Goal: Task Accomplishment & Management: Manage account settings

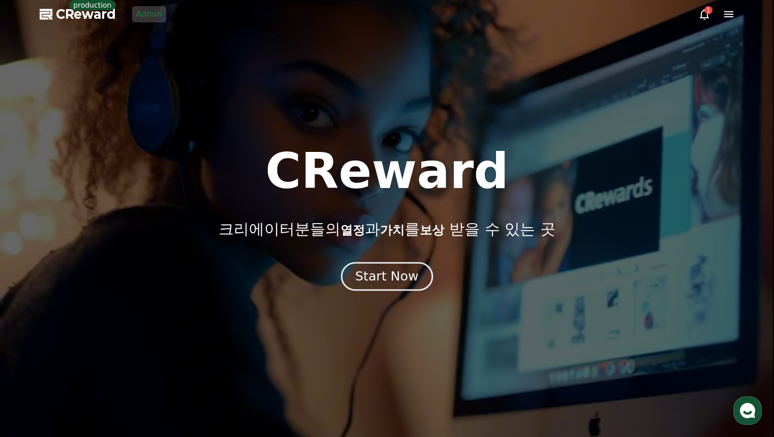
click at [361, 263] on button "Start Now" at bounding box center [387, 276] width 92 height 29
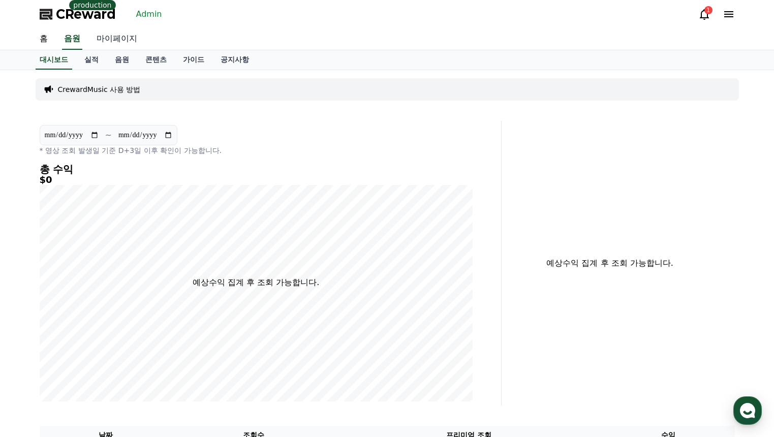
click at [122, 33] on link "마이페이지" at bounding box center [116, 38] width 57 height 21
select select "**********"
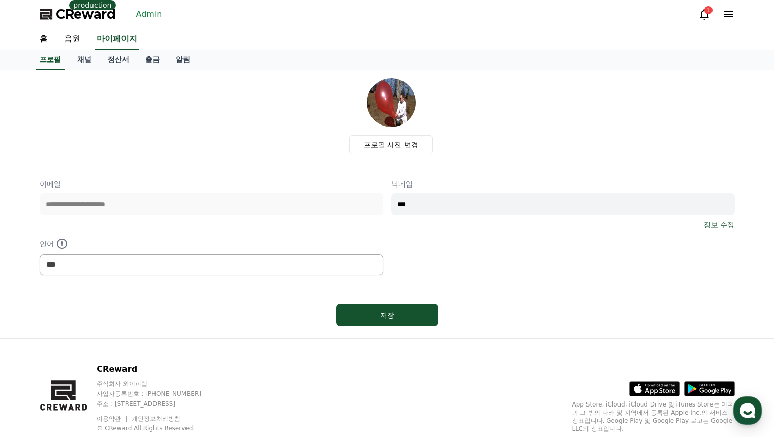
click at [140, 17] on link "Admin" at bounding box center [149, 14] width 34 height 16
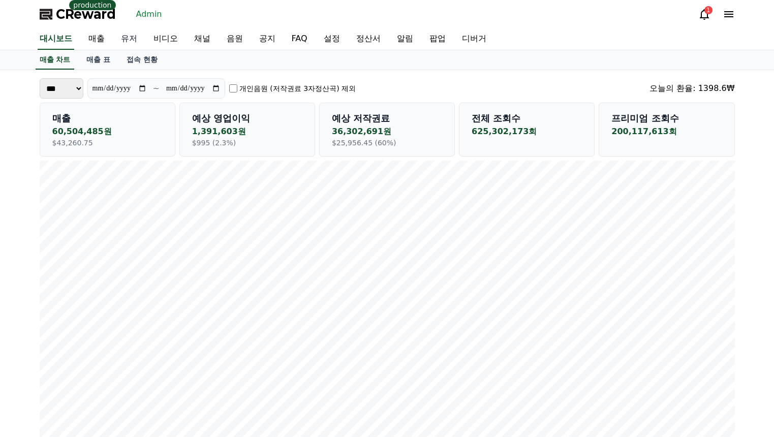
click at [129, 41] on link "유저" at bounding box center [129, 38] width 33 height 21
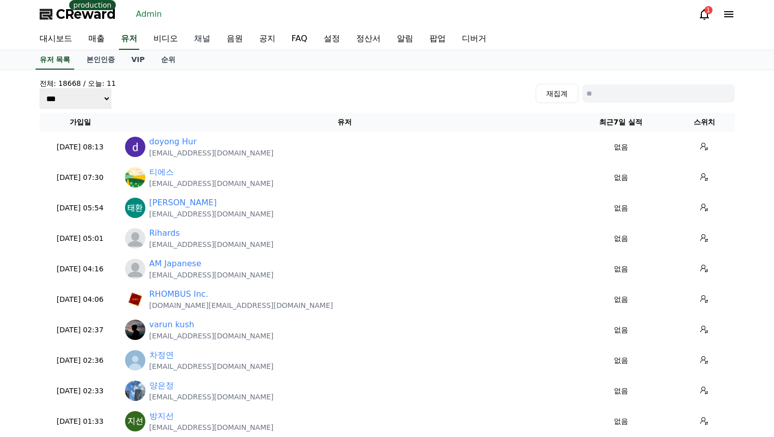
click at [194, 44] on link "채널" at bounding box center [202, 38] width 33 height 21
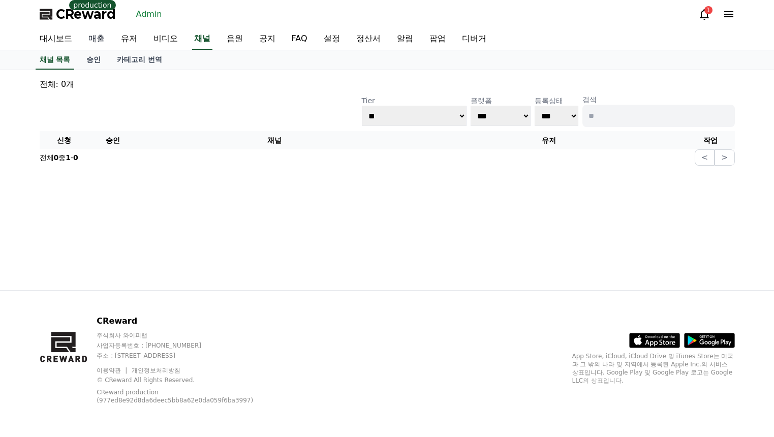
click at [89, 39] on link "매출" at bounding box center [96, 38] width 33 height 21
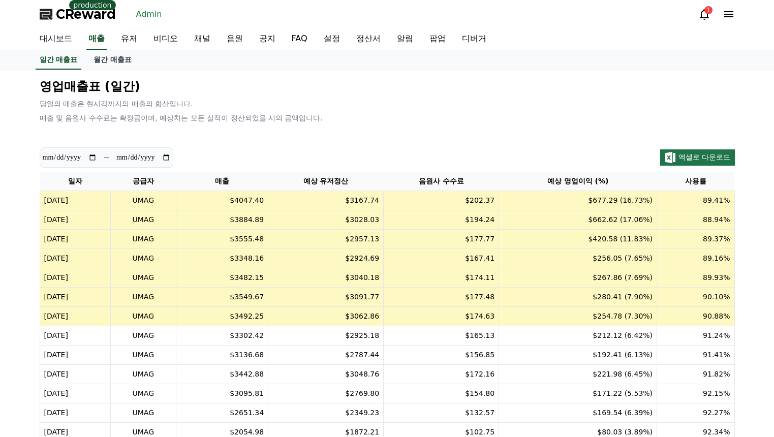
click at [59, 39] on link "대시보드" at bounding box center [55, 38] width 49 height 21
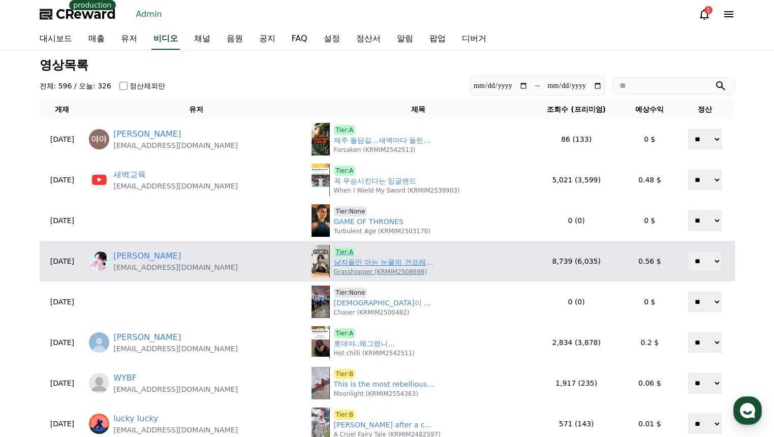
click at [410, 265] on link "남자들만 아는 눈물의 건프레이크.." at bounding box center [385, 262] width 102 height 11
click at [162, 257] on link "Sue Chae" at bounding box center [147, 256] width 68 height 12
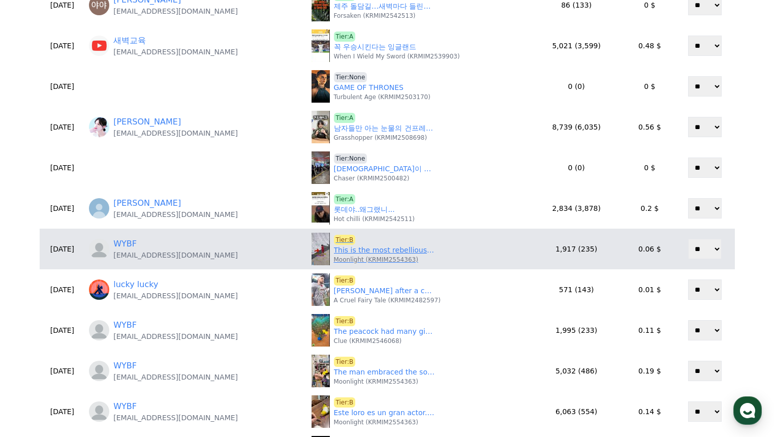
scroll to position [152, 0]
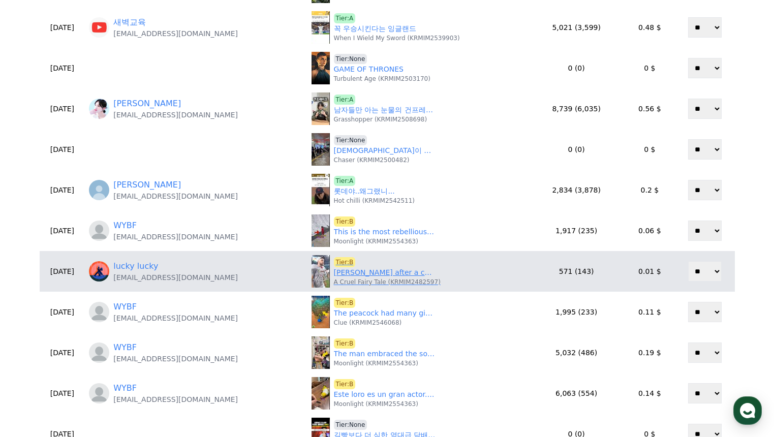
click at [342, 276] on link "Travis Kelce after a conflict with the head coach#shorts #shortvideo #celebrity…" at bounding box center [385, 272] width 102 height 11
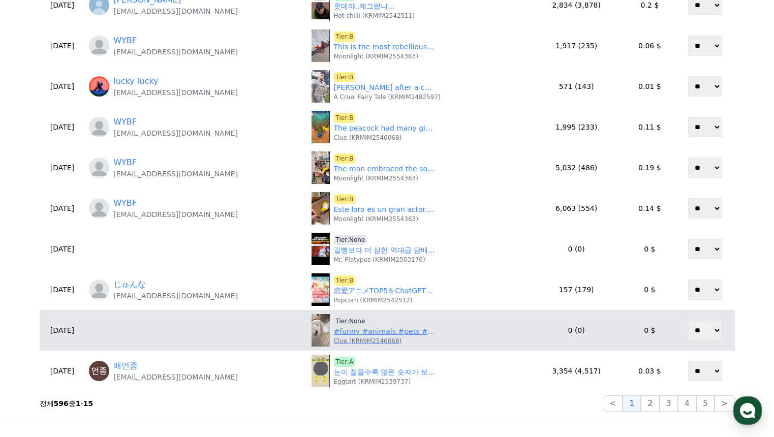
scroll to position [356, 0]
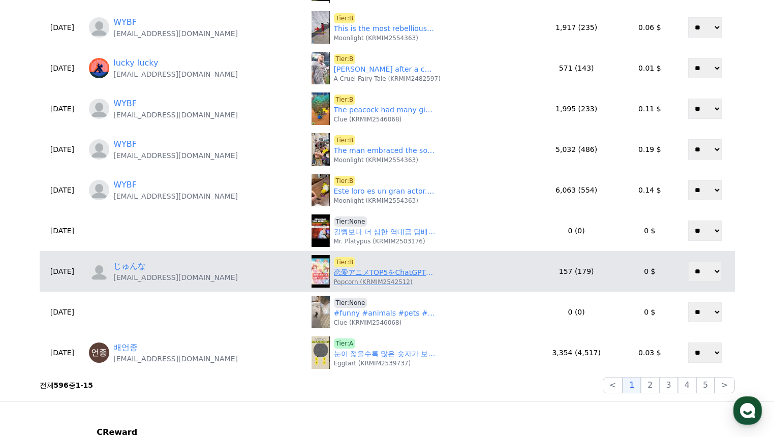
click at [344, 278] on p "Popcorn (KRMIM2542512)" at bounding box center [373, 282] width 79 height 8
click at [344, 274] on link "恋愛アニメTOP5をChatGPTに聞いてみた #ランキング #ヒカル #アニメ #アニメランキング #アニメおすすめ #恋愛 #恋愛アニメ #俺ガイル #と…" at bounding box center [385, 272] width 102 height 11
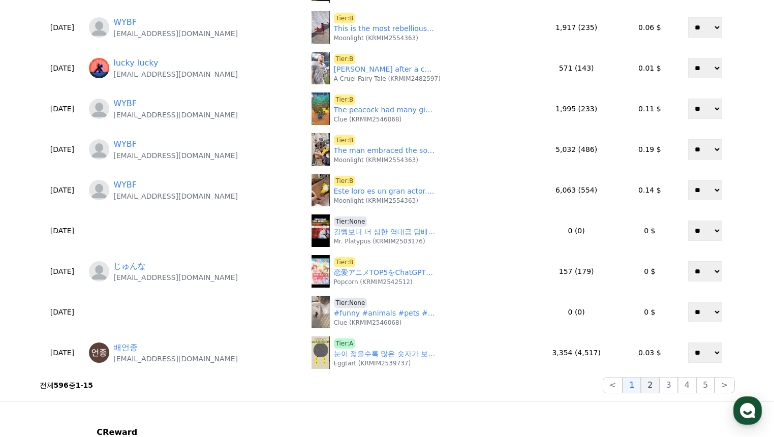
click at [650, 385] on button "2" at bounding box center [650, 385] width 18 height 16
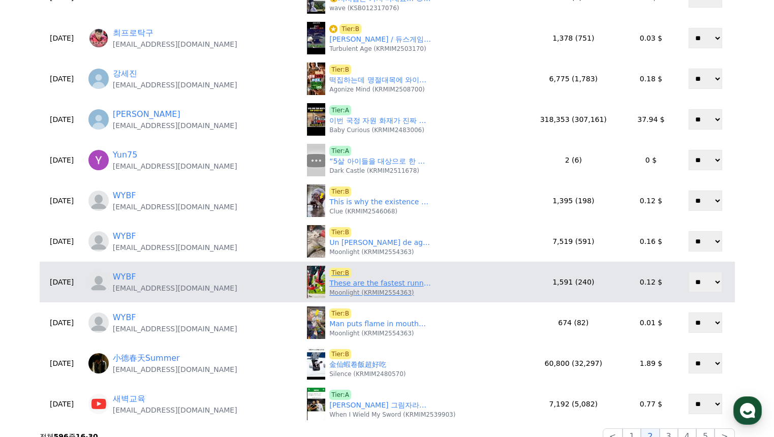
scroll to position [305, 0]
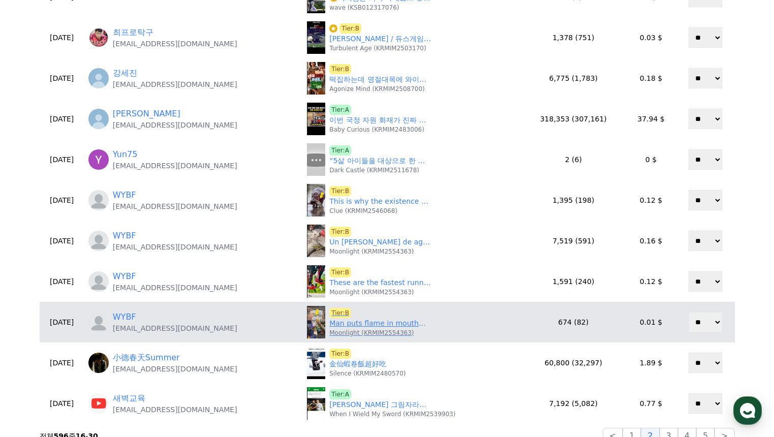
click at [346, 330] on p "Moonlight (KRMIM2554363)" at bounding box center [371, 333] width 84 height 8
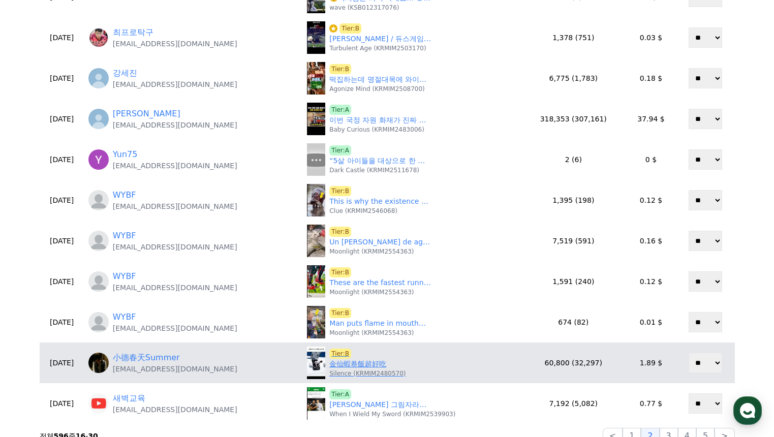
scroll to position [356, 0]
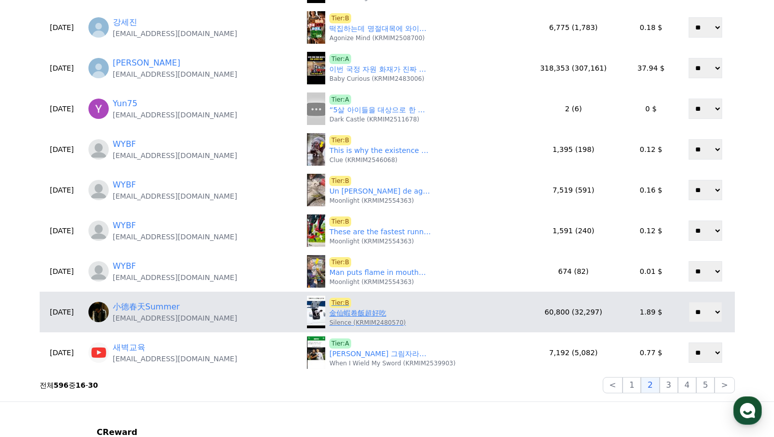
click at [343, 313] on link "金仙蝦卷飯超好吃" at bounding box center [357, 313] width 57 height 11
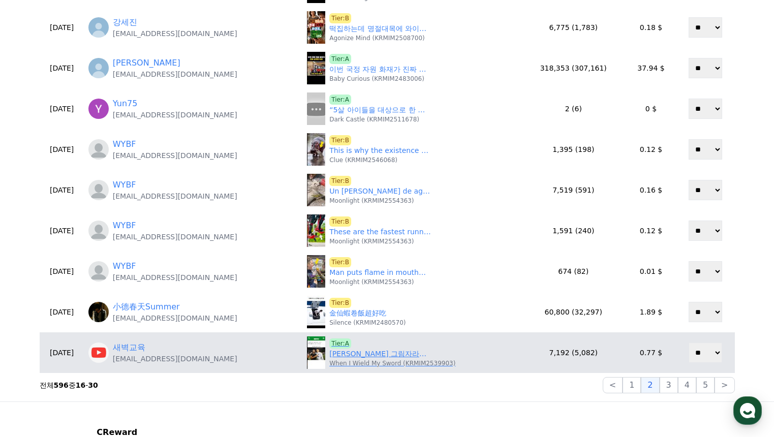
click at [351, 355] on link "손흥민의 그림자라는 선수" at bounding box center [380, 354] width 102 height 11
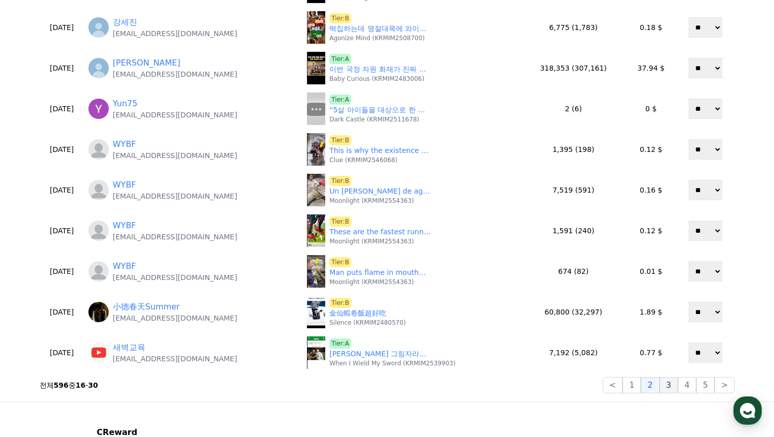
click at [669, 387] on button "3" at bounding box center [668, 385] width 18 height 16
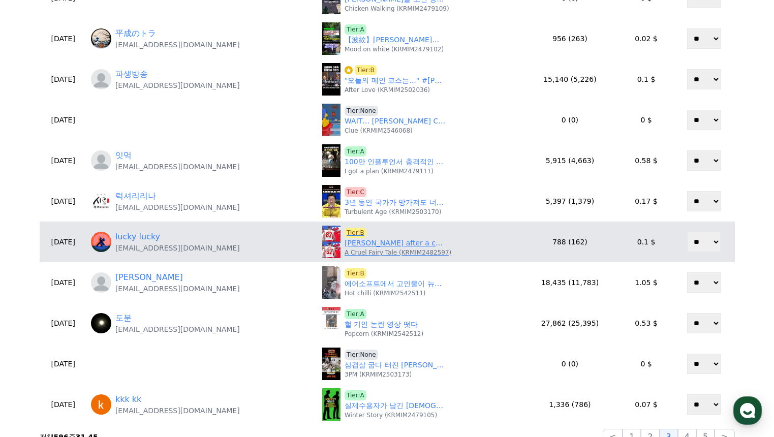
scroll to position [305, 0]
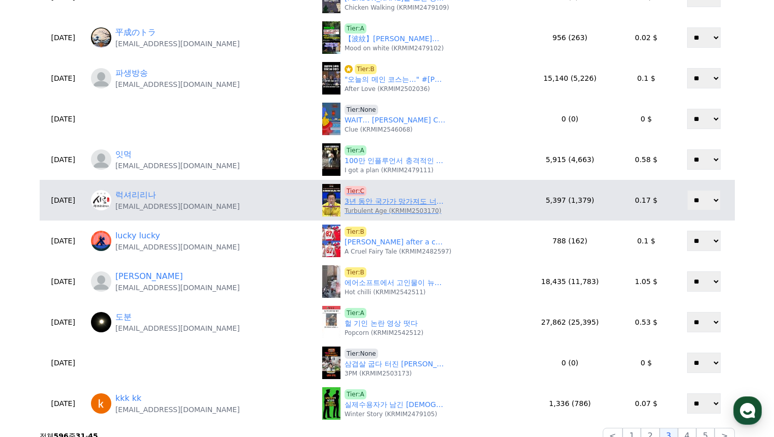
click at [354, 191] on span "Tier:C" at bounding box center [355, 191] width 22 height 10
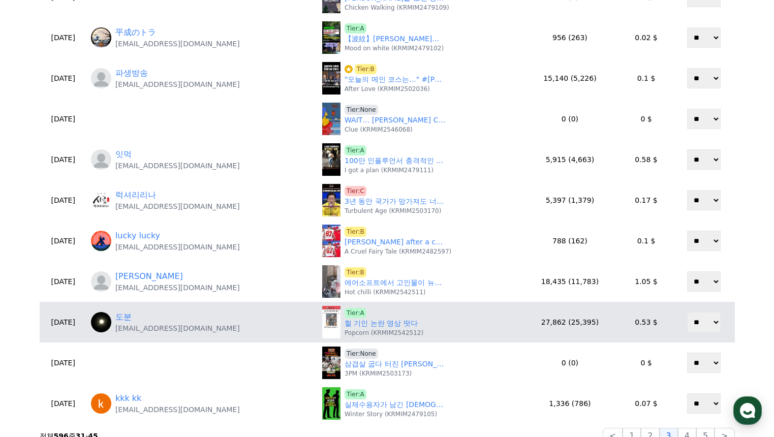
scroll to position [356, 0]
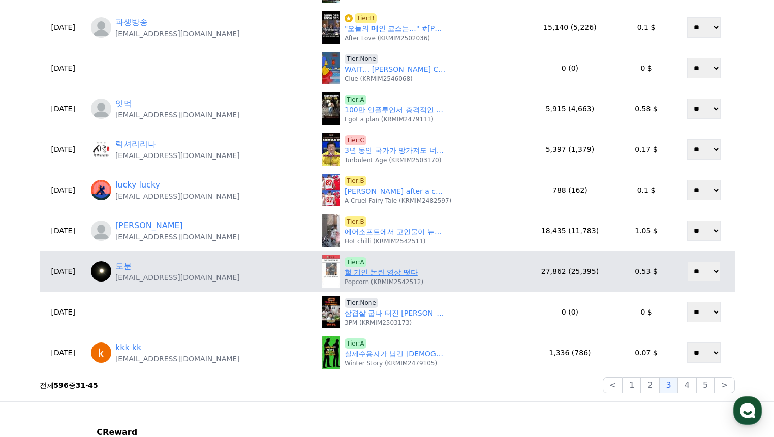
click at [364, 275] on link "헐 기인 논란 영상 떳다" at bounding box center [380, 272] width 73 height 11
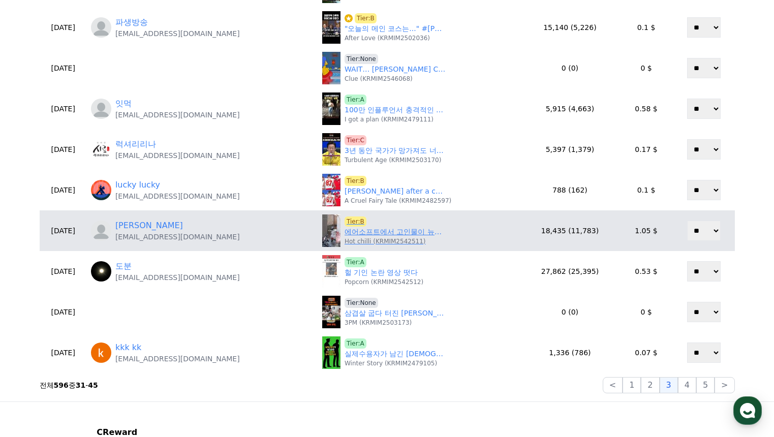
click at [353, 219] on span "Tier:B" at bounding box center [355, 221] width 22 height 10
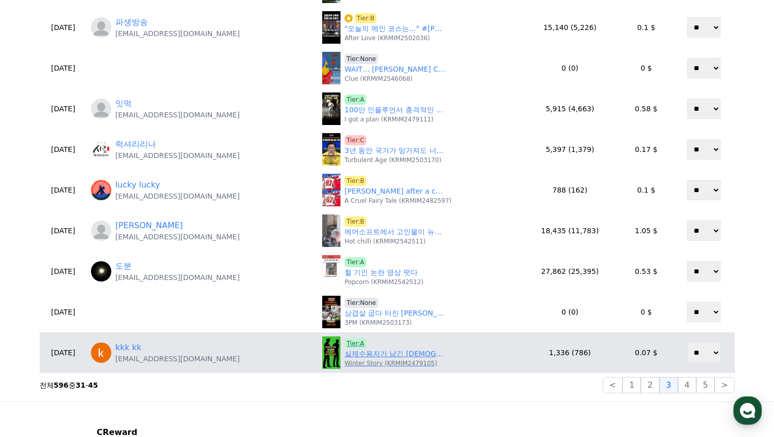
click at [377, 362] on p "Winter Story (KRMIM2479105)" at bounding box center [390, 363] width 92 height 8
click at [376, 354] on link "실제수용자가 남긴 교도소 상세생활이 충격적인이유" at bounding box center [395, 354] width 102 height 11
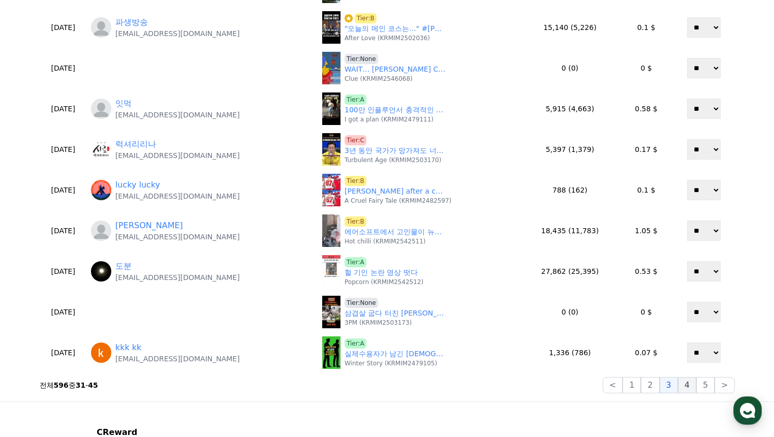
click at [681, 383] on button "4" at bounding box center [687, 385] width 18 height 16
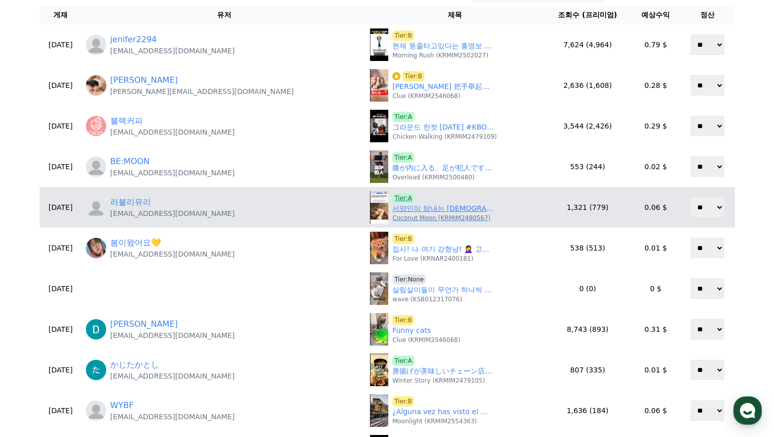
scroll to position [0, 0]
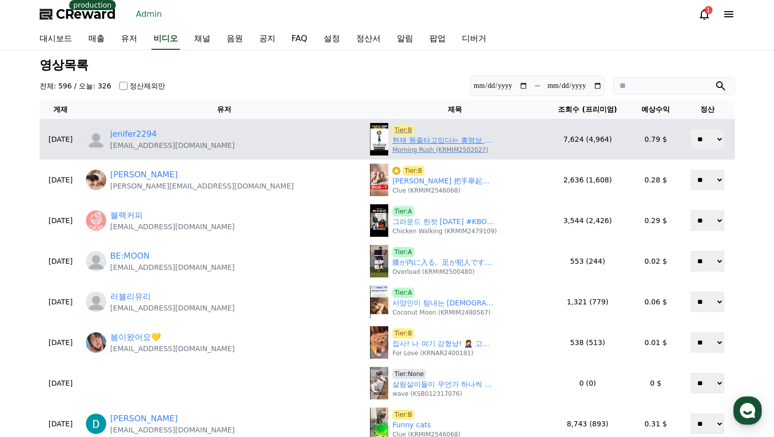
click at [392, 142] on link "현재 똥줄타고있다는 홍명보 상황" at bounding box center [443, 140] width 102 height 11
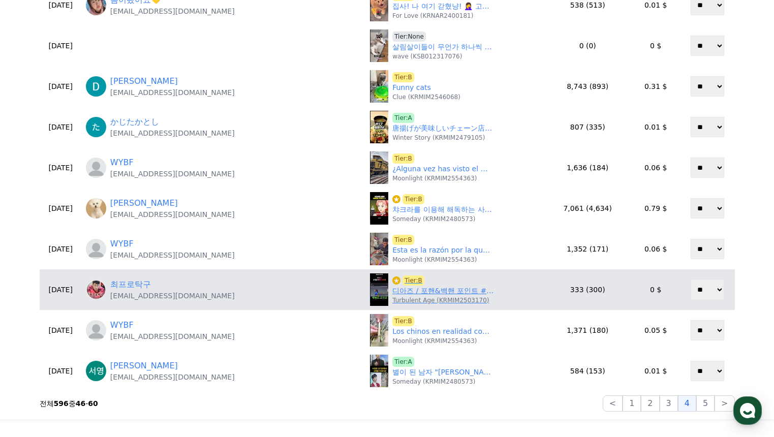
scroll to position [356, 0]
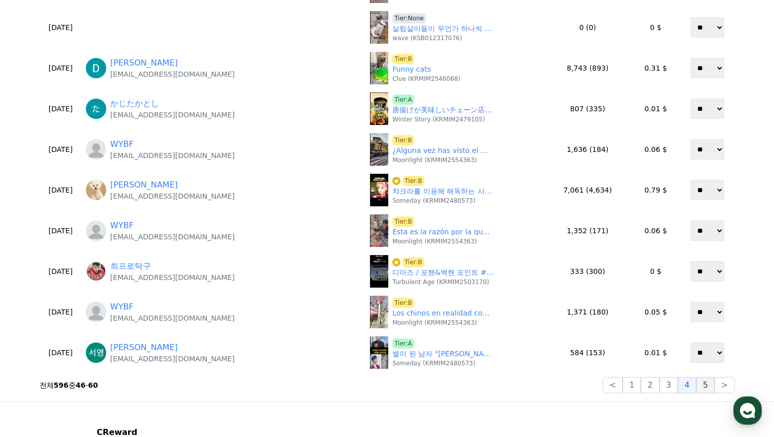
click at [702, 386] on button "5" at bounding box center [705, 385] width 18 height 16
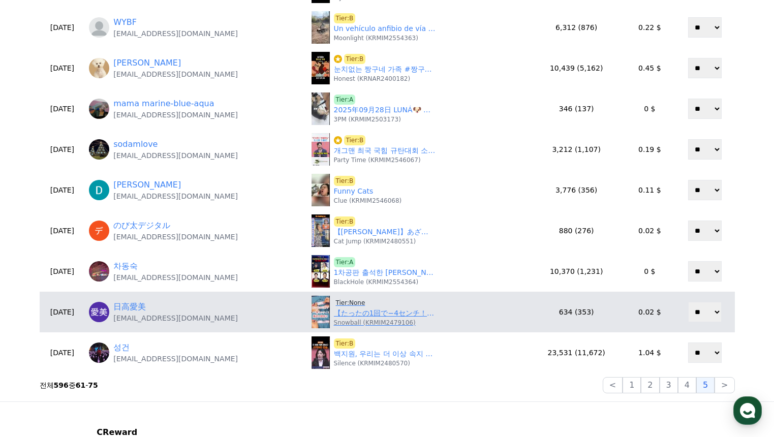
click at [340, 308] on link "【たったの1回で−4センチ！？爆速お腹痩せ】　#お腹痩せ #ダイエット #ストレッチ" at bounding box center [385, 313] width 102 height 11
click at [334, 301] on span "Tier:None" at bounding box center [351, 303] width 34 height 10
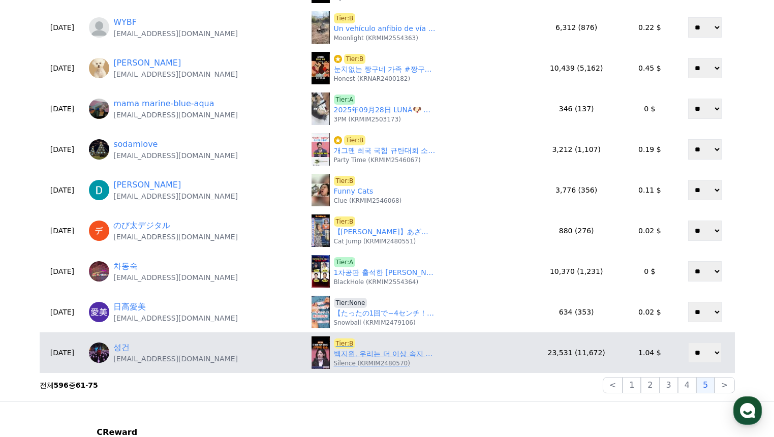
click at [386, 350] on link "백지원, 우리는 더 이상 속지 않습니다" at bounding box center [385, 354] width 102 height 11
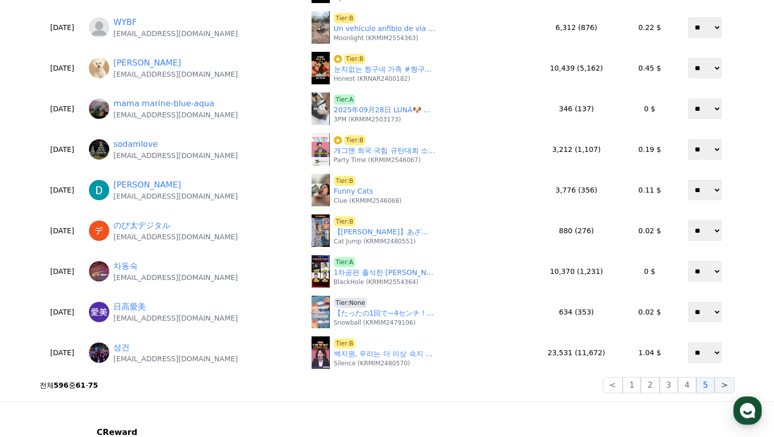
click at [719, 386] on button ">" at bounding box center [724, 385] width 20 height 16
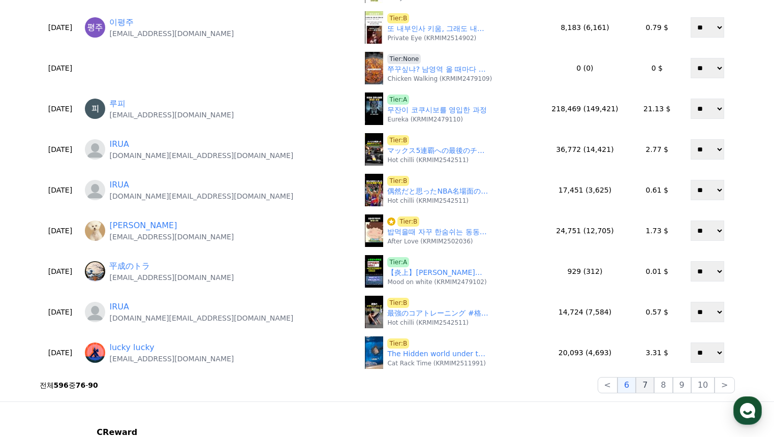
click at [648, 385] on button "7" at bounding box center [645, 385] width 18 height 16
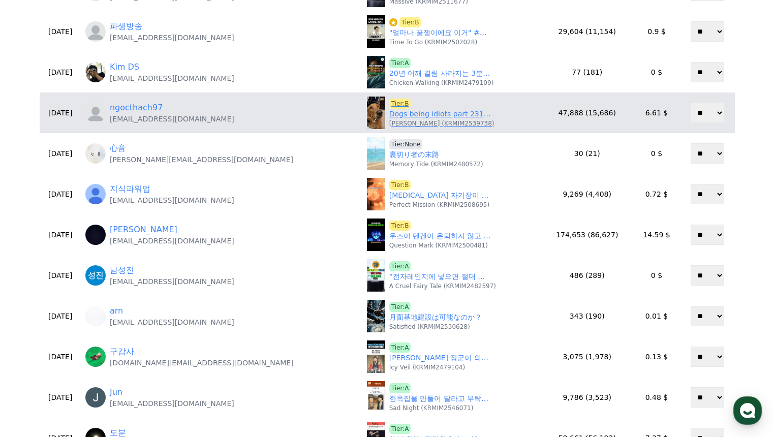
scroll to position [152, 0]
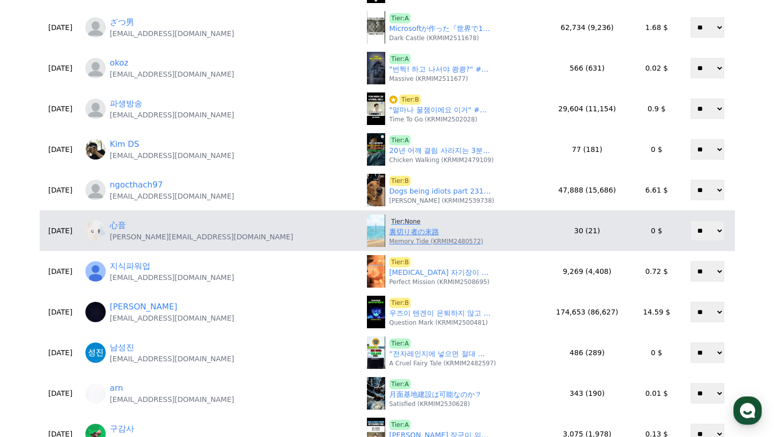
click at [389, 216] on span "Tier:None" at bounding box center [406, 221] width 34 height 10
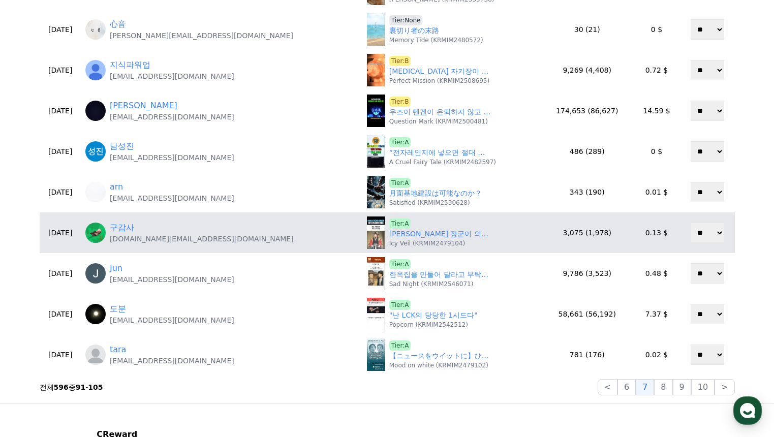
scroll to position [356, 0]
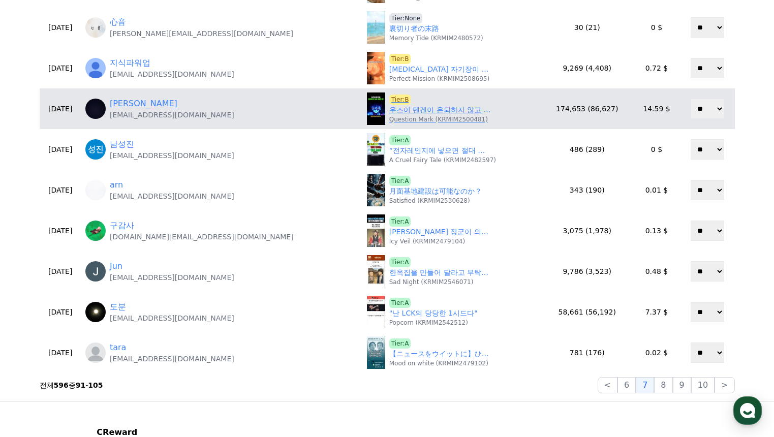
click at [391, 112] on link "우즈이 텐겐이 은퇴하지 않고 싸웠다면" at bounding box center [440, 110] width 102 height 11
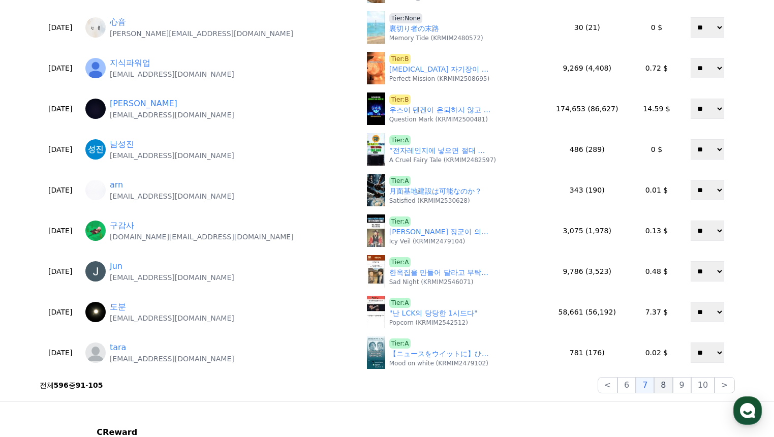
click at [670, 390] on button "8" at bounding box center [663, 385] width 18 height 16
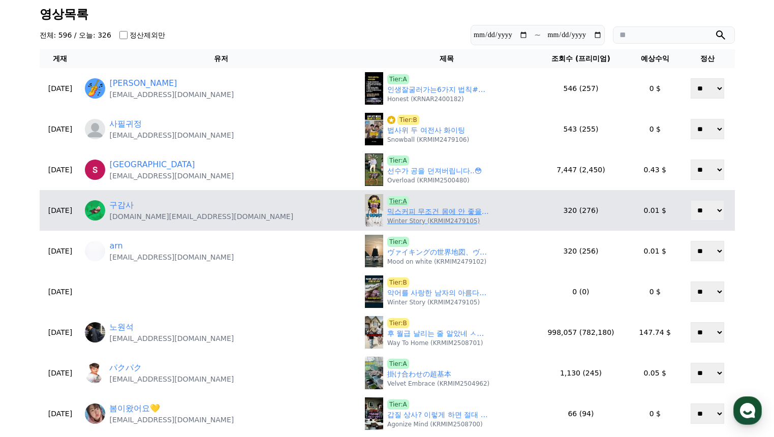
scroll to position [152, 0]
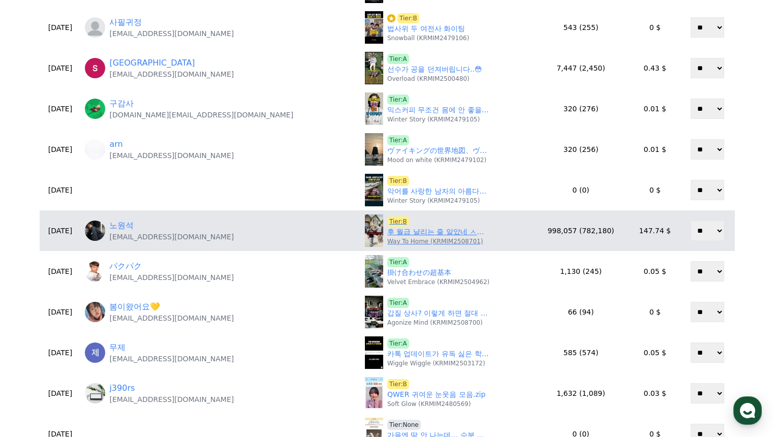
click at [387, 232] on link "후 월급 날리는 줄 알았네 ㅅㅂㅋㅋㅋㅋ" at bounding box center [438, 232] width 102 height 11
click at [134, 227] on link "노원석" at bounding box center [121, 225] width 24 height 12
click at [695, 226] on select "** **" at bounding box center [707, 230] width 34 height 20
click at [690, 220] on select "** **" at bounding box center [707, 230] width 34 height 20
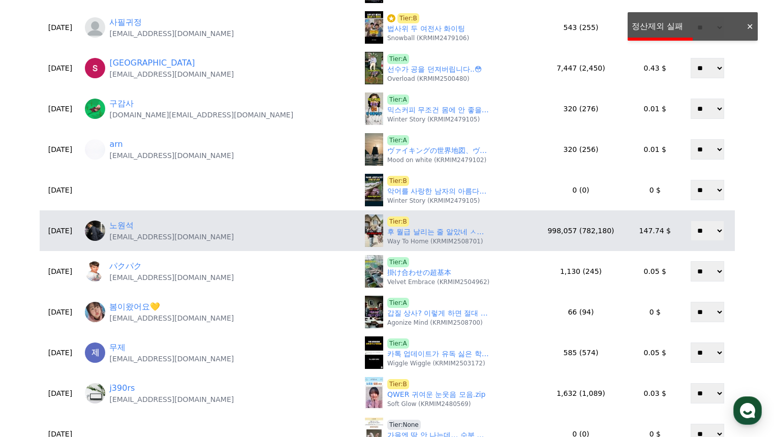
drag, startPoint x: 699, startPoint y: 226, endPoint x: 705, endPoint y: 239, distance: 15.0
click at [698, 226] on select "** **" at bounding box center [707, 230] width 34 height 20
click at [690, 220] on select "** **" at bounding box center [707, 230] width 34 height 20
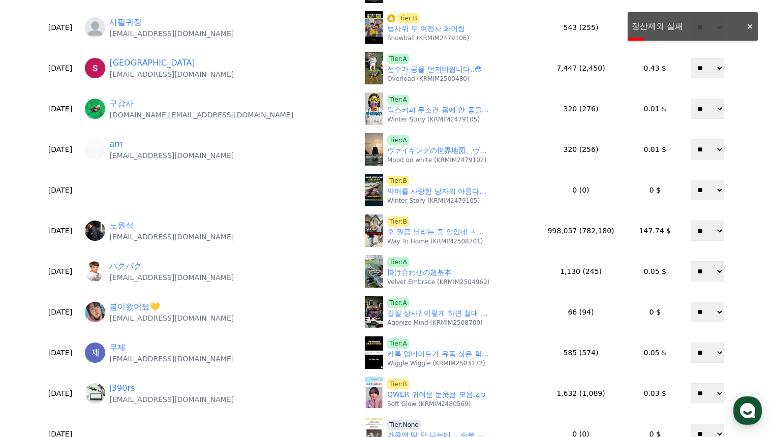
scroll to position [457, 0]
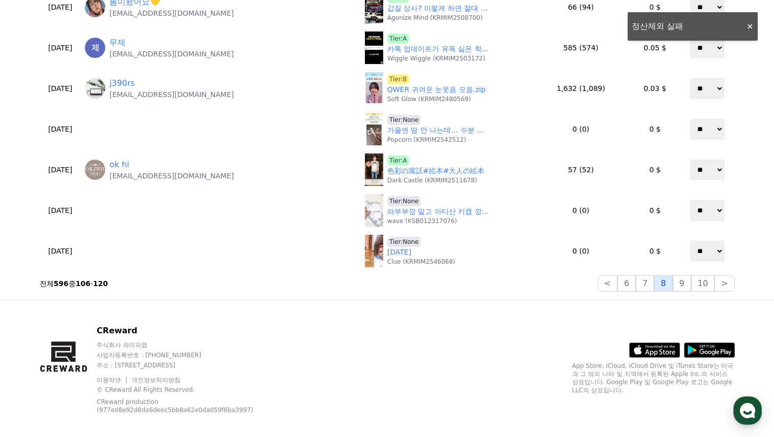
click at [668, 287] on button "8" at bounding box center [663, 283] width 18 height 16
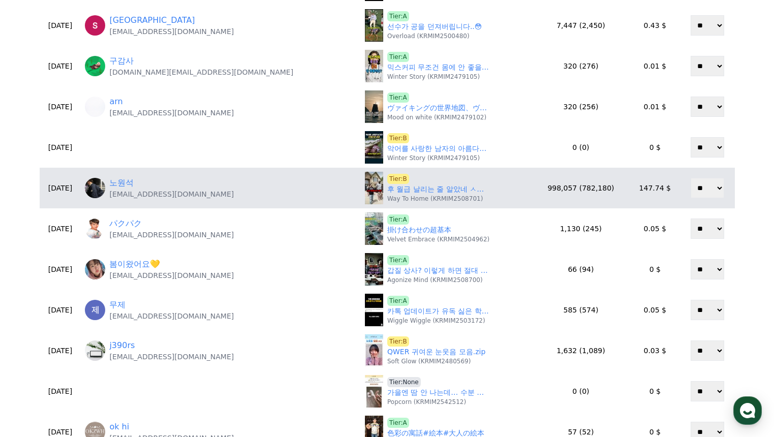
click at [690, 184] on select "** **" at bounding box center [707, 188] width 34 height 20
click at [690, 178] on select "** **" at bounding box center [707, 188] width 34 height 20
click at [700, 189] on select "** **" at bounding box center [707, 188] width 34 height 20
click at [690, 178] on select "** **" at bounding box center [707, 188] width 34 height 20
click at [708, 188] on select "** **" at bounding box center [707, 188] width 34 height 20
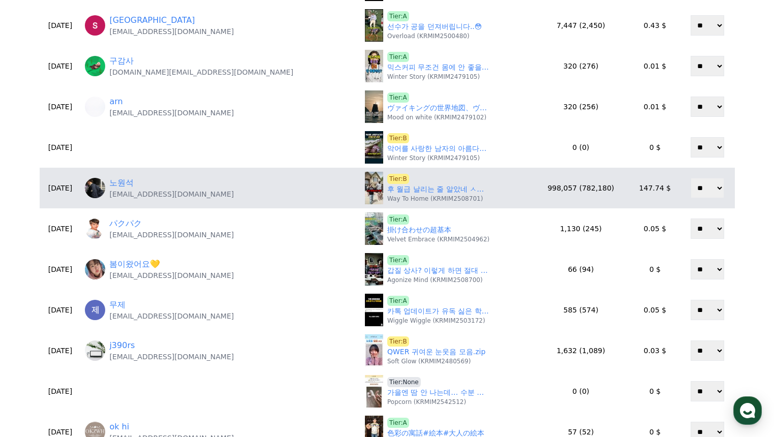
click at [690, 178] on select "** **" at bounding box center [707, 188] width 34 height 20
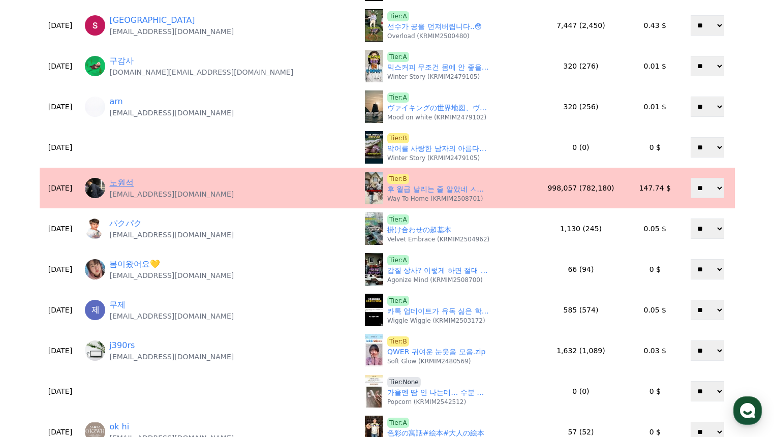
click at [134, 184] on link "노원석" at bounding box center [121, 183] width 24 height 12
click at [694, 188] on select "** **" at bounding box center [707, 188] width 34 height 20
click at [690, 178] on select "** **" at bounding box center [707, 188] width 34 height 20
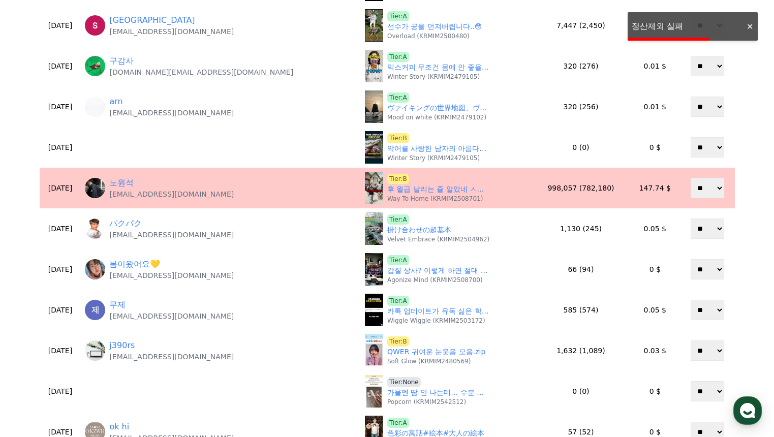
click at [710, 188] on select "** **" at bounding box center [707, 188] width 34 height 20
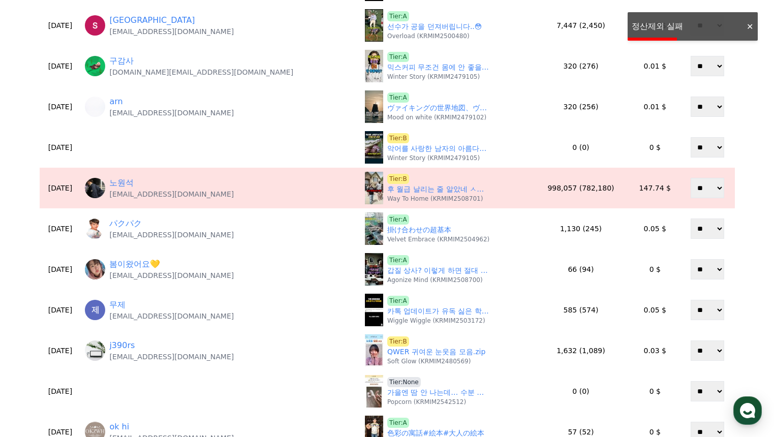
click at [743, 196] on div "**********" at bounding box center [387, 208] width 774 height 707
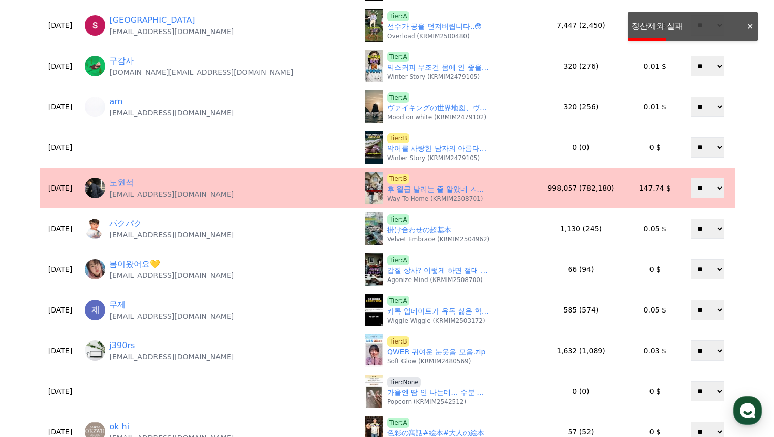
click at [707, 189] on select "** **" at bounding box center [707, 188] width 34 height 20
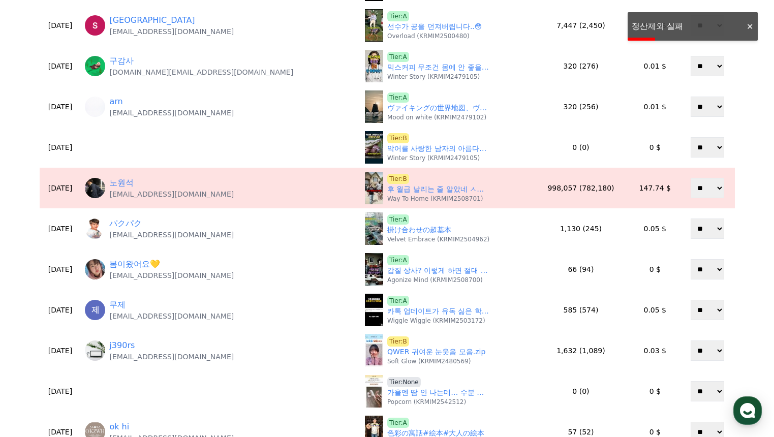
click at [742, 193] on div "**********" at bounding box center [386, 208] width 711 height 707
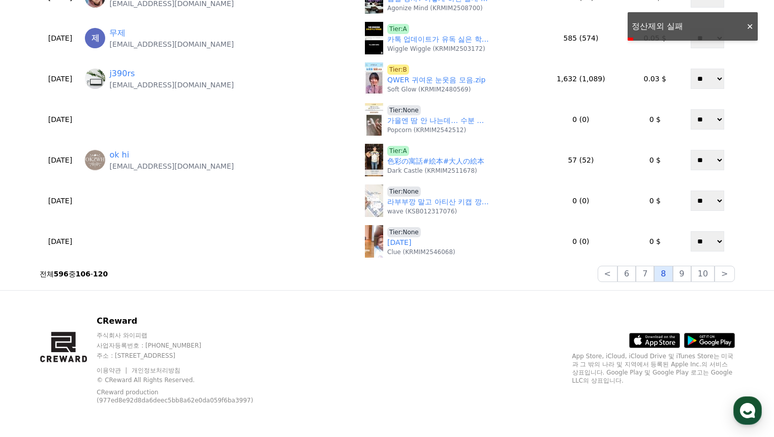
click at [672, 276] on button "8" at bounding box center [663, 274] width 18 height 16
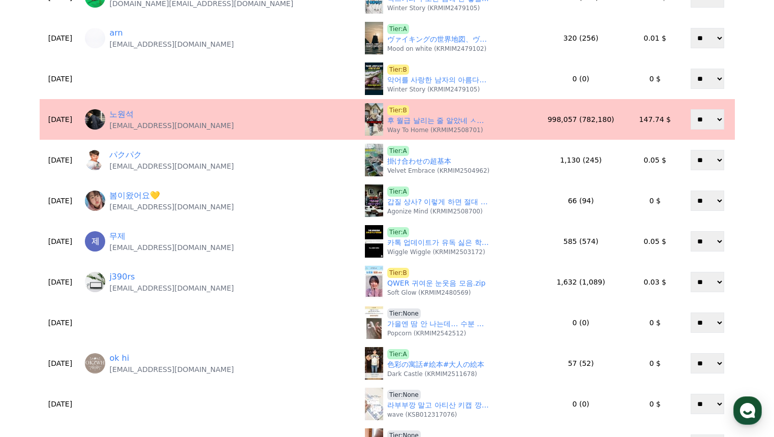
scroll to position [213, 0]
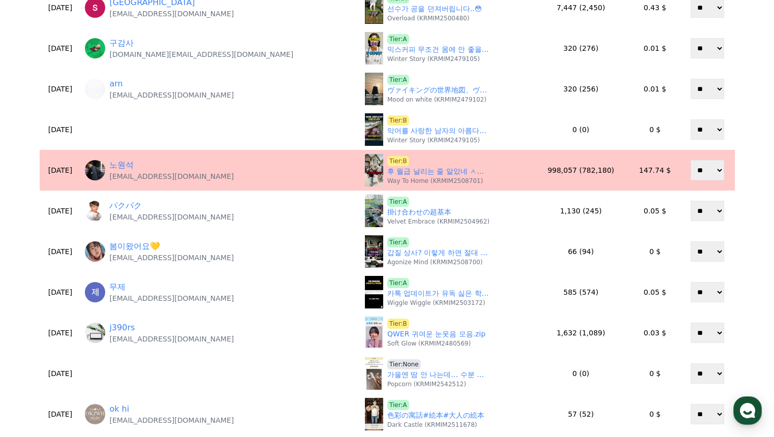
click at [705, 171] on select "** **" at bounding box center [707, 170] width 34 height 20
drag, startPoint x: 700, startPoint y: 173, endPoint x: 700, endPoint y: 180, distance: 7.1
click at [700, 177] on select "** **" at bounding box center [707, 170] width 34 height 20
click at [690, 160] on select "** **" at bounding box center [707, 170] width 34 height 20
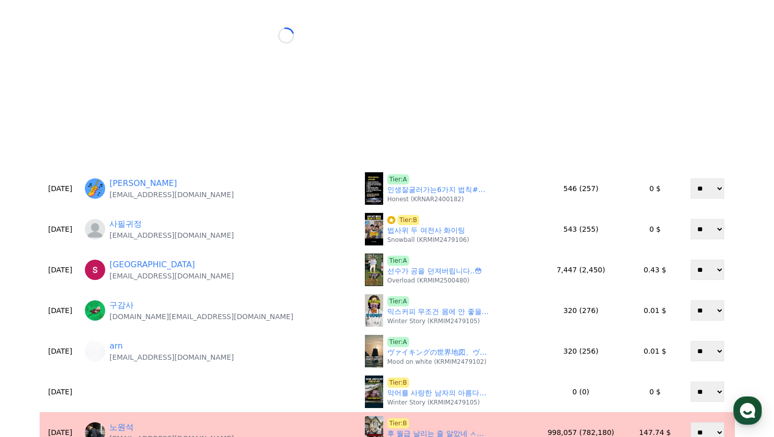
click at [701, 422] on select "** **" at bounding box center [707, 432] width 34 height 20
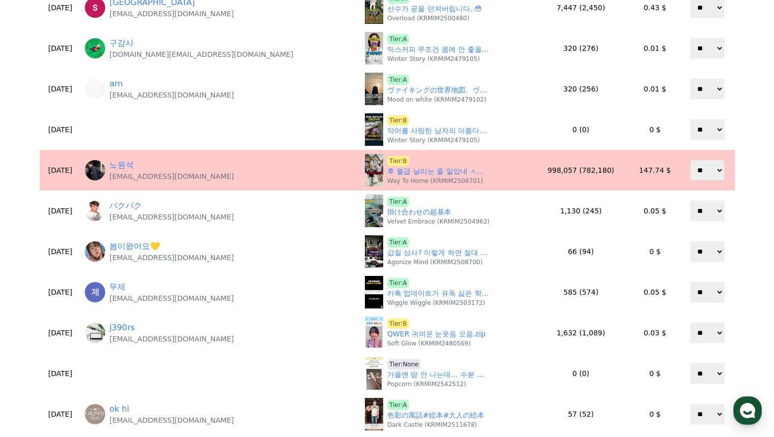
select select "*******"
click at [690, 160] on select "** **" at bounding box center [707, 170] width 34 height 20
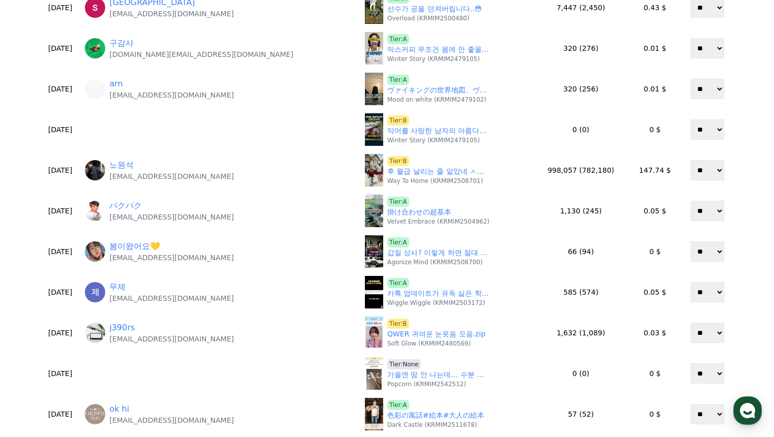
click at [753, 184] on div "**********" at bounding box center [387, 190] width 774 height 707
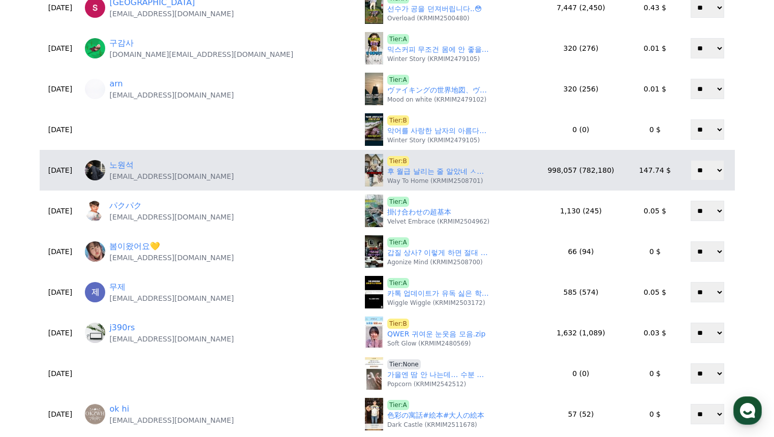
click at [135, 166] on div "노원석 wsn5870@gmail.com" at bounding box center [221, 170] width 272 height 22
click at [134, 166] on link "노원석" at bounding box center [121, 165] width 24 height 12
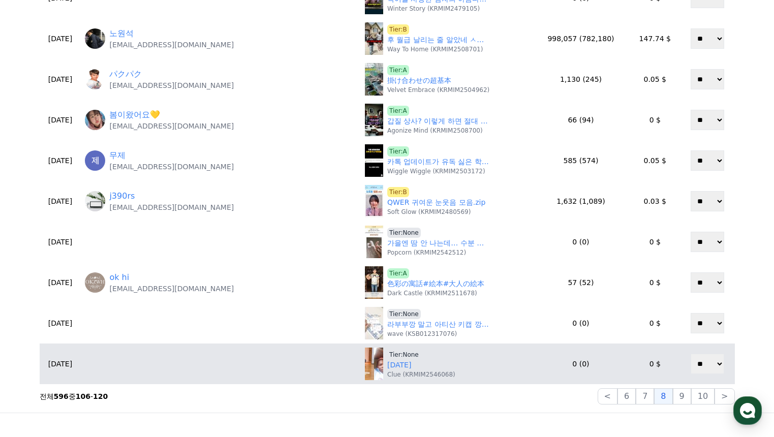
scroll to position [365, 0]
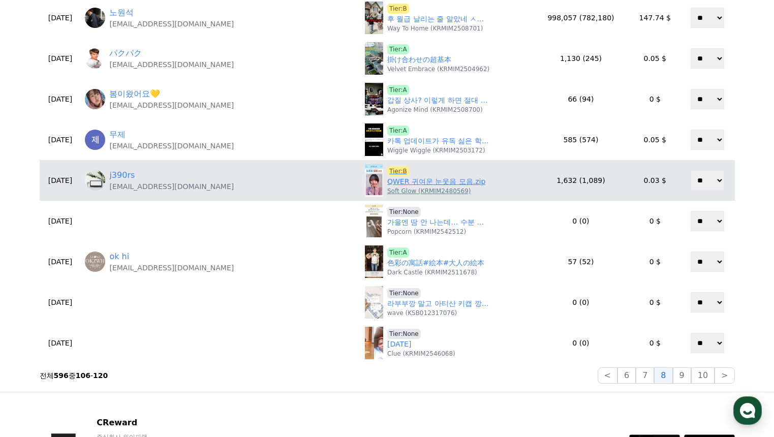
click at [397, 183] on link "QWER 귀여운 눈웃음 모음.zip" at bounding box center [436, 181] width 98 height 11
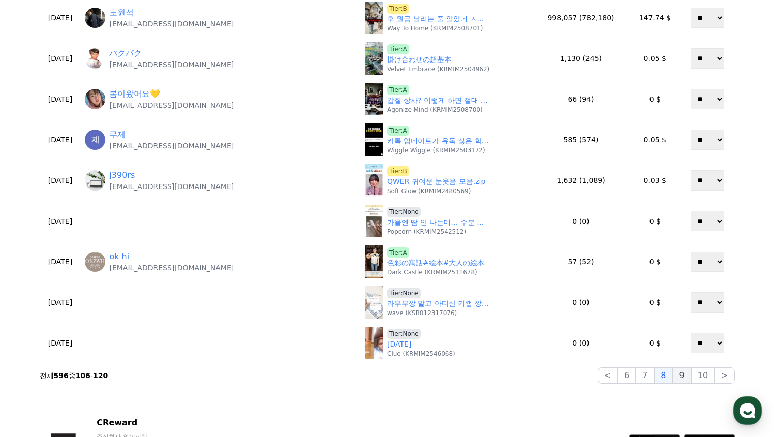
click at [684, 379] on button "9" at bounding box center [682, 375] width 18 height 16
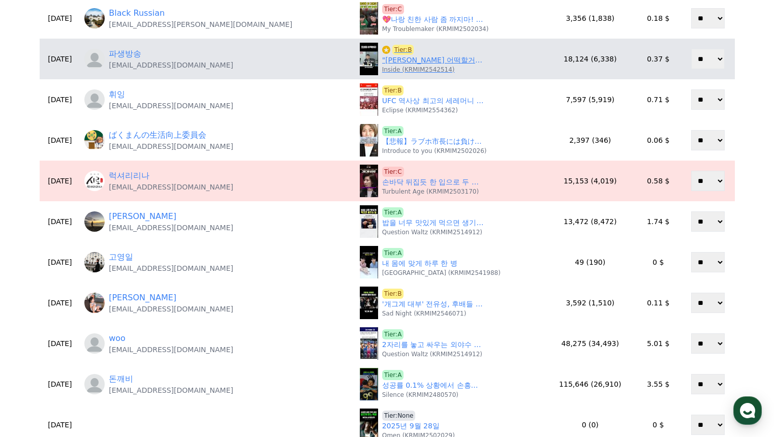
scroll to position [111, 0]
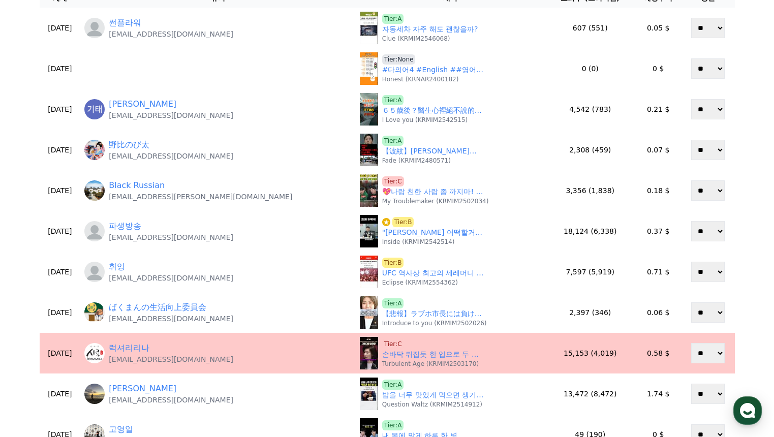
drag, startPoint x: 197, startPoint y: 360, endPoint x: 134, endPoint y: 364, distance: 62.6
click at [134, 364] on div "럭셔리리나 cjsaudkill@gmail.com" at bounding box center [217, 353] width 267 height 22
drag, startPoint x: 137, startPoint y: 362, endPoint x: 219, endPoint y: 362, distance: 81.8
click at [219, 362] on div "럭셔리리나 cjsaudkill@gmail.com" at bounding box center [217, 353] width 267 height 22
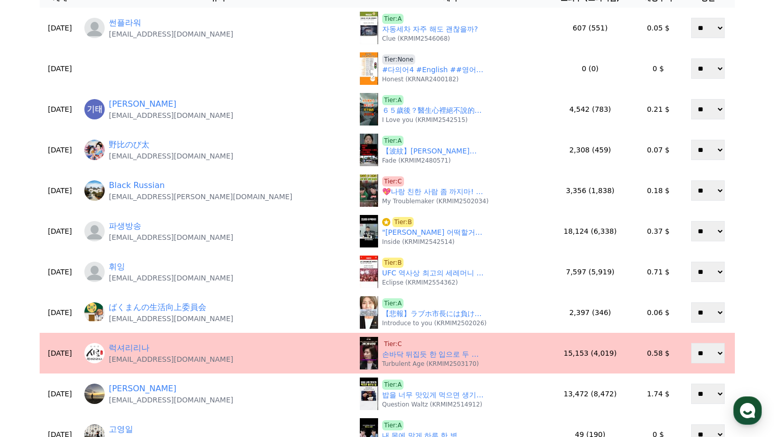
copy p "cjsaudkill@gmail.com"
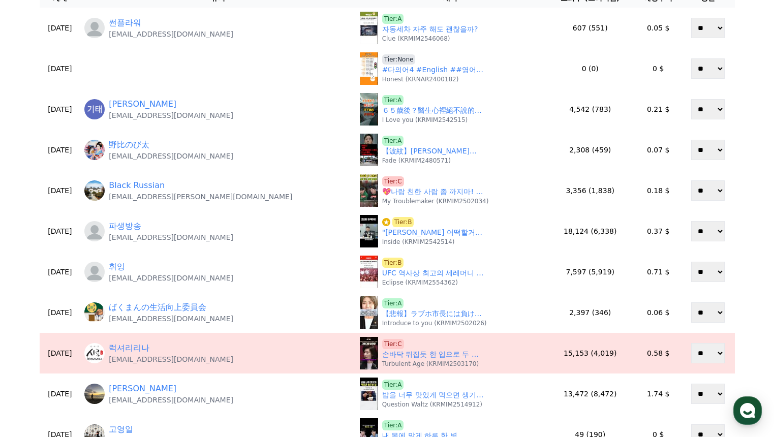
click at [25, 285] on div "**********" at bounding box center [387, 292] width 774 height 707
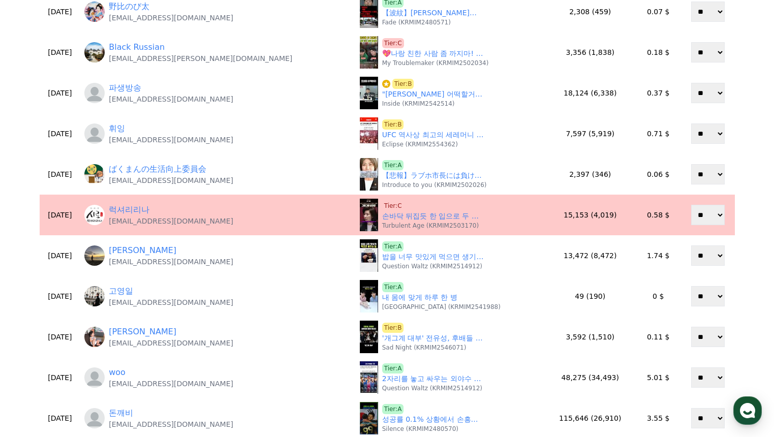
scroll to position [264, 0]
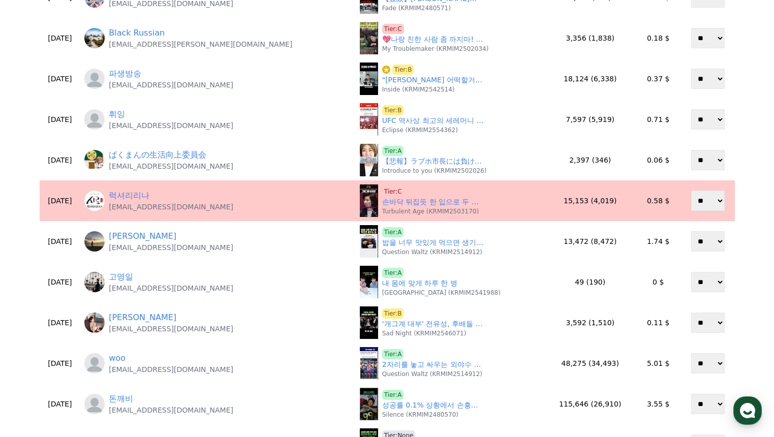
drag, startPoint x: 215, startPoint y: 205, endPoint x: 137, endPoint y: 210, distance: 77.9
click at [137, 210] on div "럭셔리리나 cjsaudkill@gmail.com" at bounding box center [217, 200] width 267 height 22
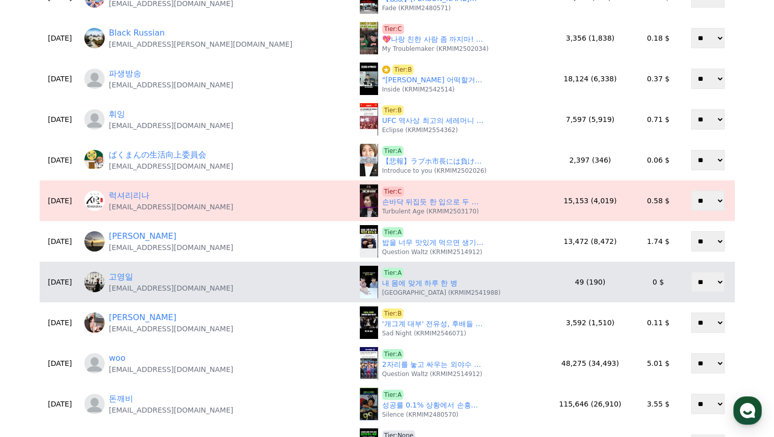
copy p "cjsaudkill@gmail.com"
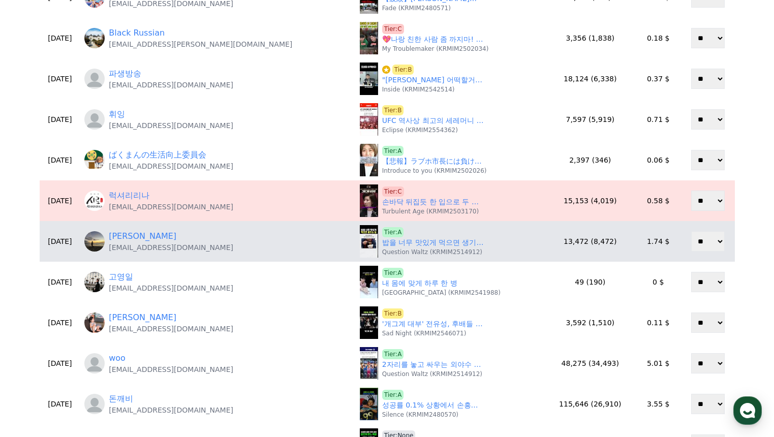
drag, startPoint x: 27, startPoint y: 246, endPoint x: 97, endPoint y: 230, distance: 71.4
click at [31, 245] on div "**********" at bounding box center [387, 140] width 774 height 707
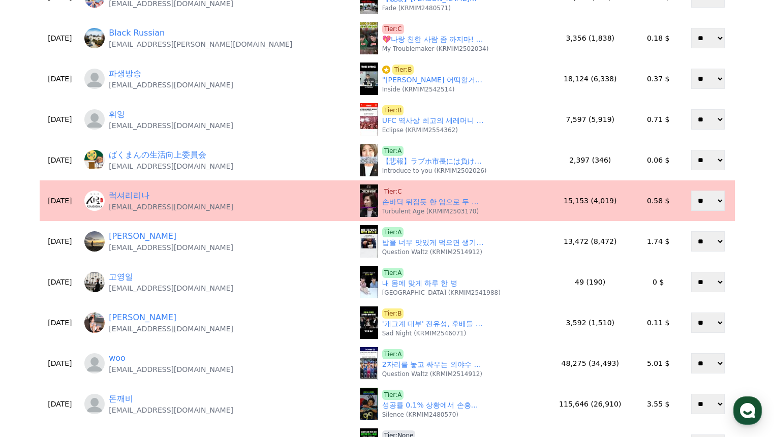
drag, startPoint x: 228, startPoint y: 208, endPoint x: 137, endPoint y: 210, distance: 91.5
click at [137, 210] on div "럭셔리리나 cjsaudkill@gmail.com" at bounding box center [217, 200] width 267 height 22
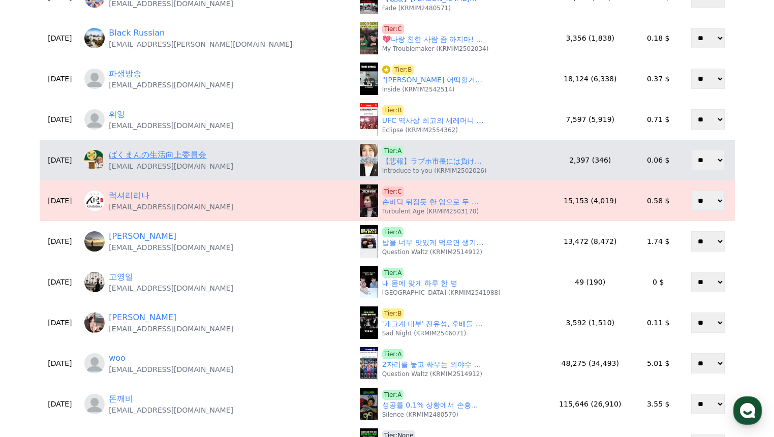
copy p "cjsaudkill@gmail.com"
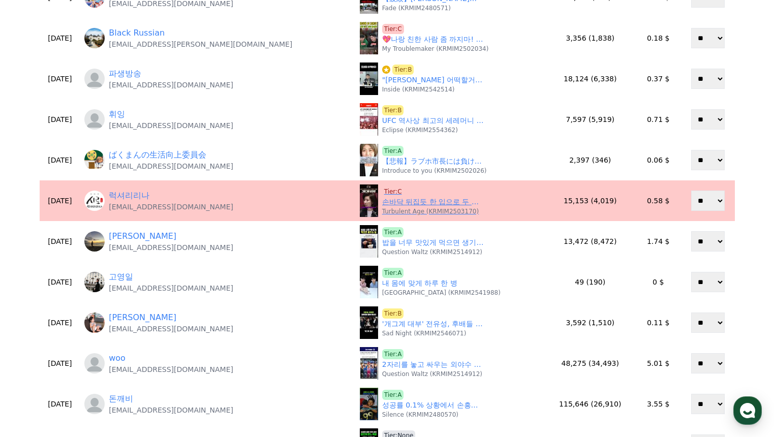
click at [511, 207] on div "Tier:C 손바닥 뒤집듯 한 입으로 두 말하는 나경원 그때그때 달라요#나경원#검찰개혁#필리버스터#나빠루 Turbulent Age (KRMIM…" at bounding box center [451, 200] width 182 height 33
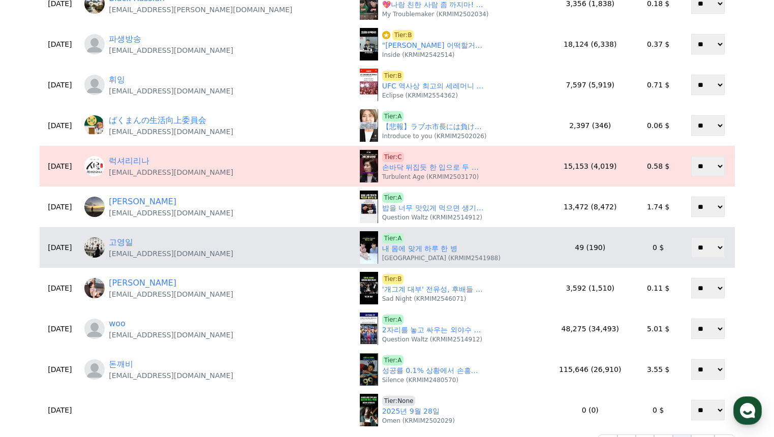
scroll to position [314, 0]
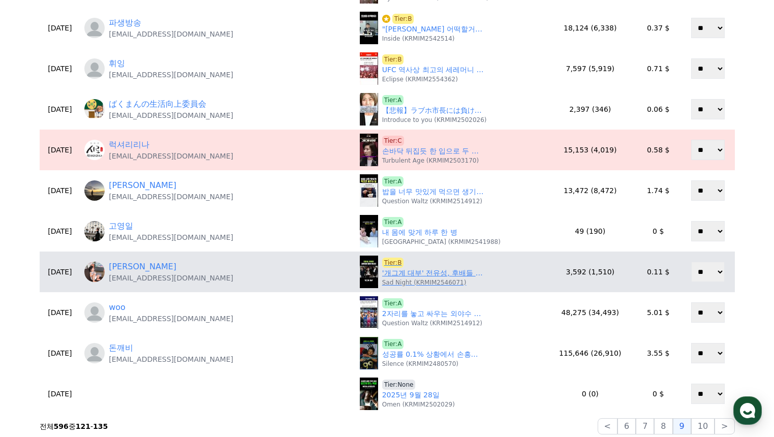
click at [414, 273] on link "'개그계 대부' 전유성, 후배들 눈물 속 영면…"무대 위 혁신가이자 무대 뒤 스승"" at bounding box center [433, 273] width 102 height 11
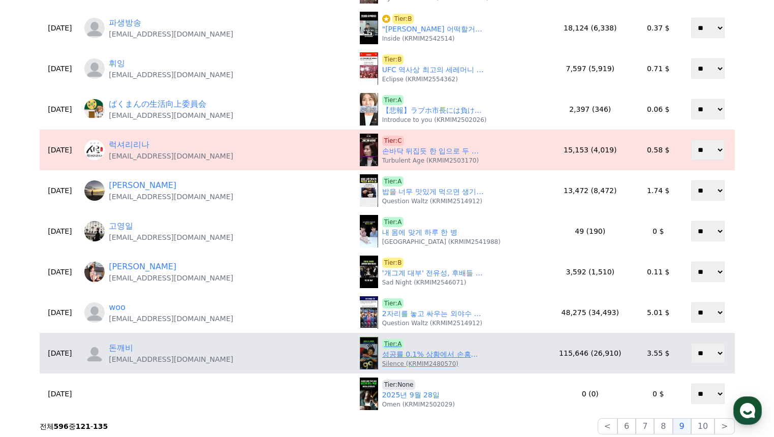
click at [397, 353] on link "성공률 0.1% 상황에서 손흥민이 보여준 충격 골" at bounding box center [433, 354] width 102 height 11
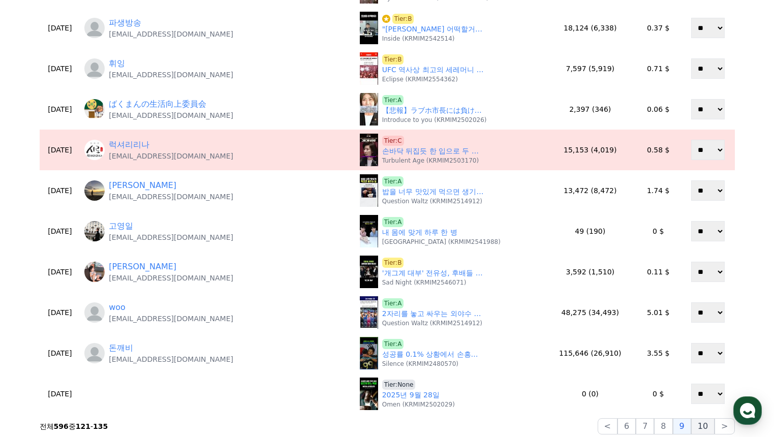
click at [713, 427] on button "10" at bounding box center [702, 426] width 23 height 16
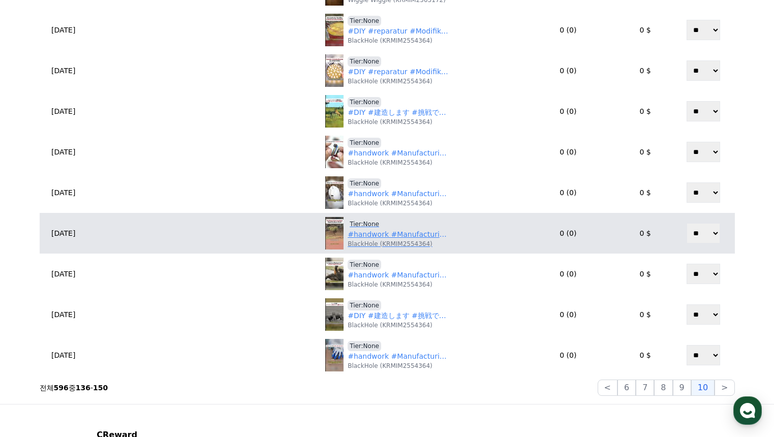
scroll to position [406, 0]
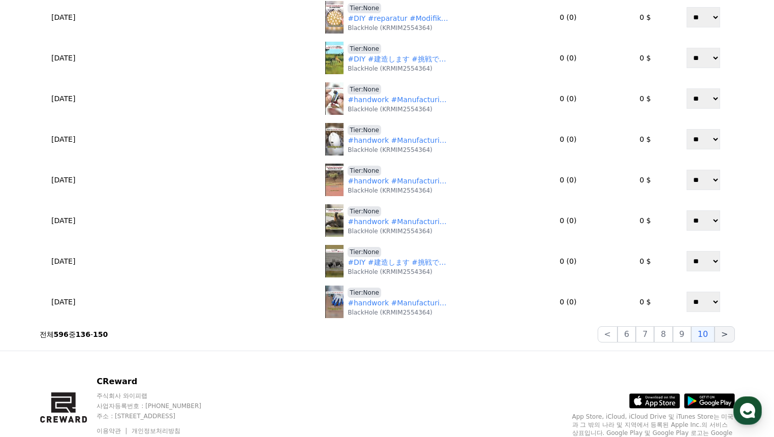
click at [725, 336] on button ">" at bounding box center [724, 334] width 20 height 16
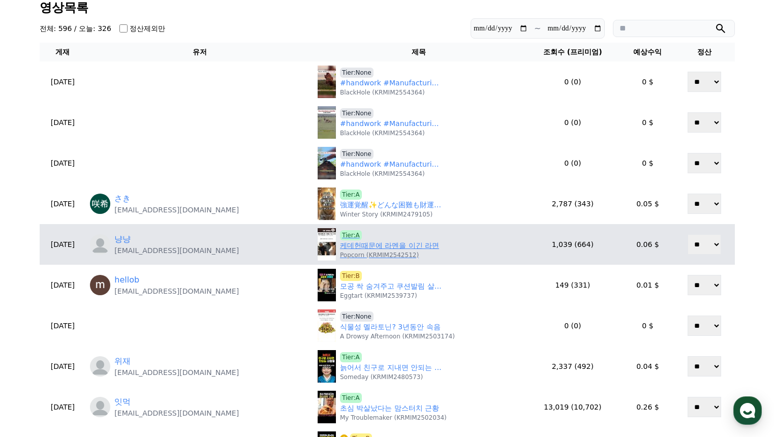
scroll to position [152, 0]
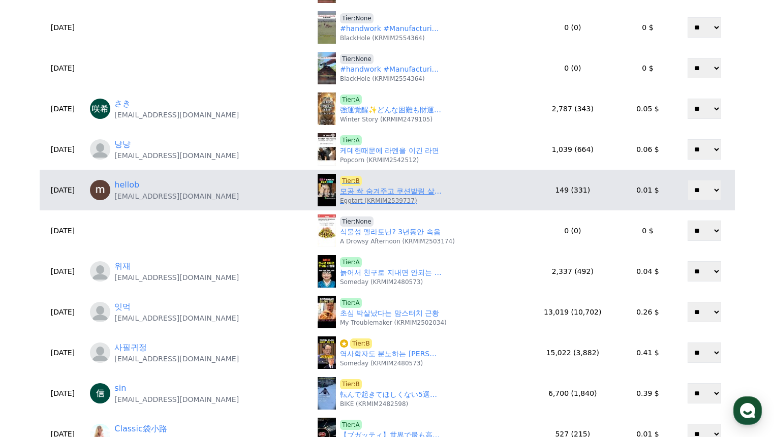
click at [357, 192] on link "모공 싹 숨겨주고 쿠션발림 살린다는 김준희 비밀템" at bounding box center [391, 191] width 102 height 11
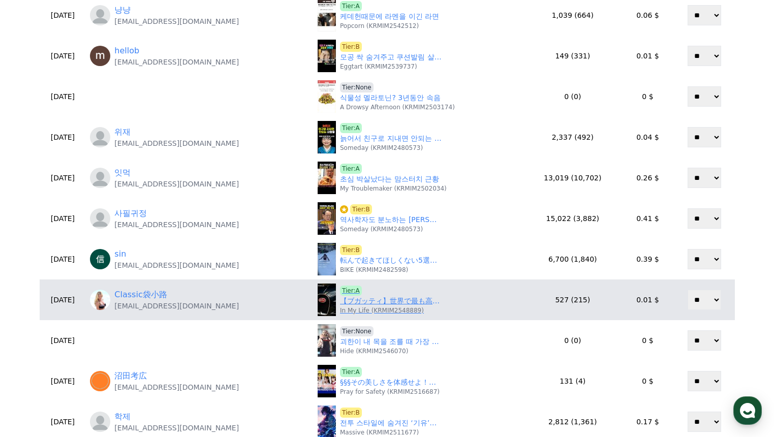
scroll to position [305, 0]
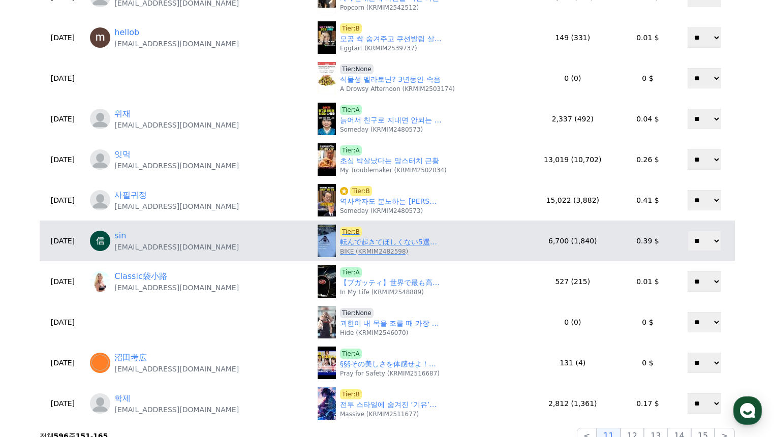
click at [351, 245] on link "転んで起きてほしくない5選#おもしろ動画 #面白い #爆笑" at bounding box center [391, 242] width 102 height 11
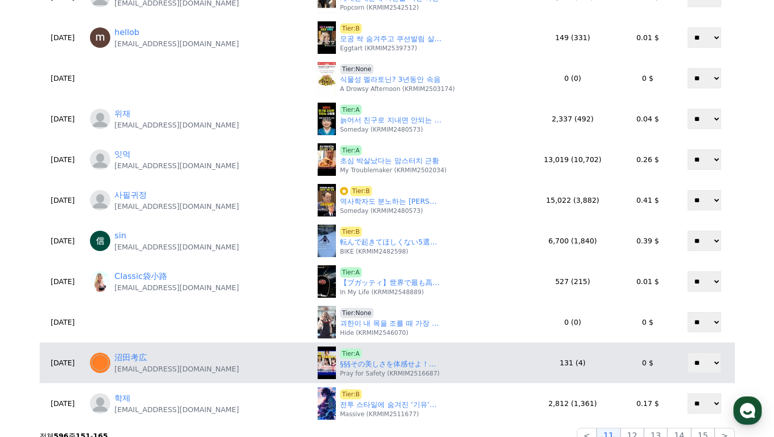
scroll to position [406, 0]
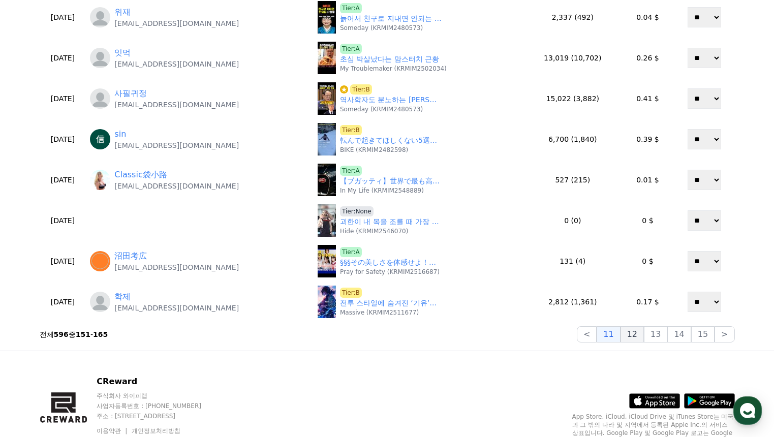
click at [638, 334] on button "12" at bounding box center [631, 334] width 23 height 16
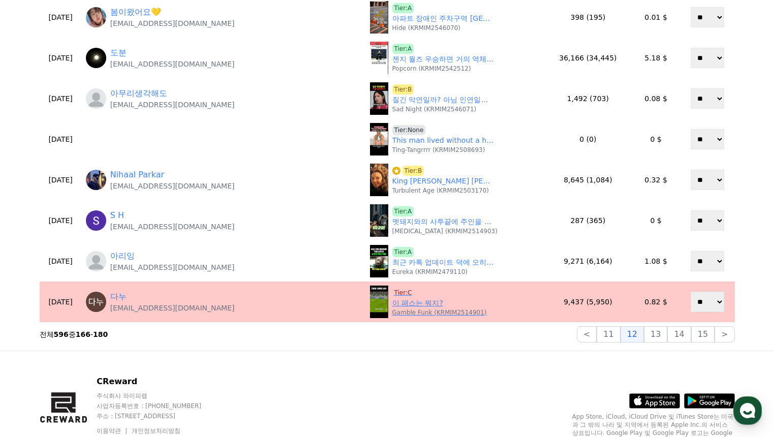
click at [392, 294] on span "Tier:C" at bounding box center [403, 293] width 22 height 10
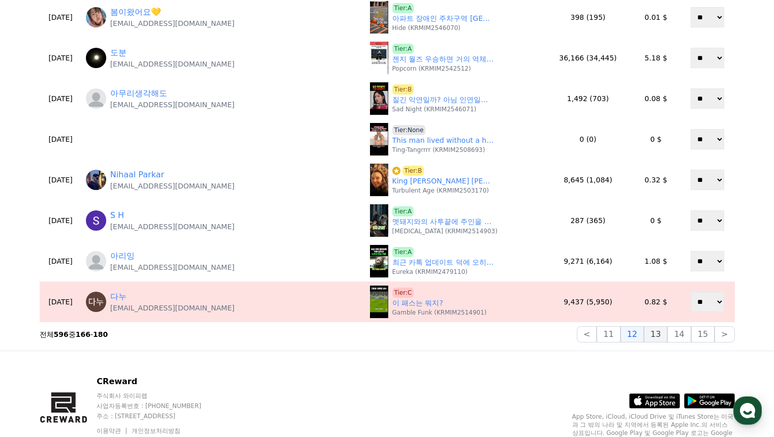
click at [657, 334] on button "13" at bounding box center [655, 334] width 23 height 16
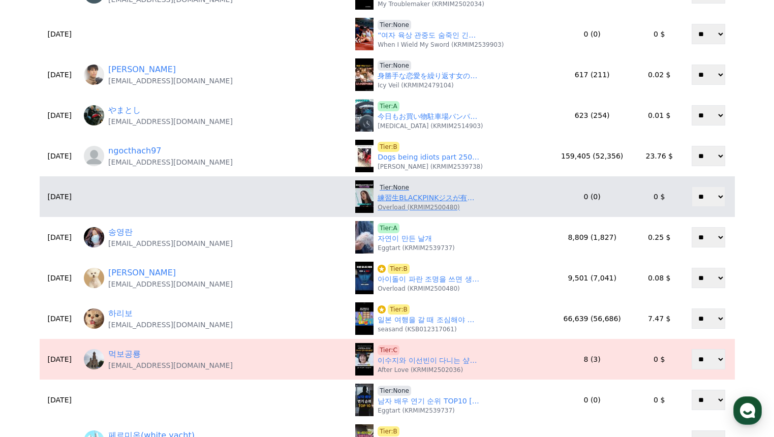
scroll to position [203, 0]
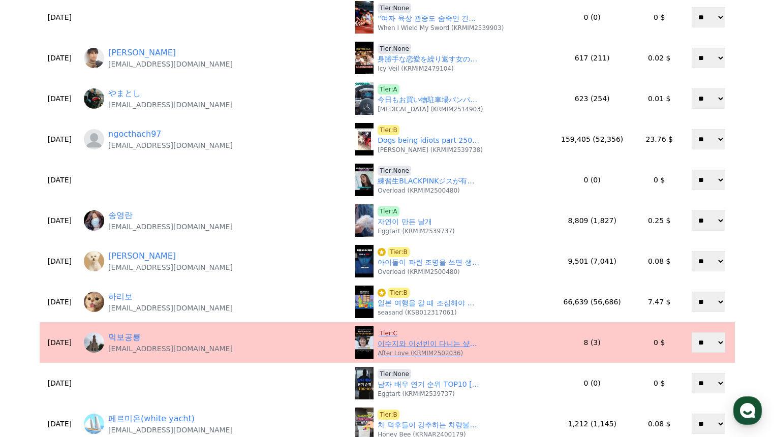
click at [377, 330] on span "Tier:C" at bounding box center [388, 333] width 22 height 10
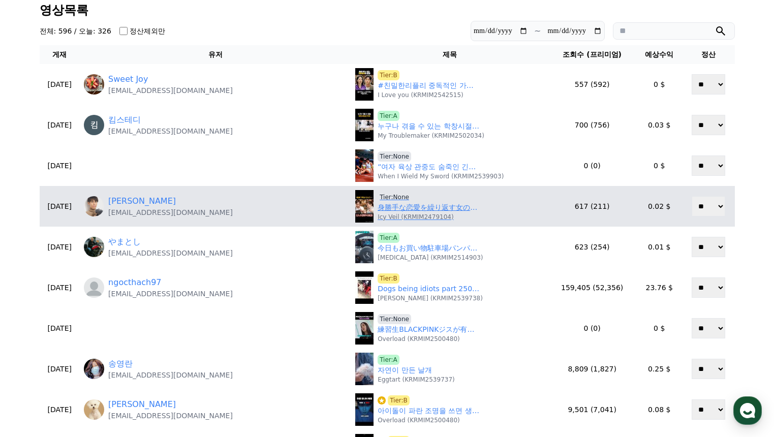
scroll to position [51, 0]
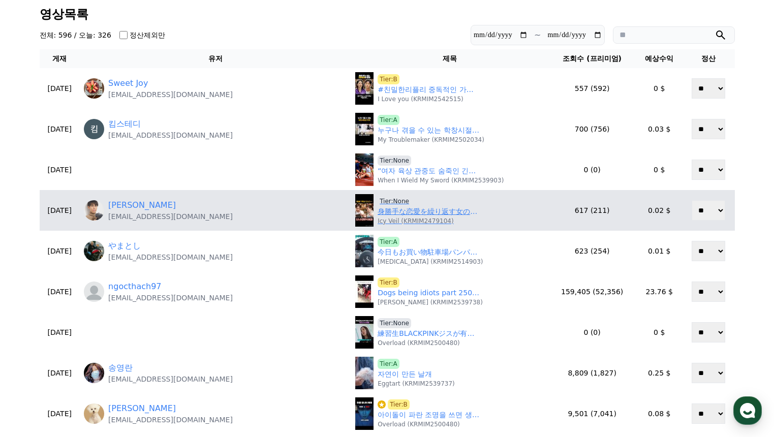
click at [377, 212] on link "身勝手な恋愛を繰り返す女の末路がヤバい！！映画『そして、バトンは渡された』" at bounding box center [428, 211] width 102 height 11
click at [377, 198] on span "Tier:None" at bounding box center [394, 201] width 34 height 10
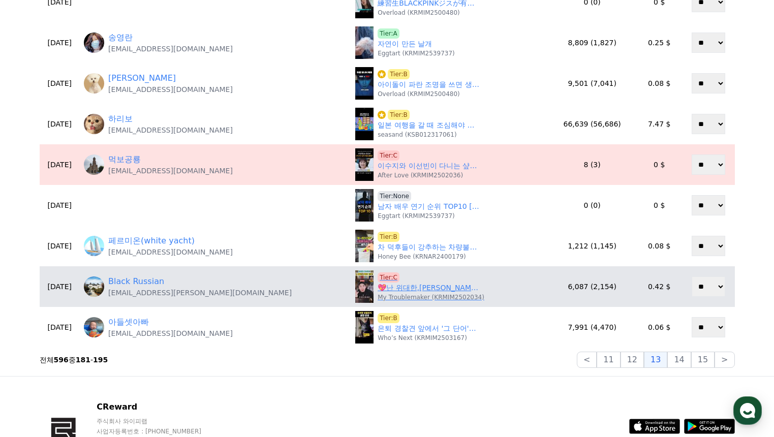
scroll to position [406, 0]
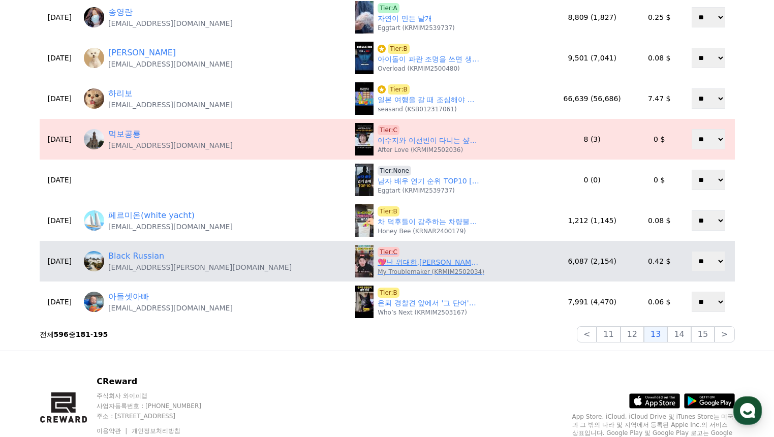
click at [390, 266] on link "💖난 위대한,성명준,말왕 하고도 싸워봤고! 👉엄태웅 토크타임 💖 #엄태웅 #위대한 #성명준 #말왕 #김윤태" at bounding box center [428, 262] width 102 height 11
click at [377, 251] on span "Tier:C" at bounding box center [388, 252] width 22 height 10
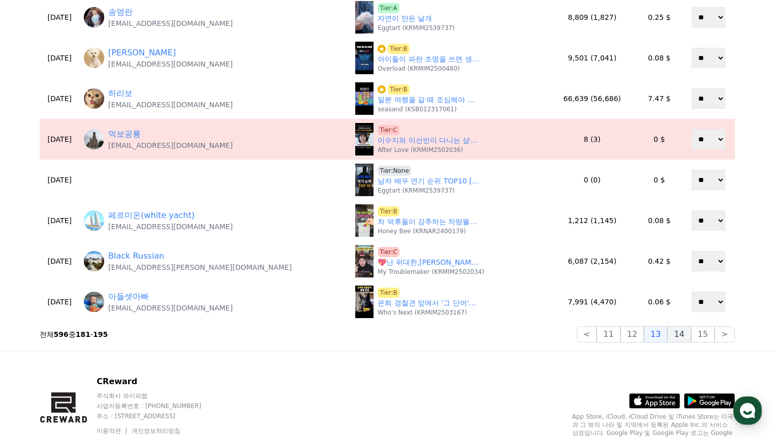
click at [676, 339] on button "14" at bounding box center [678, 334] width 23 height 16
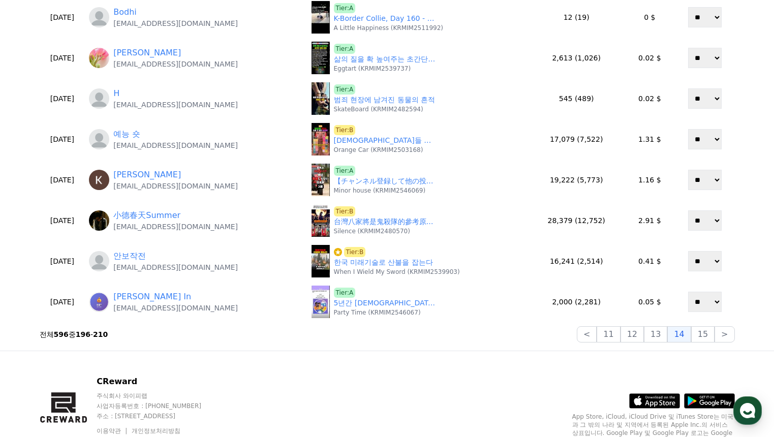
click at [705, 338] on button "15" at bounding box center [702, 334] width 23 height 16
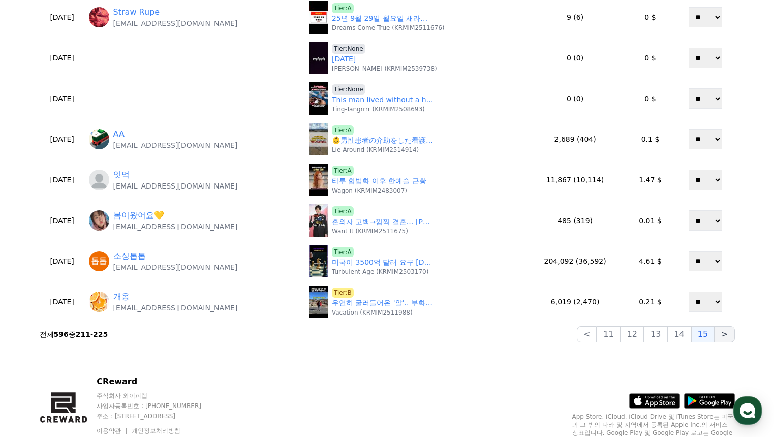
click at [727, 336] on button ">" at bounding box center [724, 334] width 20 height 16
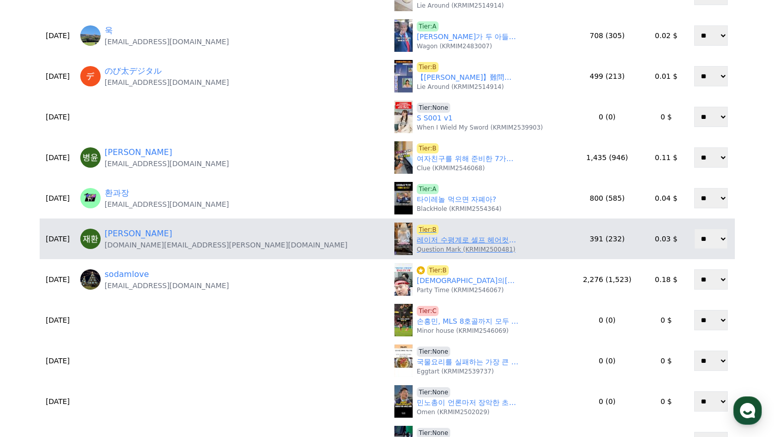
scroll to position [152, 0]
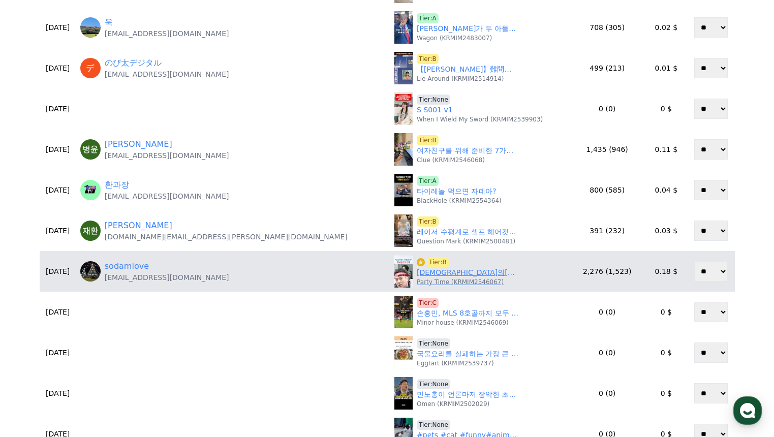
click at [417, 270] on link "장사의신 은현장과 가세연 악연의 시작 비하인드" at bounding box center [468, 272] width 102 height 11
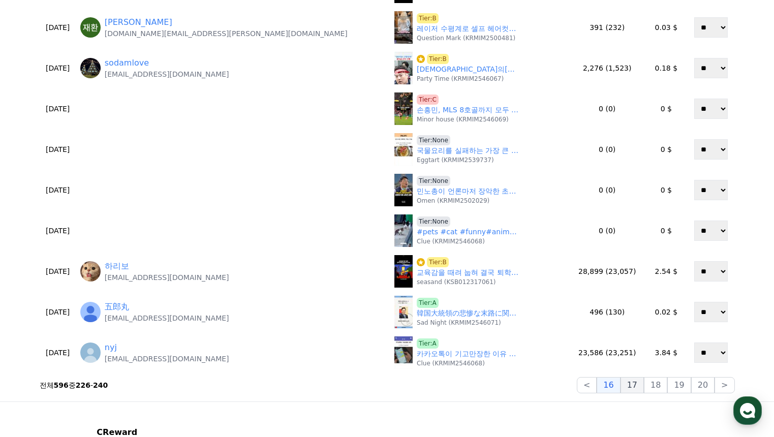
click at [631, 385] on button "17" at bounding box center [631, 385] width 23 height 16
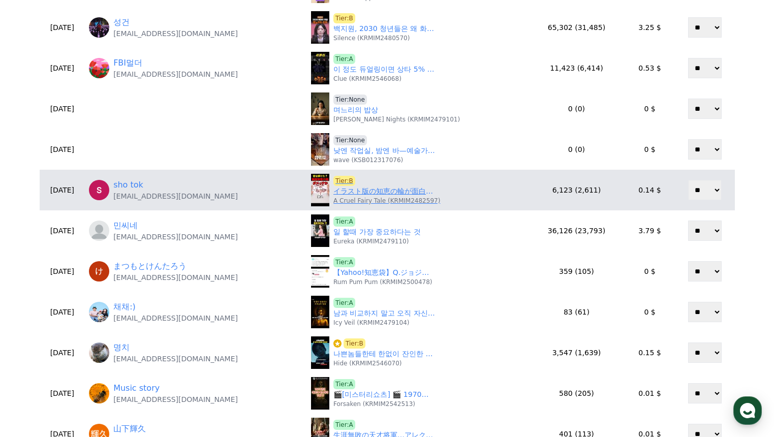
click at [359, 195] on link "イラスト版の知恵の輪が面白い#shorts" at bounding box center [384, 191] width 102 height 11
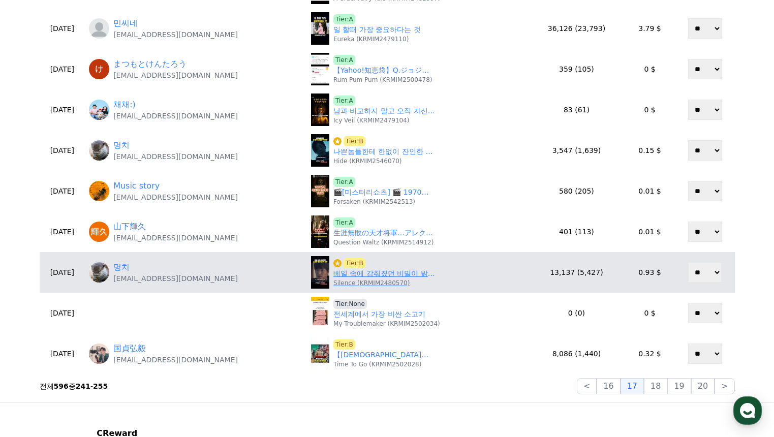
scroll to position [356, 0]
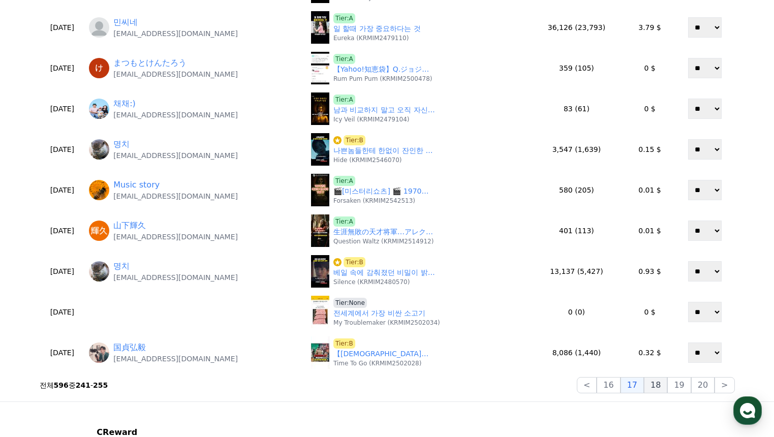
click at [662, 384] on button "18" at bounding box center [655, 385] width 23 height 16
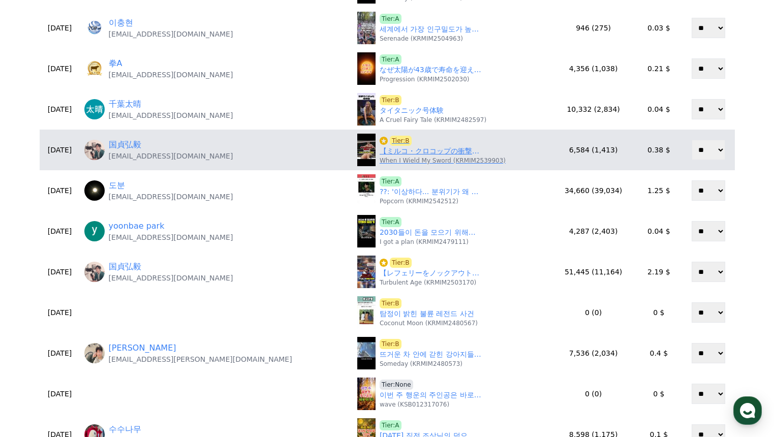
scroll to position [0, 0]
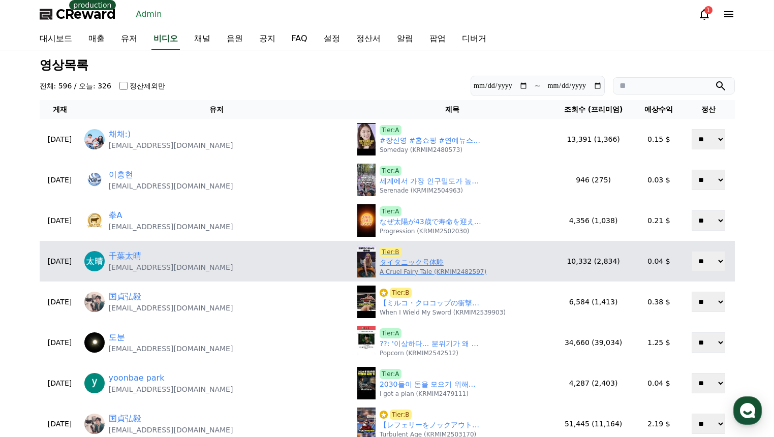
click at [379, 264] on link "タイタニック号体験" at bounding box center [411, 262] width 64 height 11
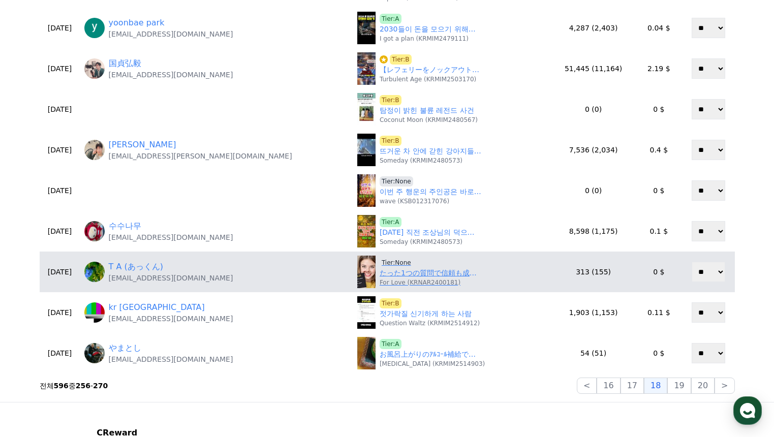
scroll to position [356, 0]
click at [379, 275] on link "たった1つの質問で信頼も成長も手に入る｜今日からできる質問術" at bounding box center [430, 272] width 102 height 11
click at [379, 261] on span "Tier:None" at bounding box center [396, 262] width 34 height 10
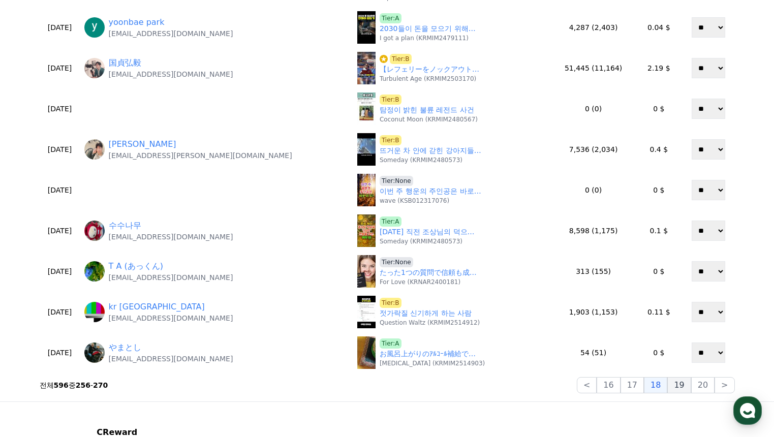
click at [679, 383] on button "19" at bounding box center [678, 385] width 23 height 16
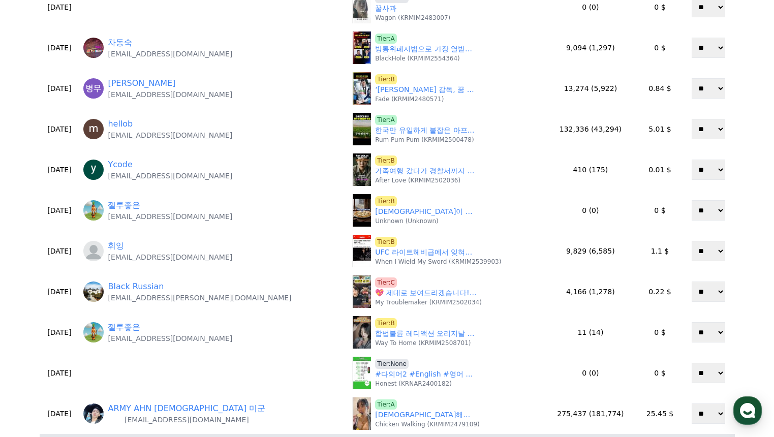
scroll to position [406, 0]
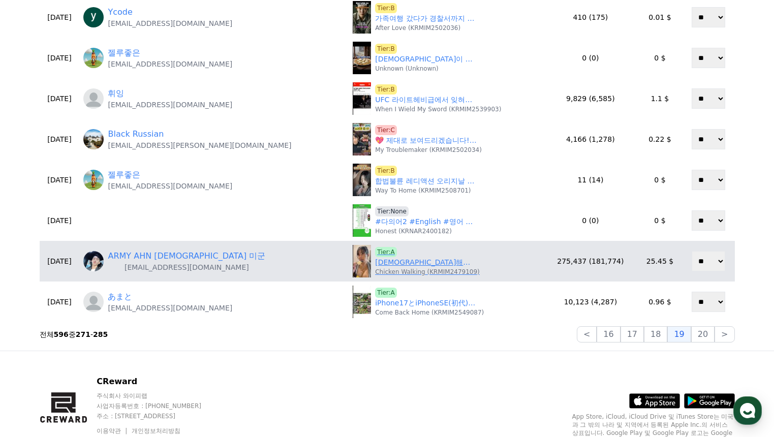
click at [383, 276] on div "Tier:A 미해군 아내에게 허니버터칩을 줬다 Chicken Walking (KRMIM2479109)" at bounding box center [446, 261] width 187 height 33
click at [379, 266] on link "미해군 아내에게 허니버터칩을 줬다" at bounding box center [426, 262] width 102 height 11
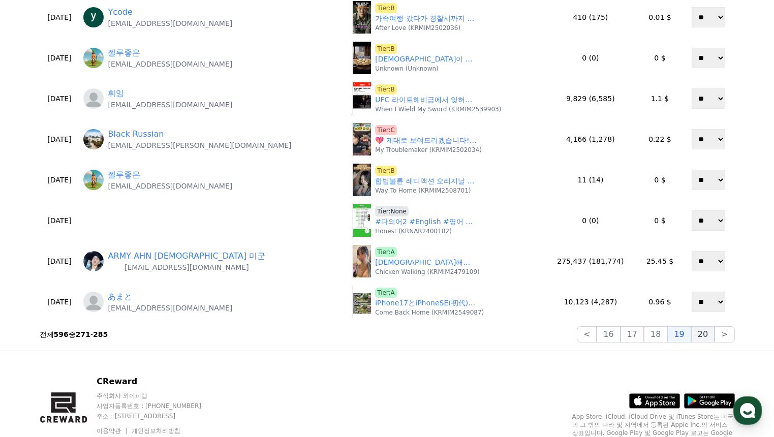
click at [700, 336] on button "20" at bounding box center [702, 334] width 23 height 16
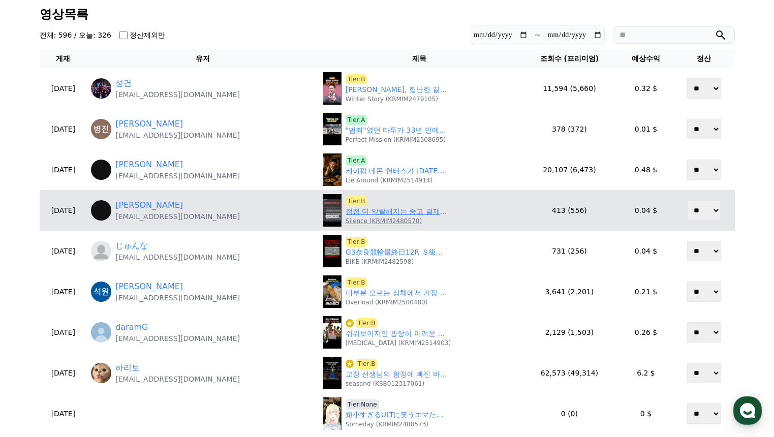
scroll to position [102, 0]
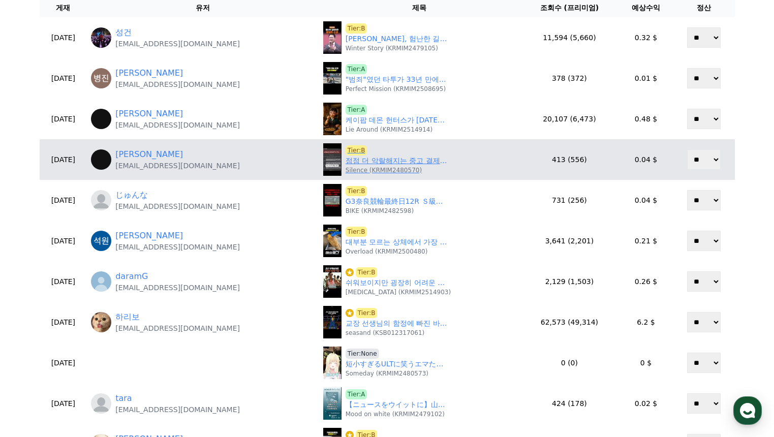
click at [366, 164] on link "점점 더 악랄해지는 중고 결제 사기" at bounding box center [396, 160] width 102 height 11
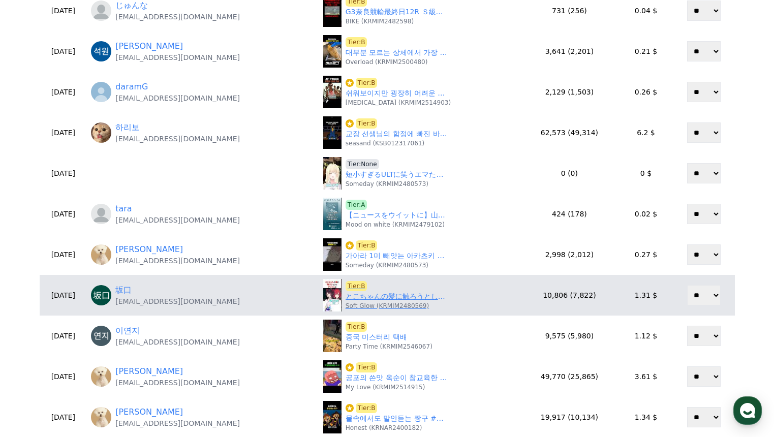
scroll to position [356, 0]
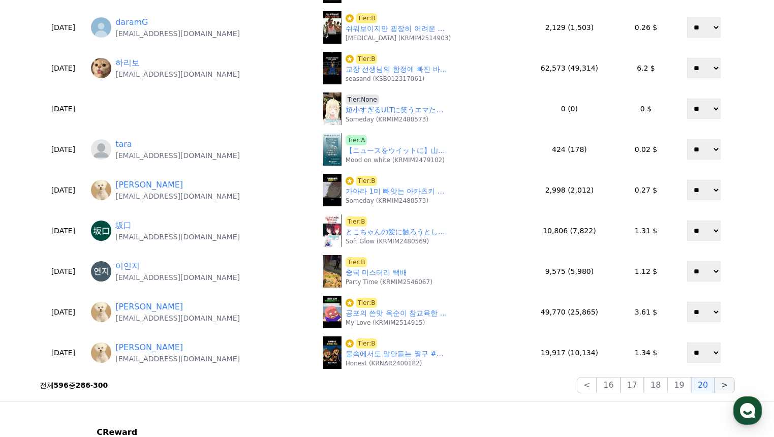
click at [720, 385] on button ">" at bounding box center [724, 385] width 20 height 16
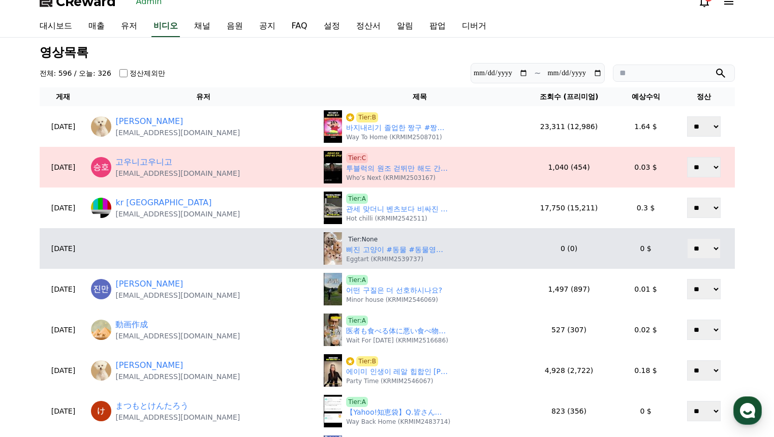
scroll to position [0, 0]
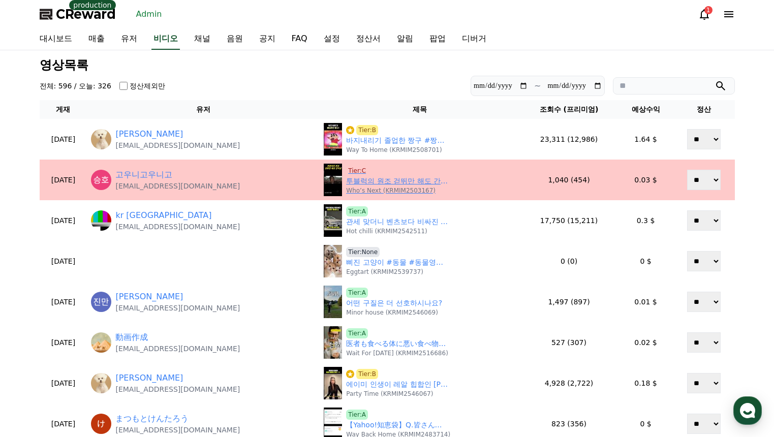
click at [353, 170] on span "Tier:C" at bounding box center [357, 171] width 22 height 10
click at [366, 182] on link "투블럭의 원조 걷뛰만 해도 간지폭발 #투블럭#상남자#간지폭발#명장면#크로우즈제로2" at bounding box center [397, 181] width 102 height 11
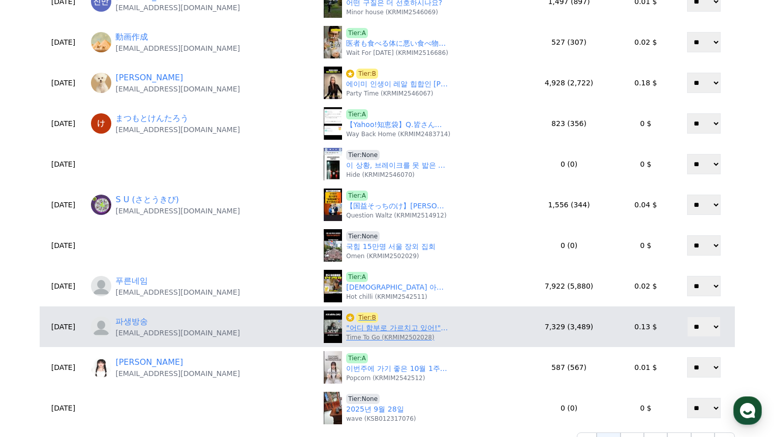
scroll to position [356, 0]
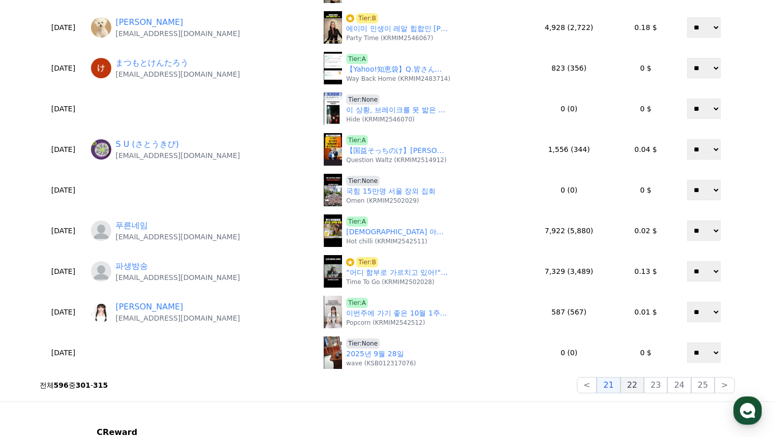
click at [643, 385] on button "22" at bounding box center [631, 385] width 23 height 16
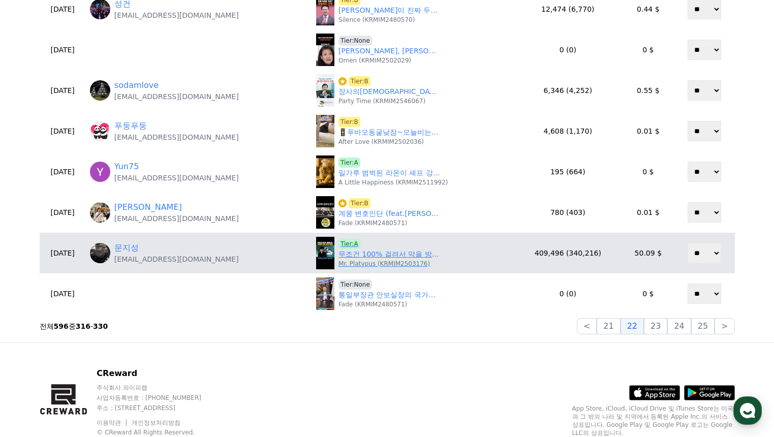
scroll to position [457, 0]
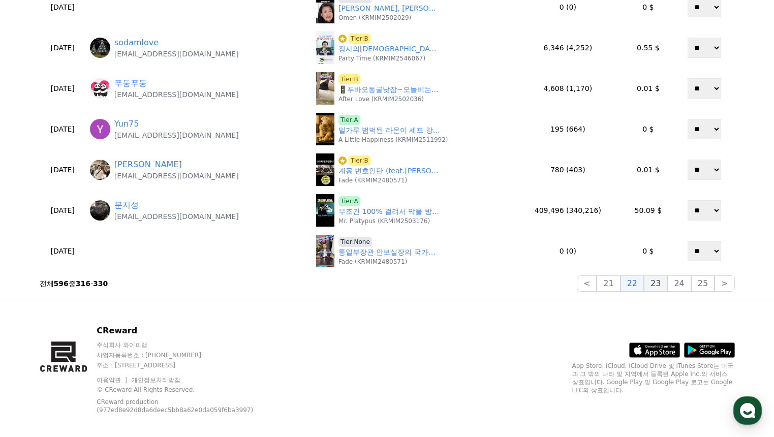
click at [658, 290] on button "23" at bounding box center [655, 283] width 23 height 16
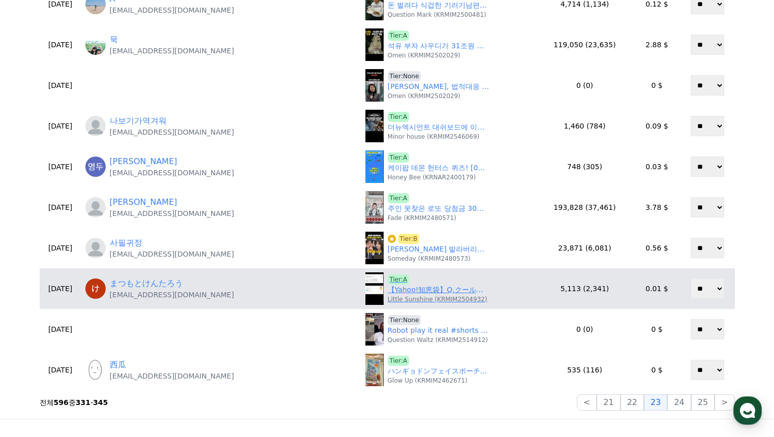
scroll to position [406, 0]
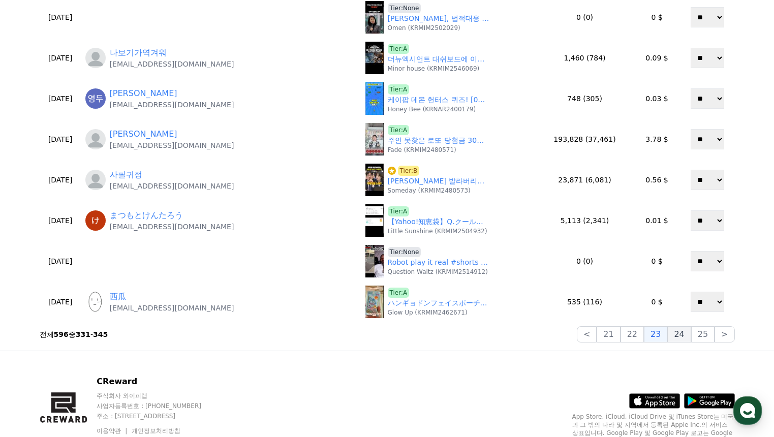
click at [677, 336] on button "24" at bounding box center [678, 334] width 23 height 16
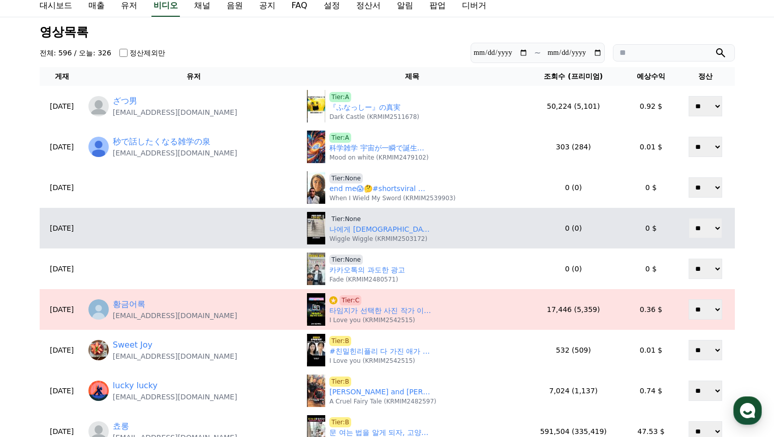
scroll to position [102, 0]
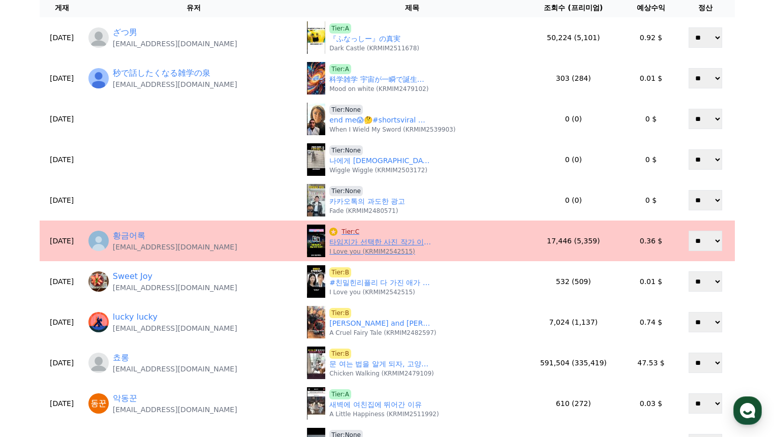
click at [361, 231] on span "Tier:C" at bounding box center [350, 232] width 22 height 10
click at [361, 230] on span "Tier:C" at bounding box center [350, 232] width 22 height 10
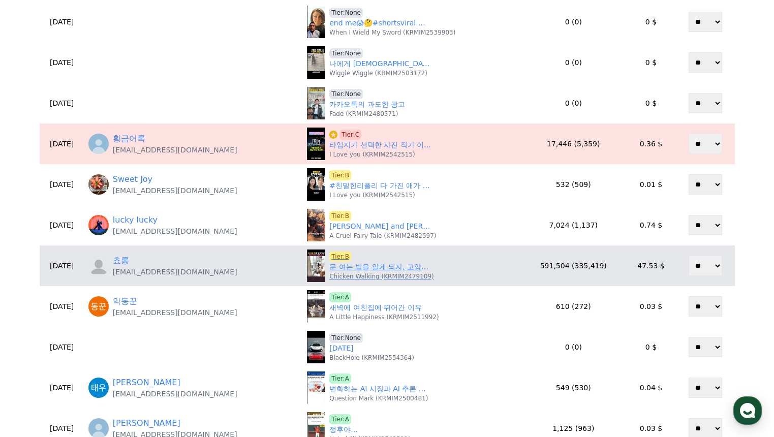
scroll to position [203, 0]
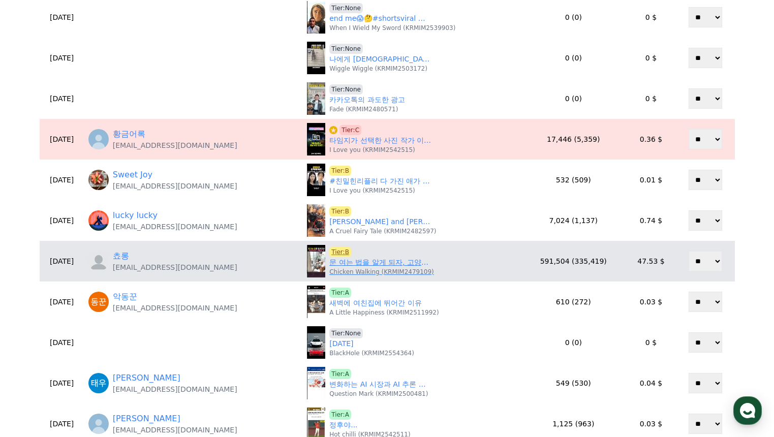
click at [390, 265] on link "문 여는 법을 알게 되자, 고양이부터 내쫓은 개" at bounding box center [380, 262] width 102 height 11
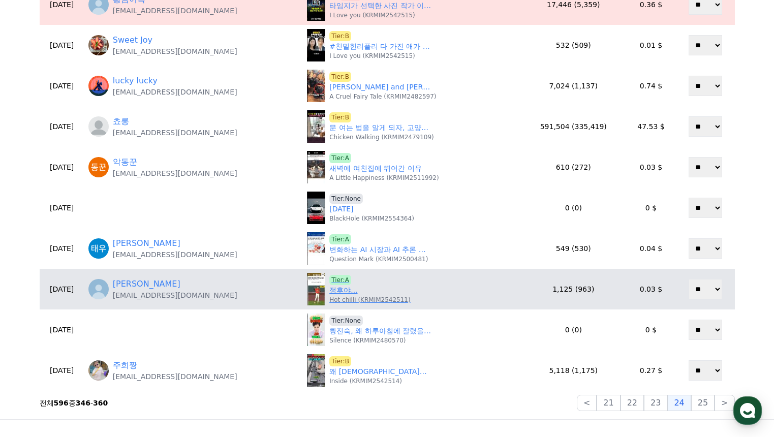
scroll to position [356, 0]
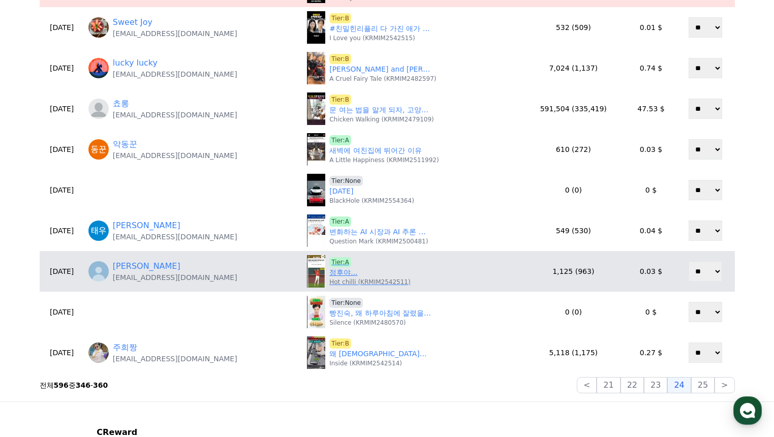
click at [357, 277] on link "정후야..." at bounding box center [343, 272] width 28 height 11
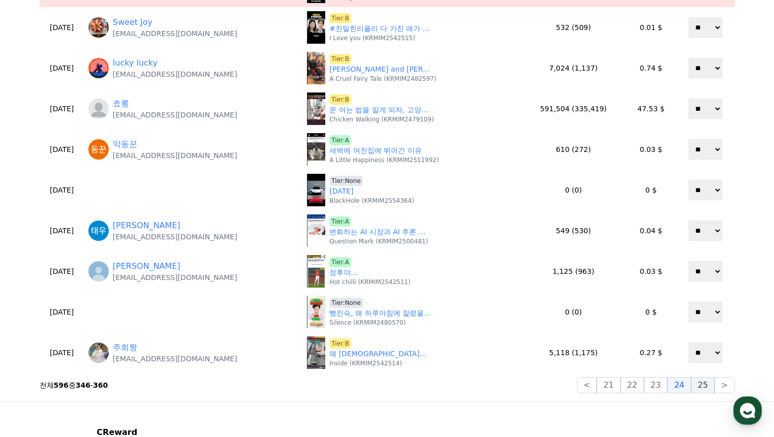
click at [697, 387] on button "25" at bounding box center [702, 385] width 23 height 16
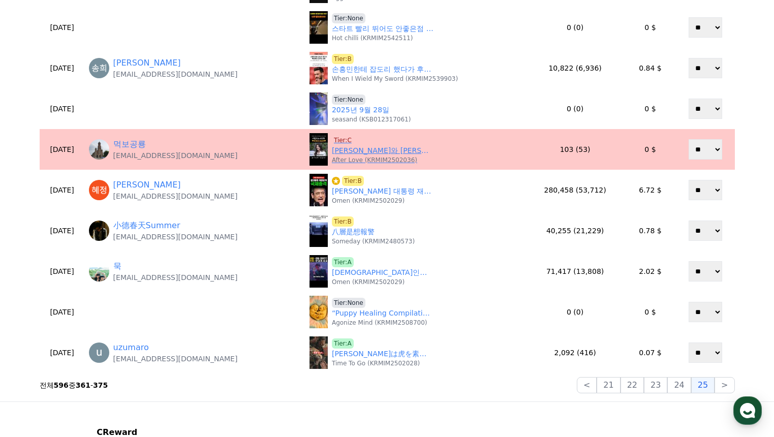
click at [342, 139] on span "Tier:C" at bounding box center [343, 140] width 22 height 10
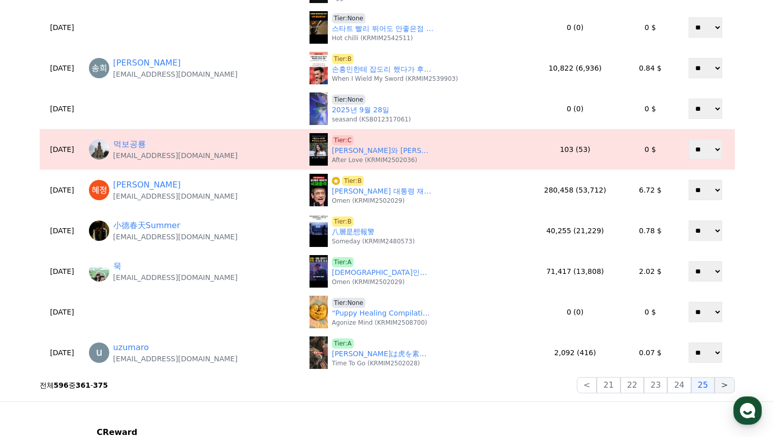
click at [731, 388] on button ">" at bounding box center [724, 385] width 20 height 16
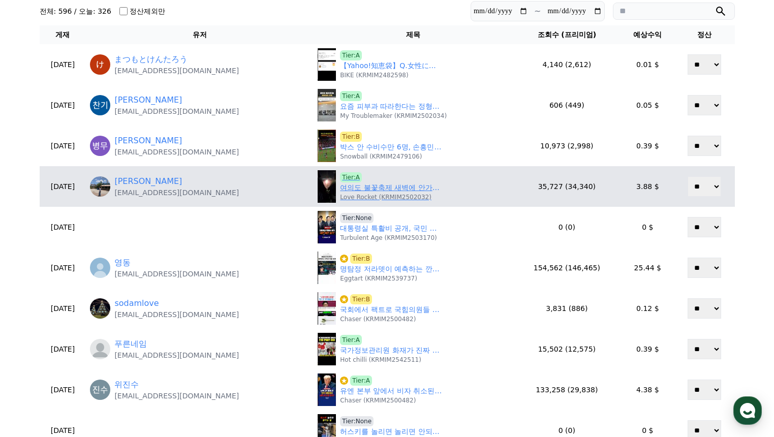
scroll to position [0, 0]
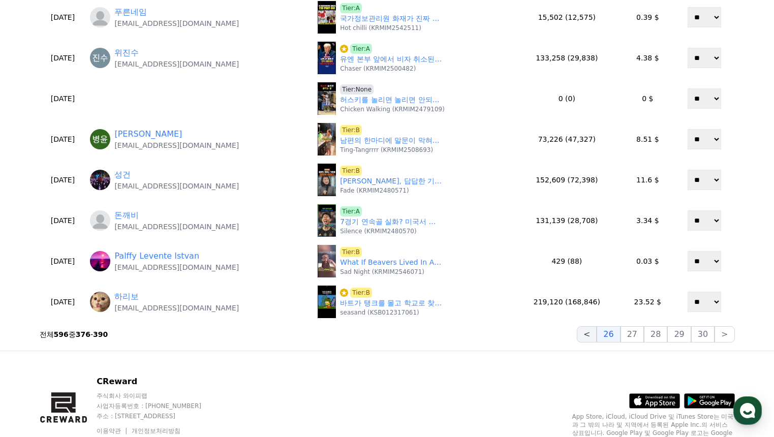
click at [593, 340] on button "<" at bounding box center [587, 334] width 20 height 16
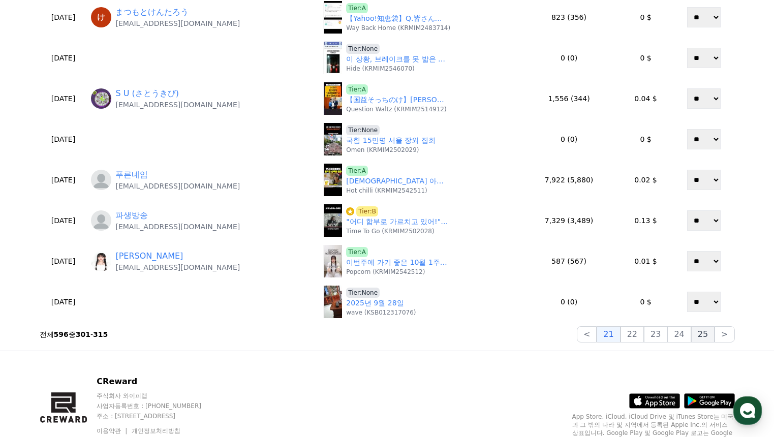
click at [702, 336] on button "25" at bounding box center [702, 334] width 23 height 16
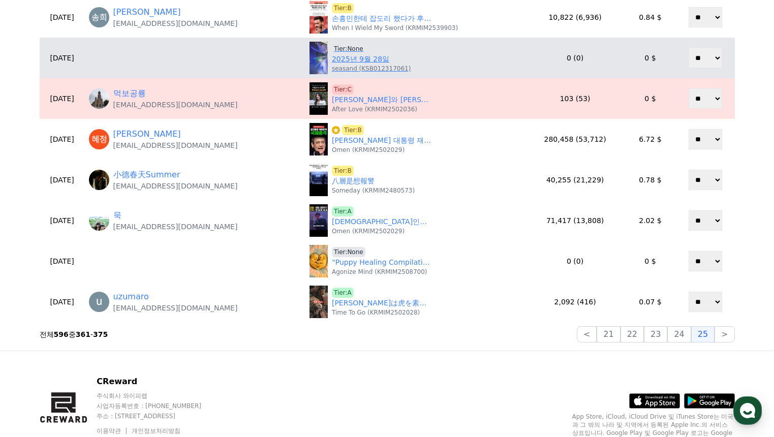
scroll to position [254, 0]
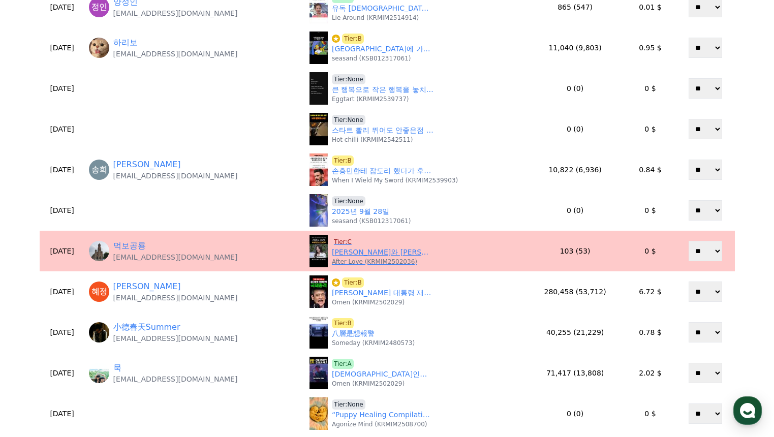
click at [365, 252] on link "이광수와 이선빈의 러브스토리" at bounding box center [383, 252] width 102 height 11
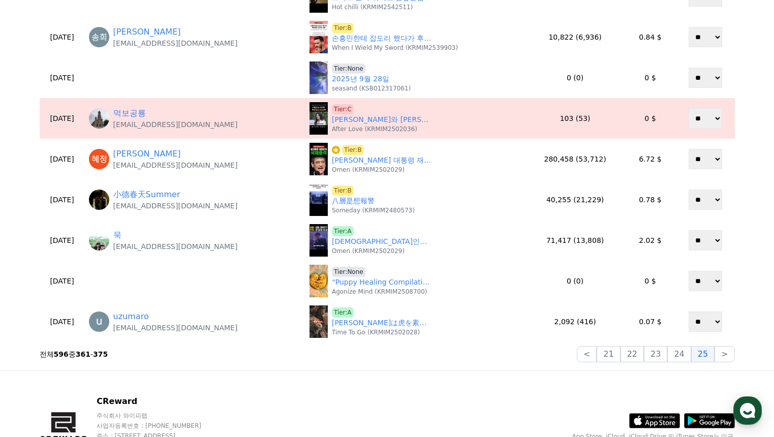
scroll to position [406, 0]
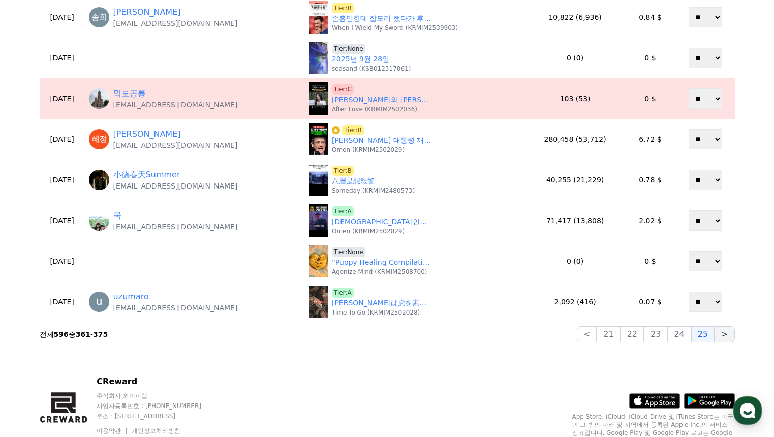
click at [730, 340] on button ">" at bounding box center [724, 334] width 20 height 16
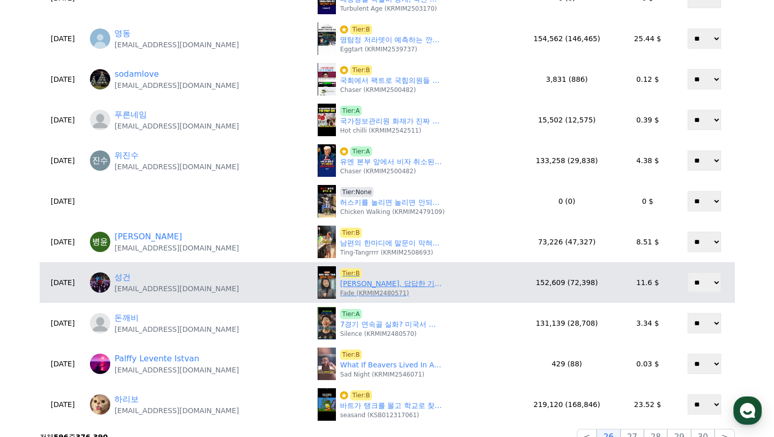
scroll to position [305, 0]
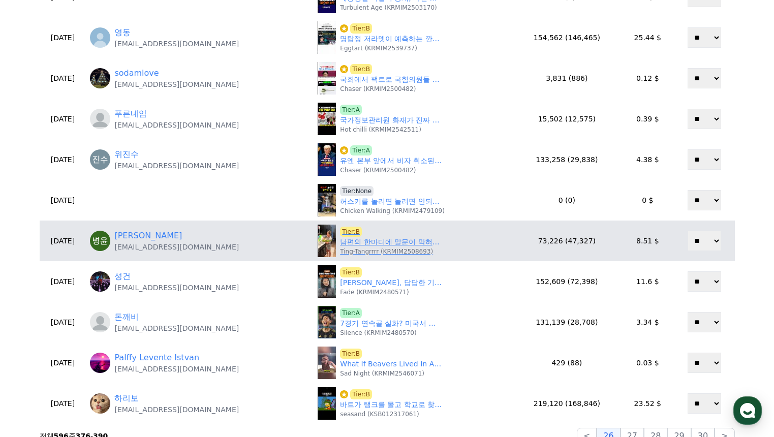
click at [367, 242] on link "남편의 한마디에 말문이 막혀버린 이유" at bounding box center [391, 242] width 102 height 11
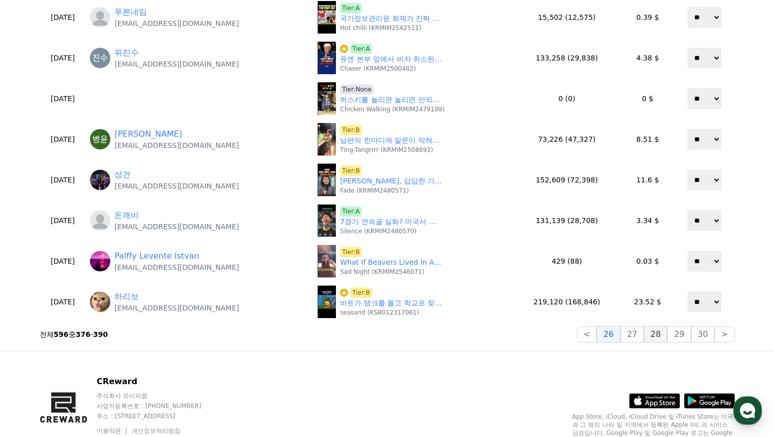
click at [650, 335] on button "28" at bounding box center [655, 334] width 23 height 16
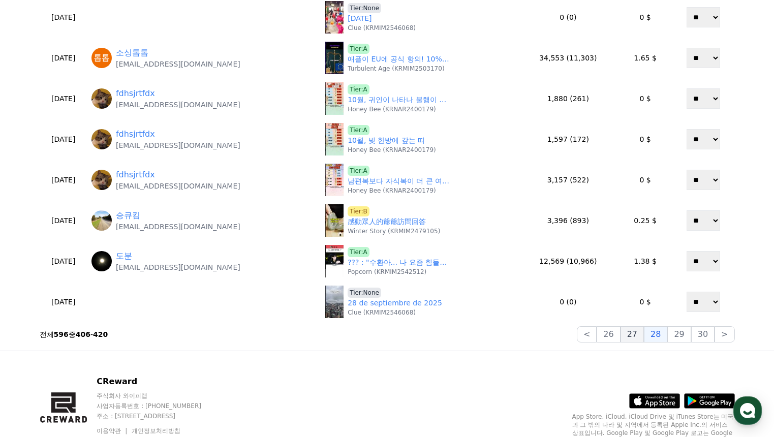
click at [639, 336] on button "27" at bounding box center [631, 334] width 23 height 16
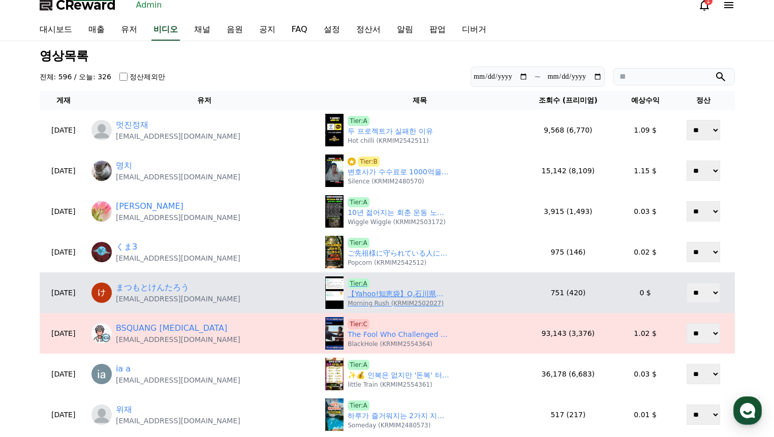
scroll to position [0, 0]
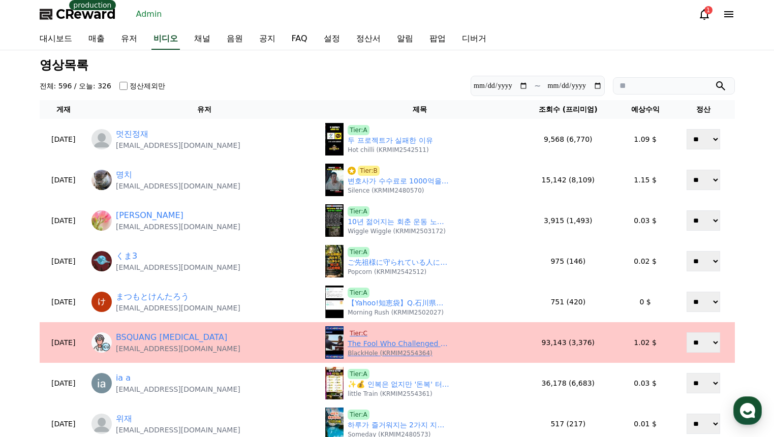
click at [354, 331] on span "Tier:C" at bounding box center [358, 333] width 22 height 10
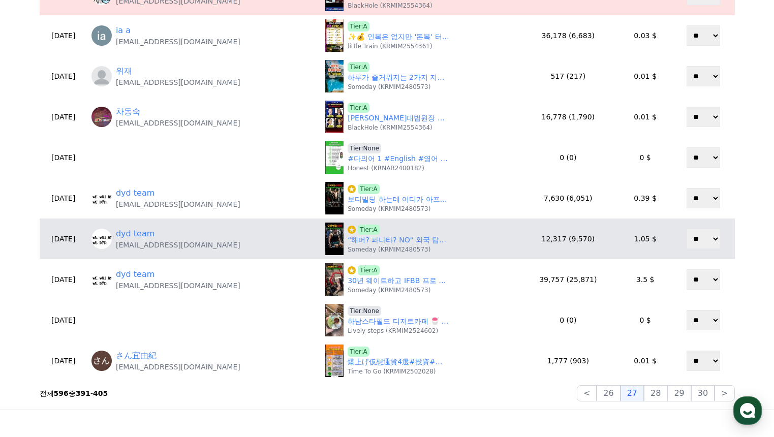
scroll to position [406, 0]
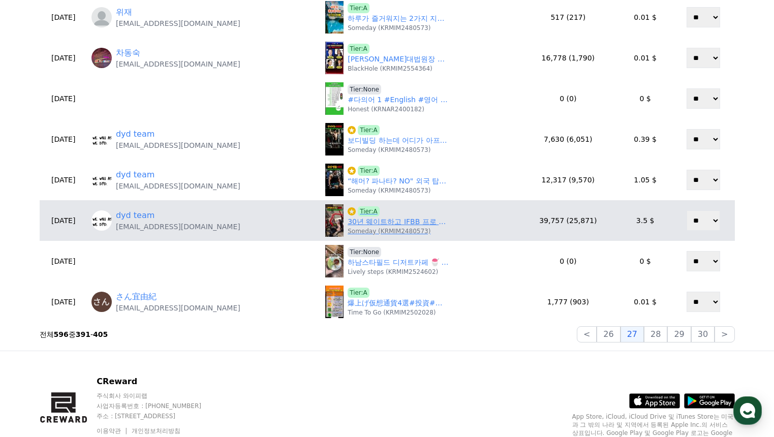
click at [427, 225] on link "30년 웨이트하고 IFBB 프로 된 누나의 살벌한 몸 상태 ㅎㄷㄷ" at bounding box center [398, 221] width 102 height 11
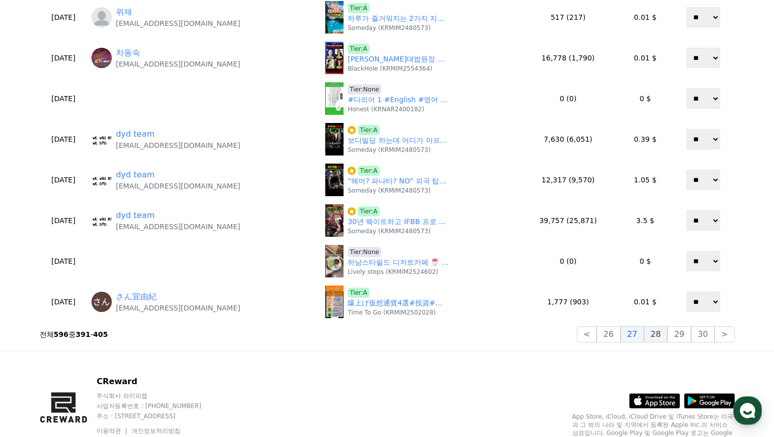
click at [666, 336] on button "28" at bounding box center [655, 334] width 23 height 16
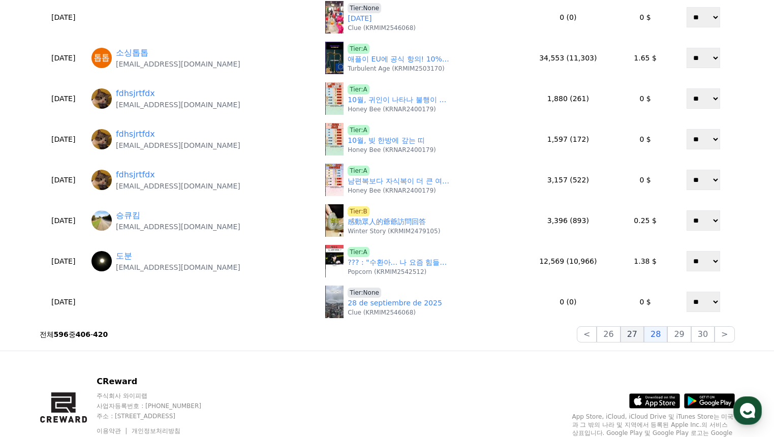
click at [637, 333] on button "27" at bounding box center [631, 334] width 23 height 16
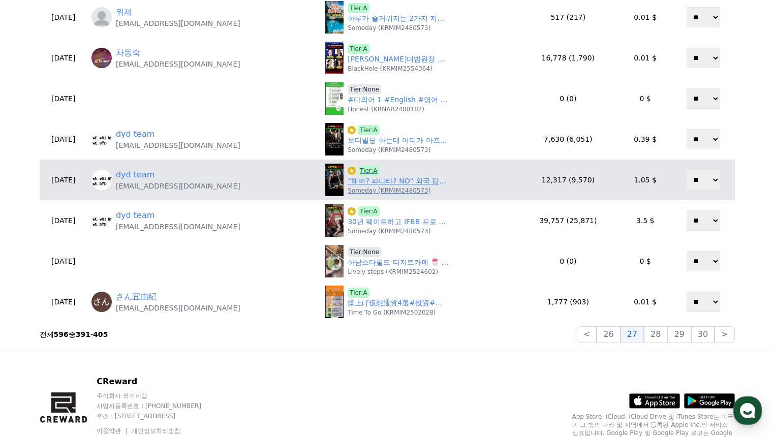
click at [353, 180] on link "“해머? 파나타? NO" 외국 탑급 보디빌더들도 인정한 국산 명품 헬스머신 대공개 ㄷㄷ" at bounding box center [398, 181] width 102 height 11
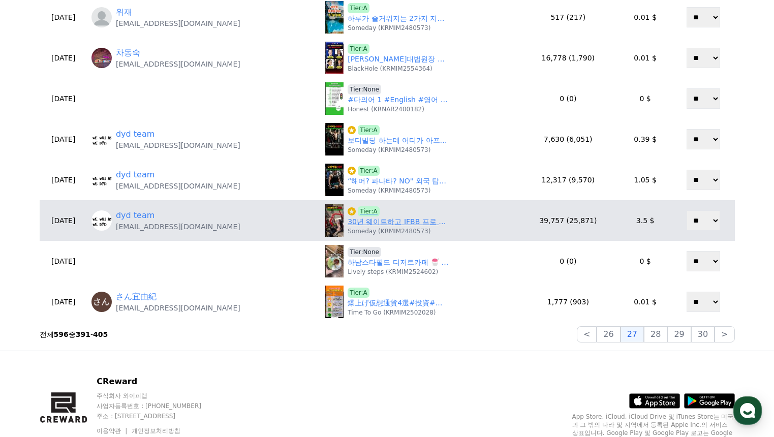
click at [358, 212] on span "Tier:A" at bounding box center [369, 211] width 22 height 10
drag, startPoint x: 264, startPoint y: 226, endPoint x: 139, endPoint y: 236, distance: 124.8
click at [139, 236] on td "dyd team dyd.videographers@gmail.com" at bounding box center [204, 220] width 234 height 41
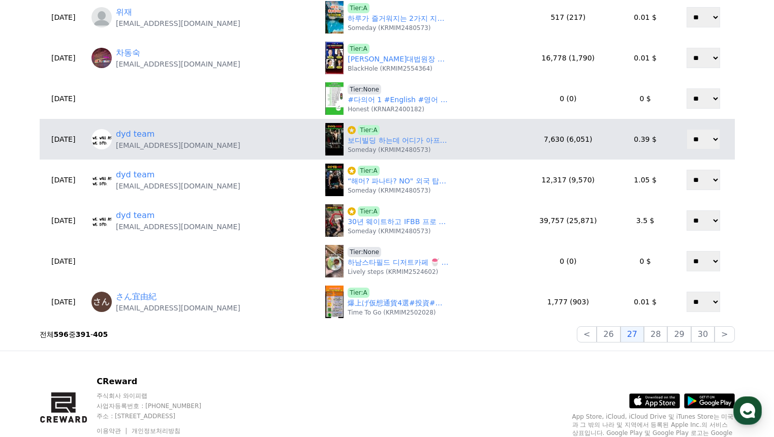
copy p "dyd.videographers@gmail.com"
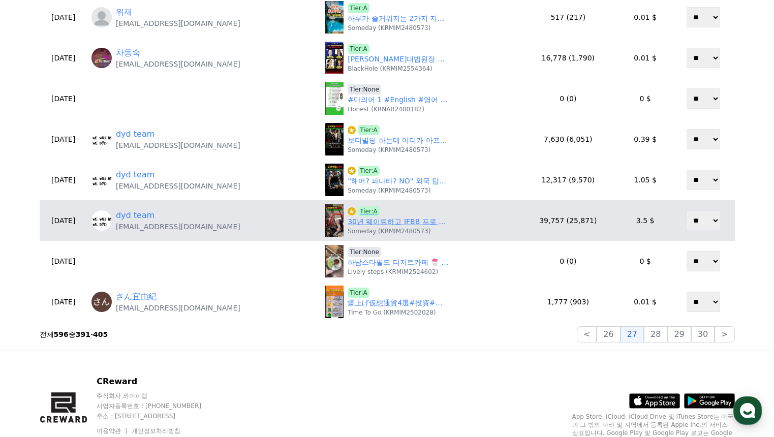
click at [357, 220] on link "30년 웨이트하고 IFBB 프로 된 누나의 살벌한 몸 상태 ㅎㄷㄷ" at bounding box center [398, 221] width 102 height 11
click at [357, 223] on link "30년 웨이트하고 IFBB 프로 된 누나의 살벌한 몸 상태 ㅎㄷㄷ" at bounding box center [398, 221] width 102 height 11
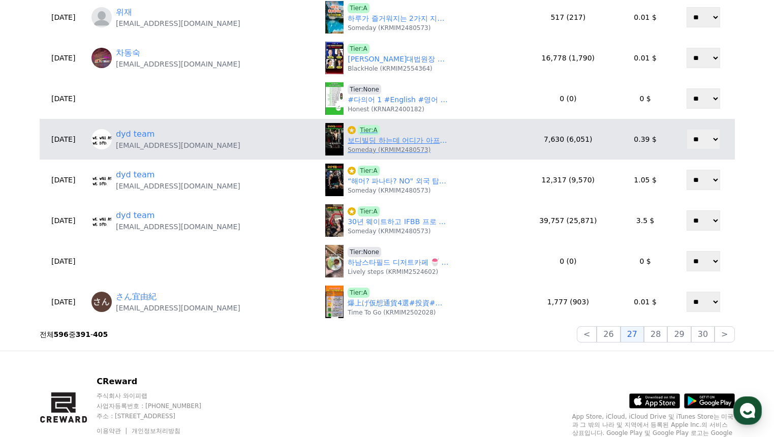
click at [358, 128] on span "Tier:A" at bounding box center [369, 130] width 22 height 10
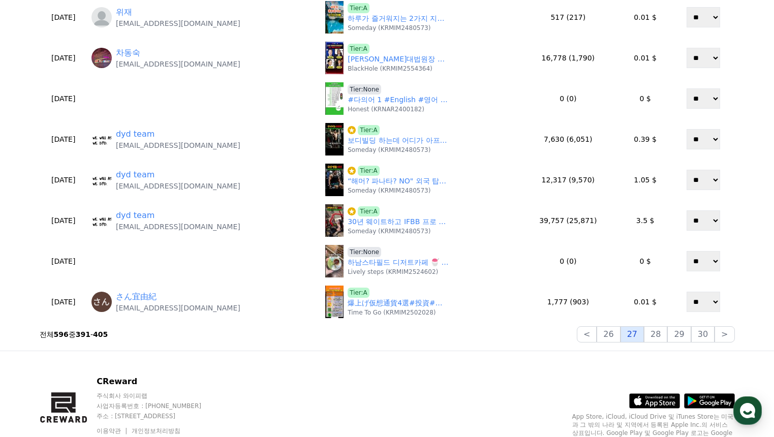
click at [632, 330] on button "27" at bounding box center [631, 334] width 23 height 16
click at [662, 337] on button "28" at bounding box center [655, 334] width 23 height 16
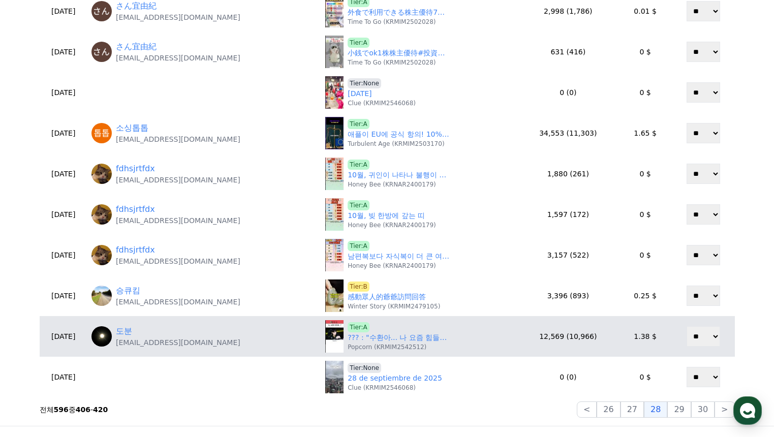
scroll to position [356, 0]
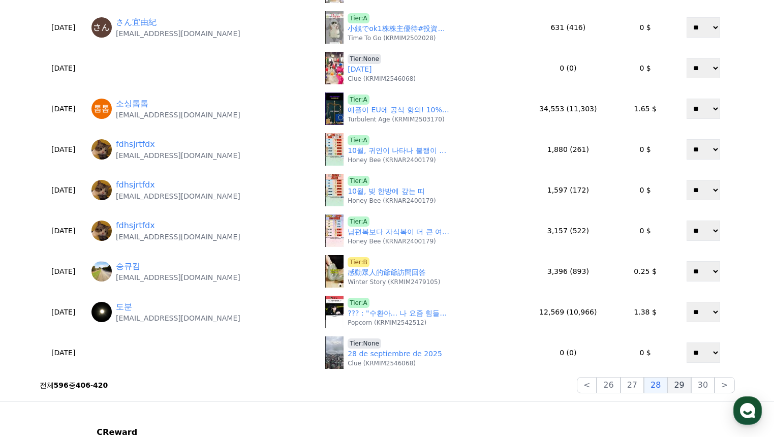
click at [680, 386] on button "29" at bounding box center [678, 385] width 23 height 16
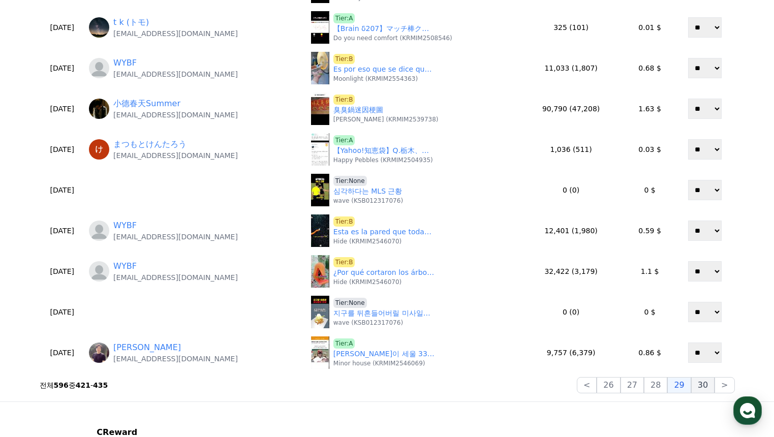
click at [705, 382] on button "30" at bounding box center [702, 385] width 23 height 16
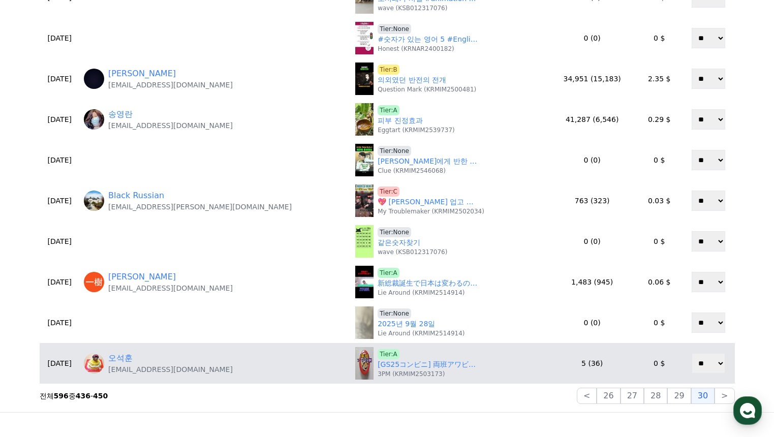
scroll to position [406, 0]
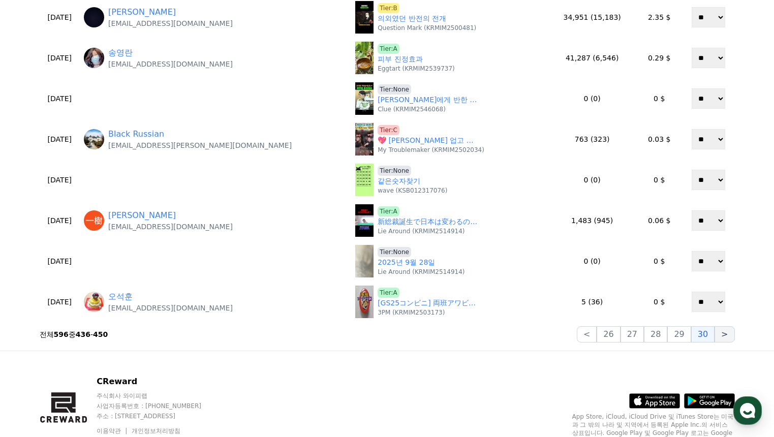
click at [728, 335] on button ">" at bounding box center [724, 334] width 20 height 16
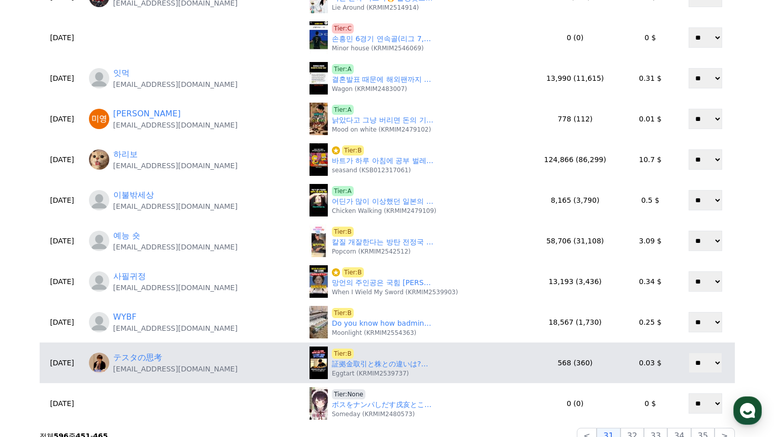
scroll to position [356, 0]
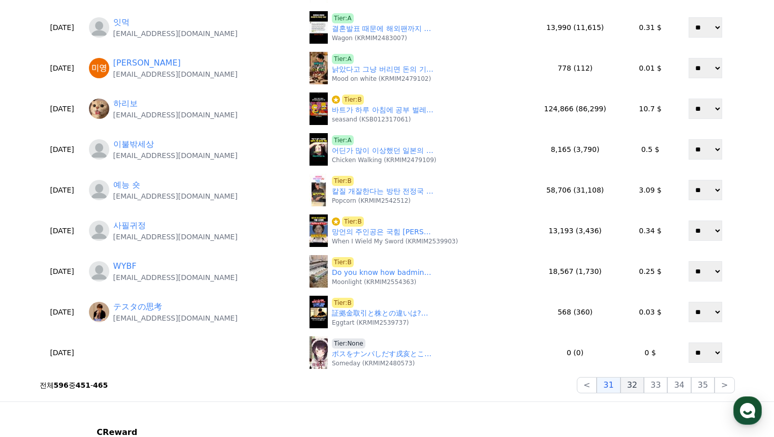
click at [644, 379] on button "32" at bounding box center [631, 385] width 23 height 16
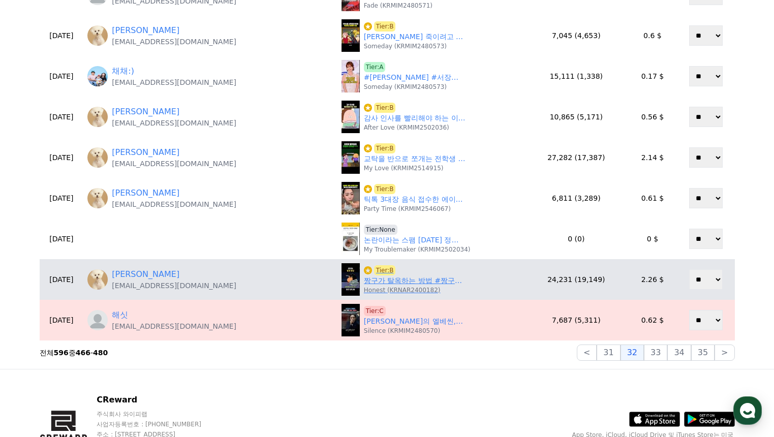
scroll to position [406, 0]
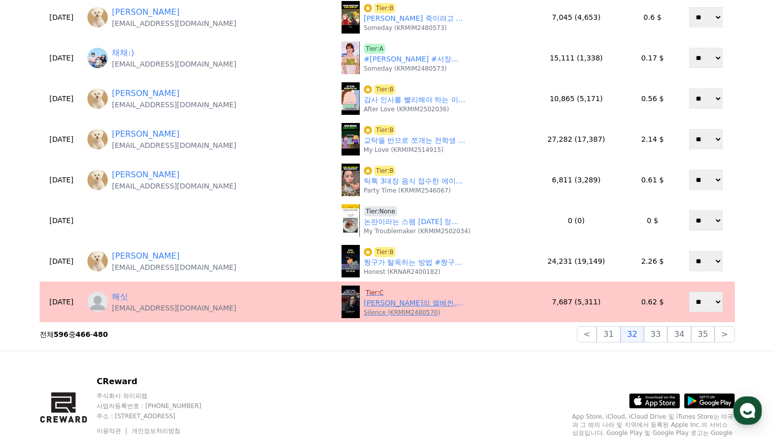
click at [364, 291] on span "Tier:C" at bounding box center [375, 293] width 22 height 10
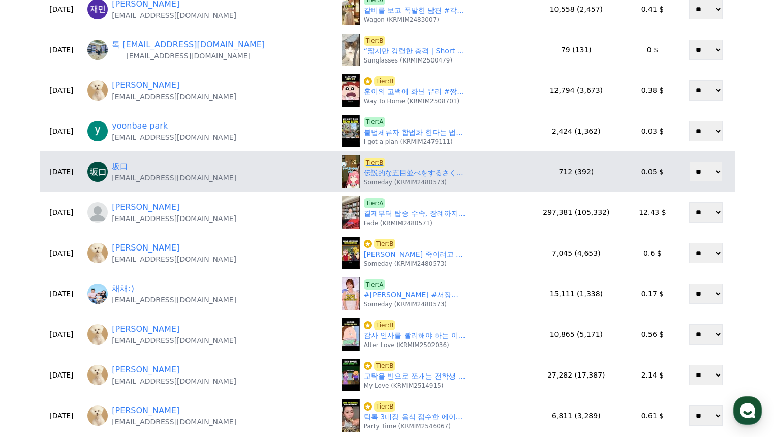
scroll to position [152, 0]
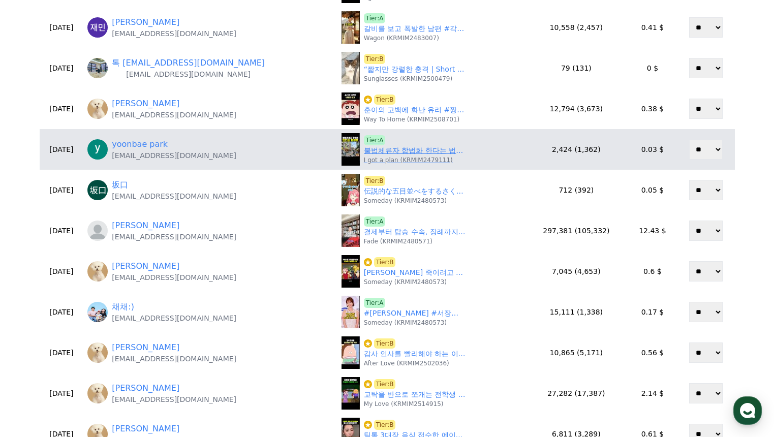
click at [364, 161] on p "I got a plan (KRMIM2479111)" at bounding box center [408, 160] width 89 height 8
click at [364, 154] on link "불법체류자 합법화 한다는 법무부 근황ㄷㄷ" at bounding box center [415, 150] width 102 height 11
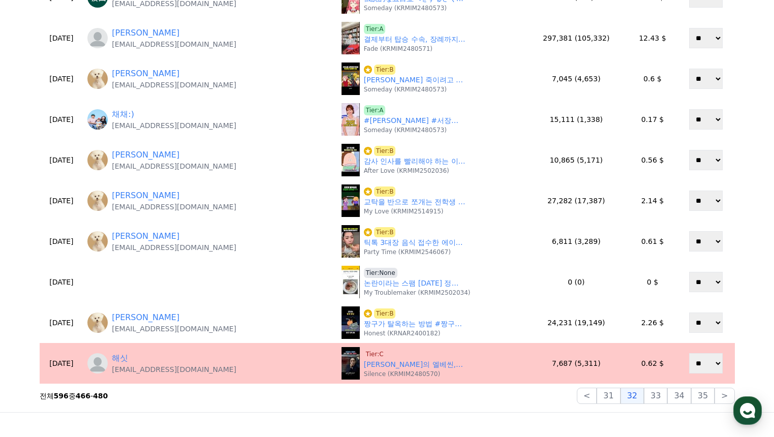
scroll to position [406, 0]
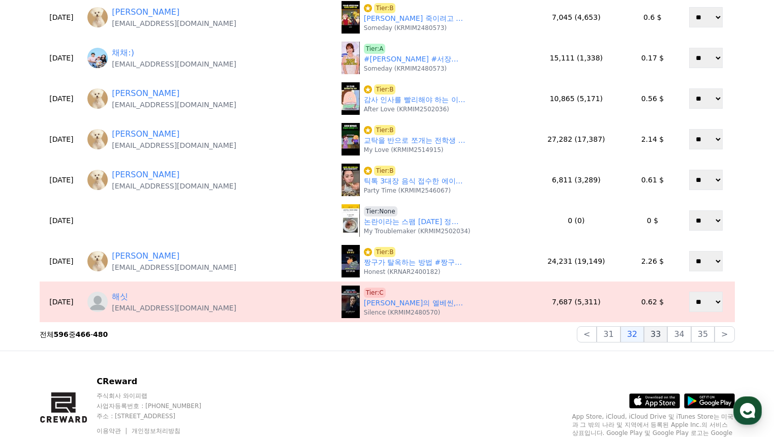
click at [656, 337] on button "33" at bounding box center [655, 334] width 23 height 16
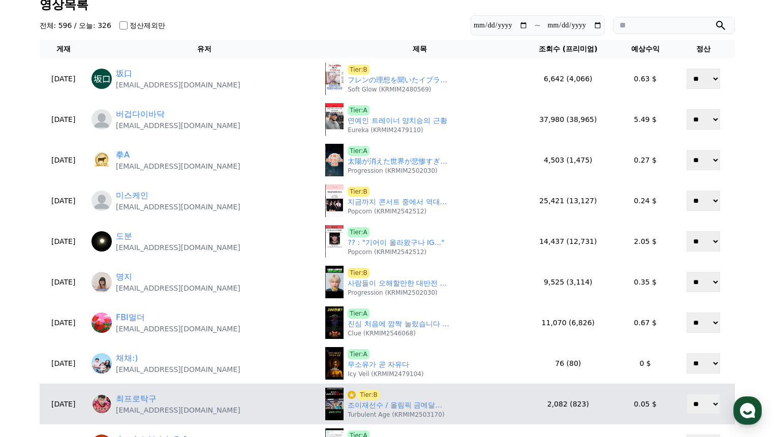
scroll to position [51, 0]
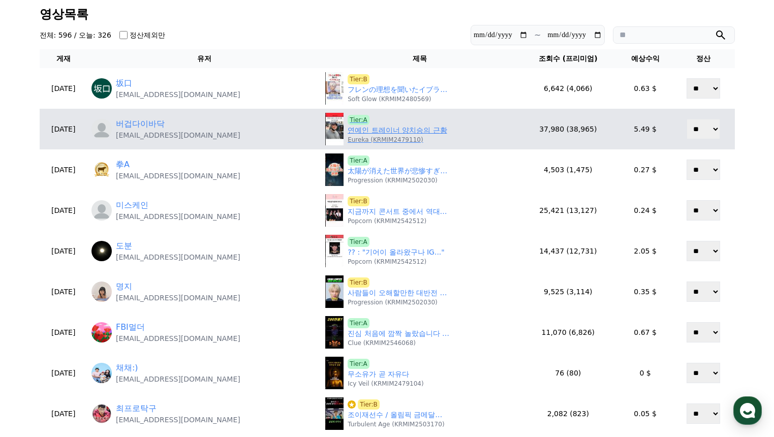
click at [388, 132] on link "연예인 트레이너 양치승의 근황" at bounding box center [396, 130] width 99 height 11
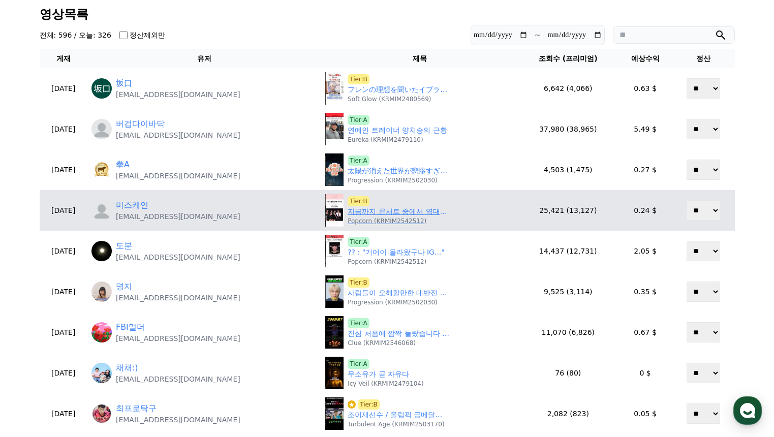
click at [368, 214] on link "지금까지 콘서트 중에서 역대급으로 당황한 아이브" at bounding box center [398, 211] width 102 height 11
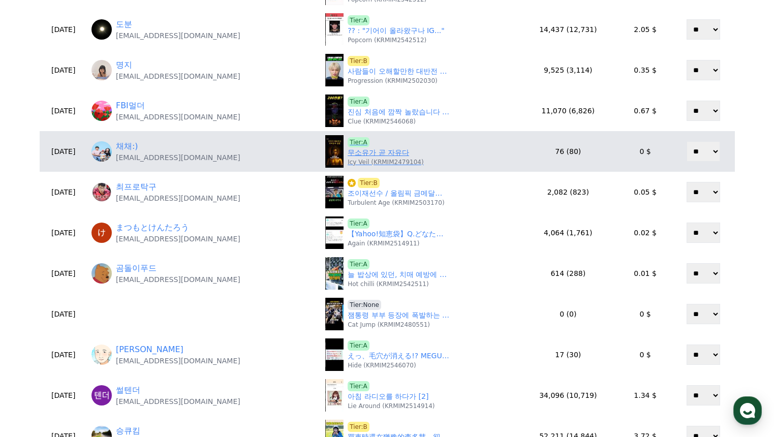
scroll to position [254, 0]
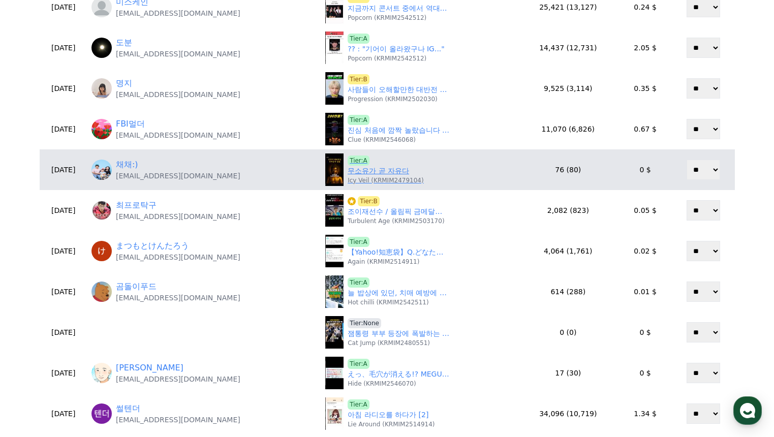
click at [362, 176] on p "Icy Veil (KRMIM2479104)" at bounding box center [385, 180] width 76 height 8
click at [361, 170] on link "무소유가 곧 자유다" at bounding box center [377, 171] width 61 height 11
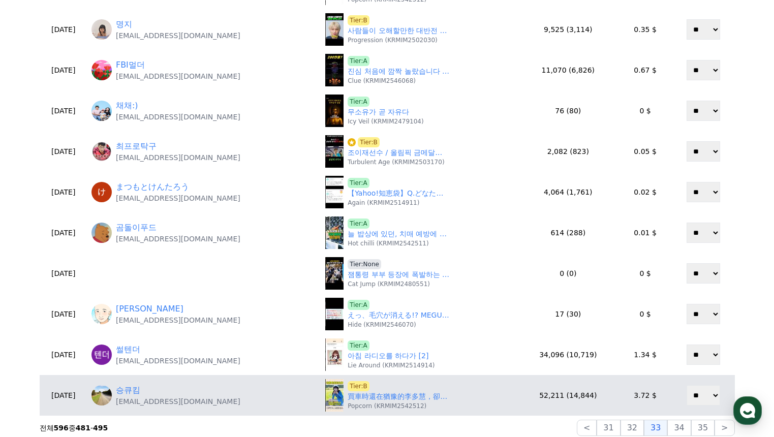
scroll to position [406, 0]
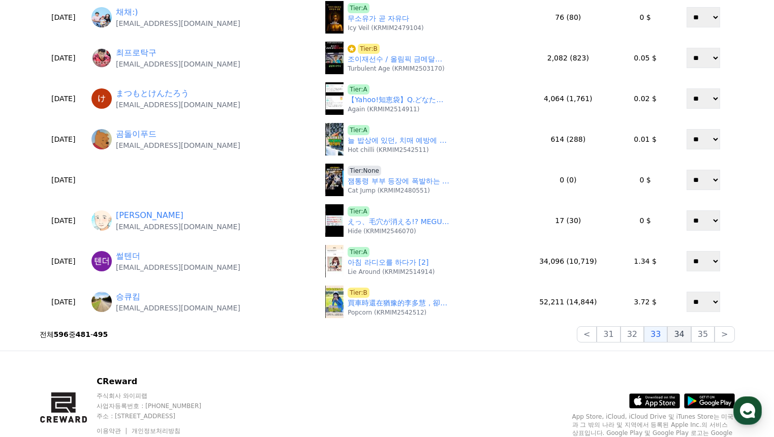
click at [679, 337] on button "34" at bounding box center [678, 334] width 23 height 16
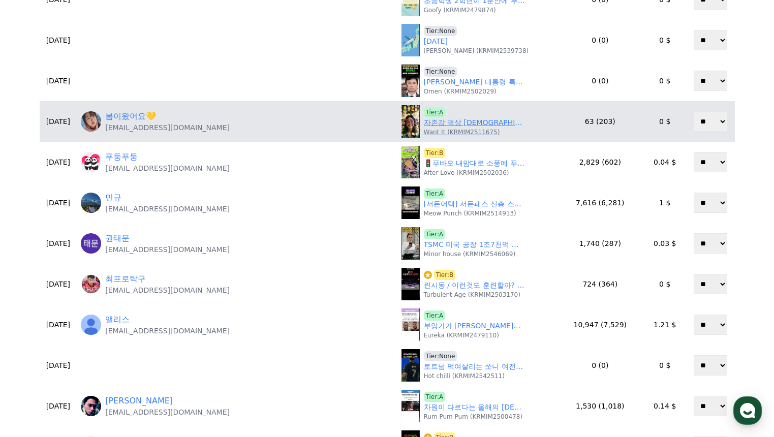
scroll to position [203, 0]
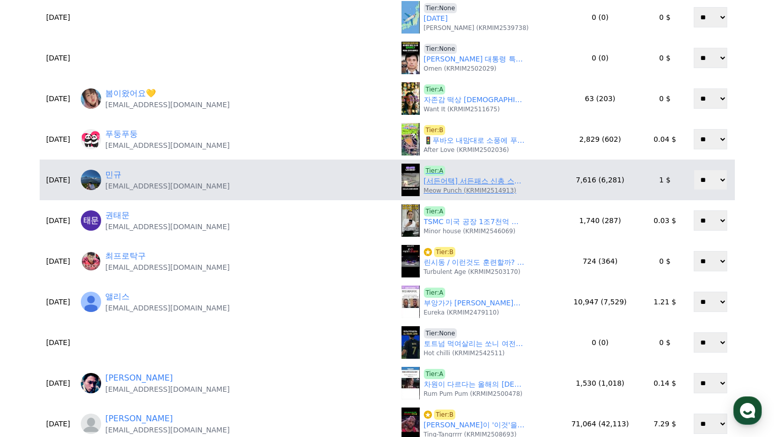
click at [424, 184] on link "[서든어택] 서든패스 신총 스펙터 사기?" at bounding box center [475, 181] width 102 height 11
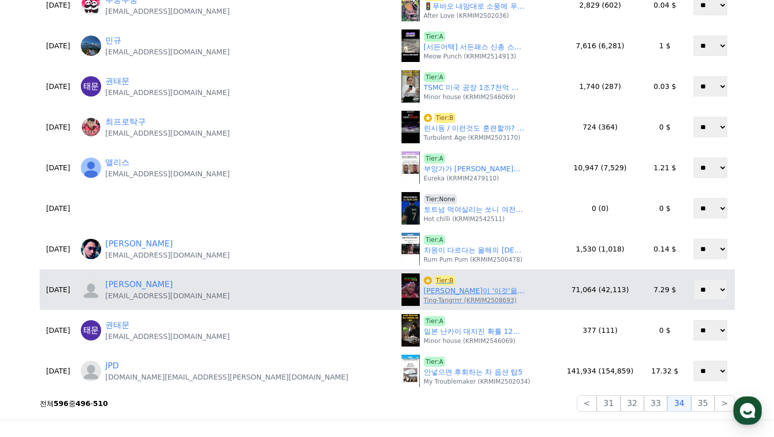
scroll to position [356, 0]
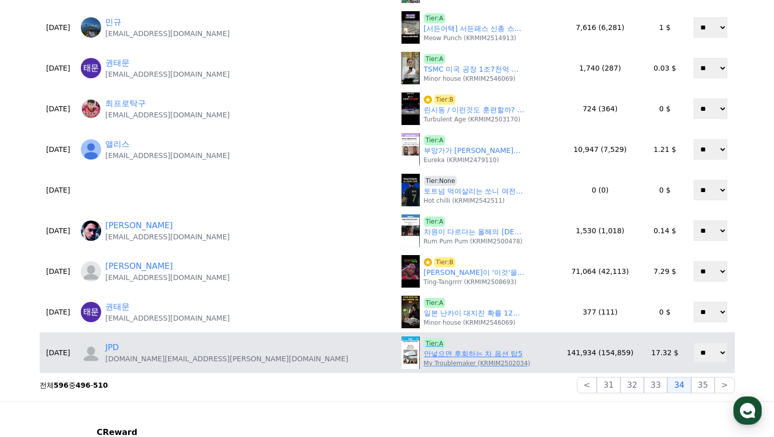
click at [424, 355] on link "안넣으면 후회하는 차 옵션 탑5" at bounding box center [473, 354] width 99 height 11
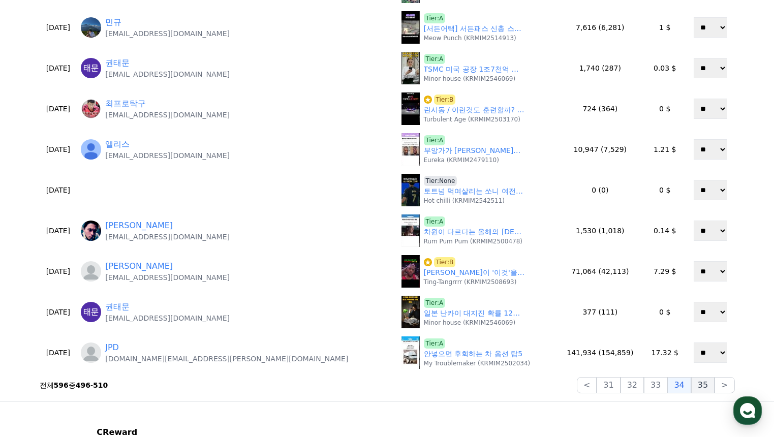
click at [702, 384] on button "35" at bounding box center [702, 385] width 23 height 16
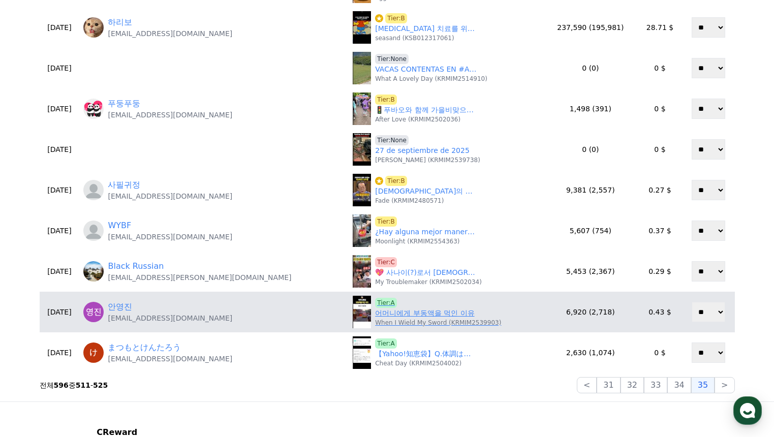
click at [375, 313] on link "어머니에게 부동액을 먹인 이유" at bounding box center [424, 313] width 99 height 11
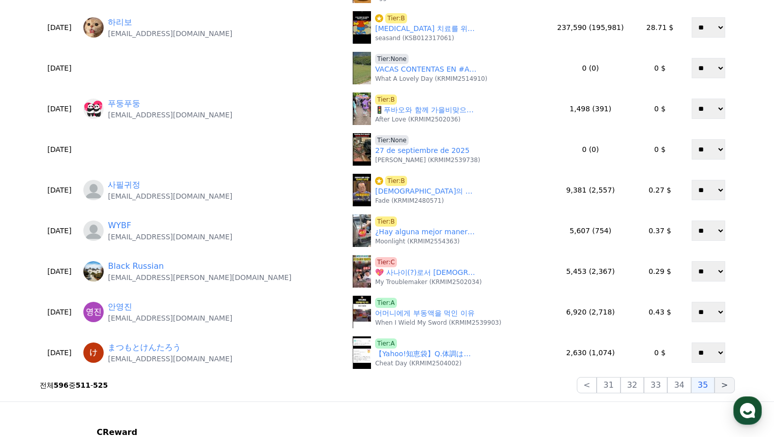
click at [719, 389] on button ">" at bounding box center [724, 385] width 20 height 16
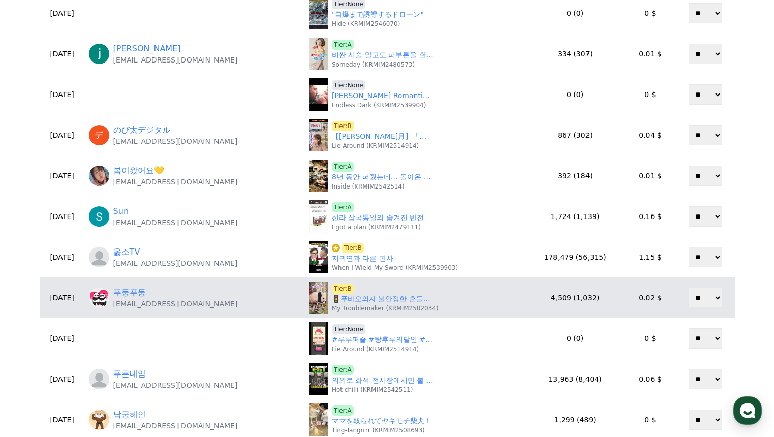
scroll to position [305, 0]
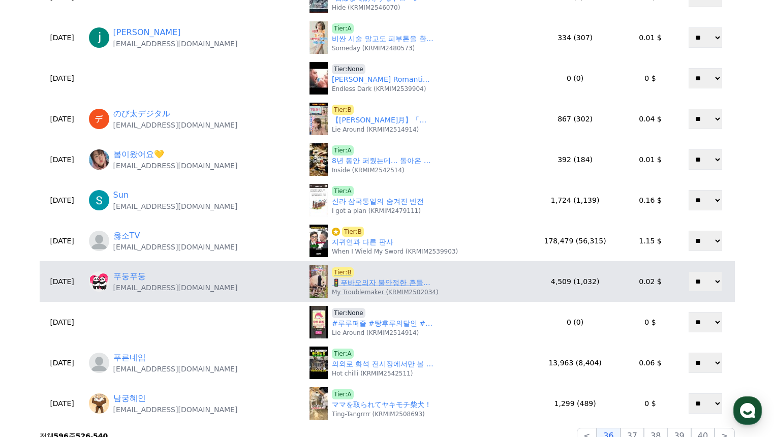
click at [352, 283] on link "🚦푸바오의자 불안정한 흔들림 #푸바오실시간 #푸바오근황 #판다월드 #에버랜드 #아이바오 #러바오 #루이바오 #후이바오 #강바오 #송바오" at bounding box center [383, 282] width 102 height 11
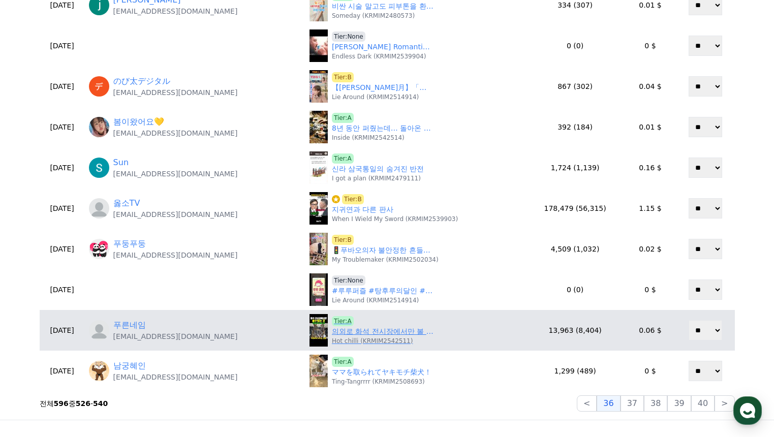
scroll to position [356, 0]
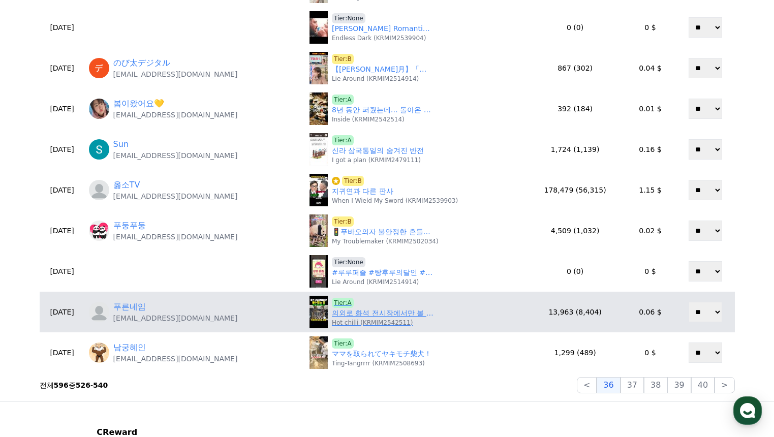
click at [354, 316] on link "의외로 화석 전시장에서만 볼 수 있는 것" at bounding box center [383, 313] width 102 height 11
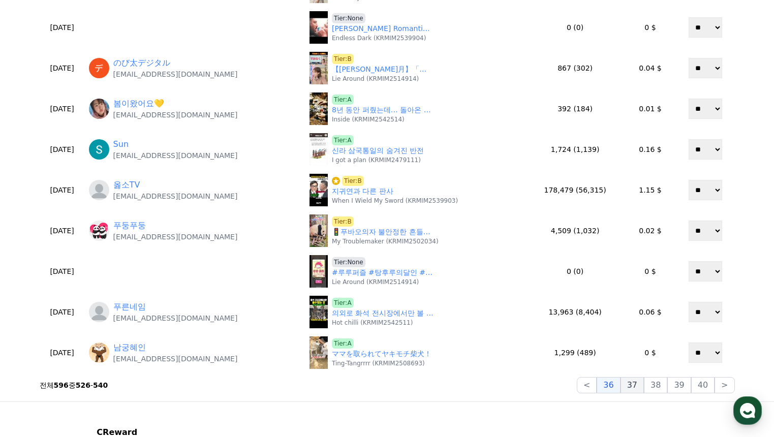
click at [644, 388] on button "37" at bounding box center [631, 385] width 23 height 16
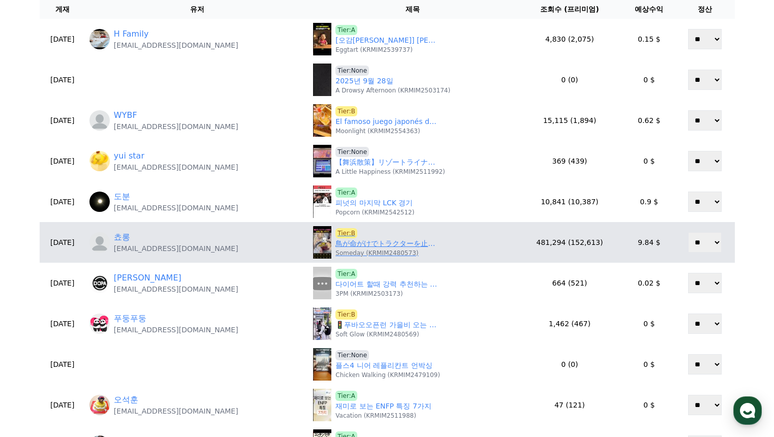
scroll to position [51, 0]
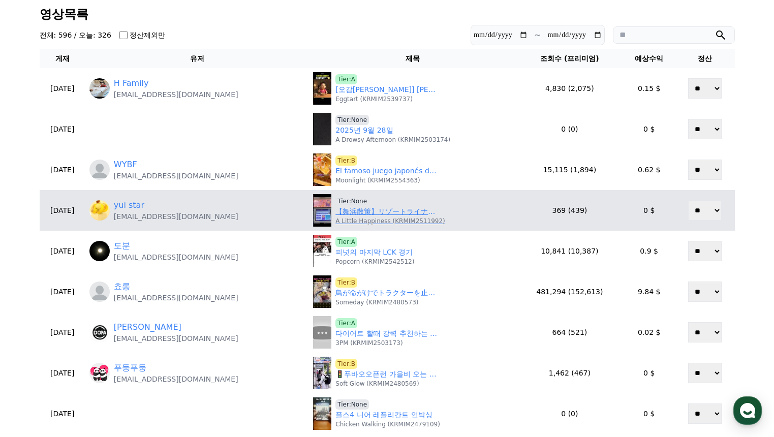
click at [366, 217] on p "A Little Happiness (KRMIM2511992)" at bounding box center [390, 221] width 110 height 8
click at [365, 212] on link "【舞浜散策】リゾートライナーのフリーきっぷ→ディズニーストア→ボン・ヴォヤージュ巡り✨" at bounding box center [386, 211] width 102 height 11
click at [356, 197] on span "Tier:None" at bounding box center [352, 201] width 34 height 10
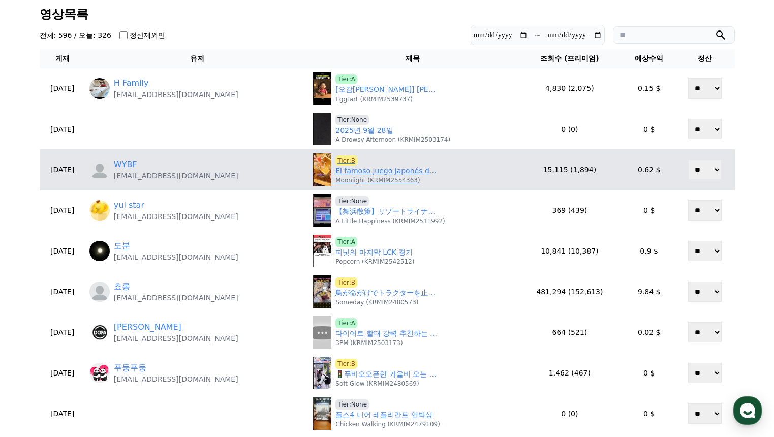
click at [352, 175] on link "El famoso juego japonés de recoger peces de colores#interesting #funny #shorts …" at bounding box center [386, 171] width 102 height 11
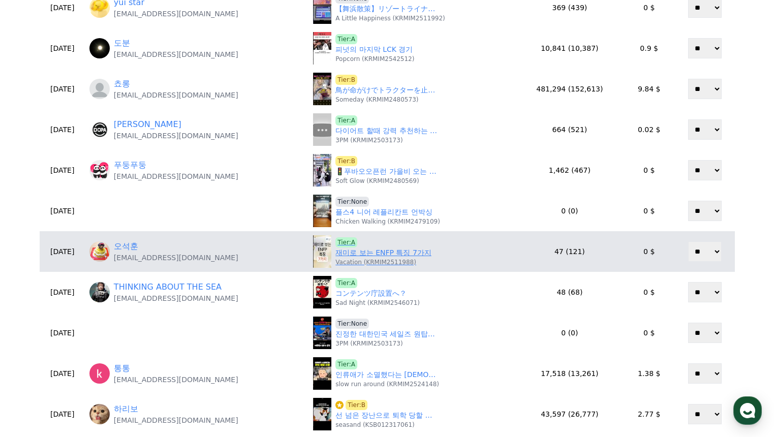
scroll to position [254, 0]
click at [364, 250] on link "재미로 보는 ENFP 특징 7가지" at bounding box center [383, 252] width 96 height 11
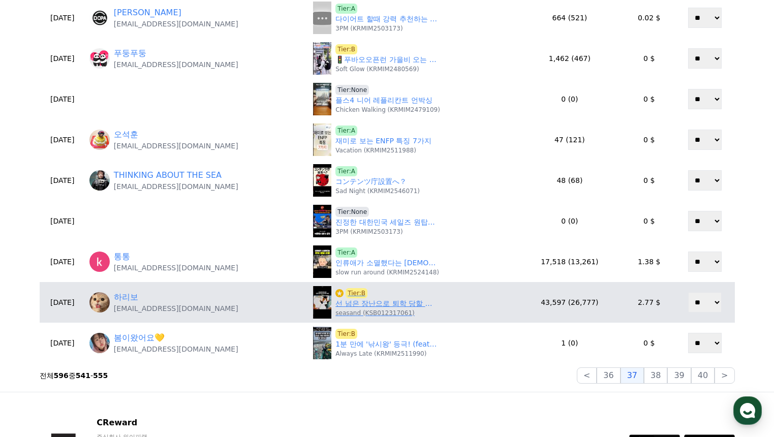
scroll to position [406, 0]
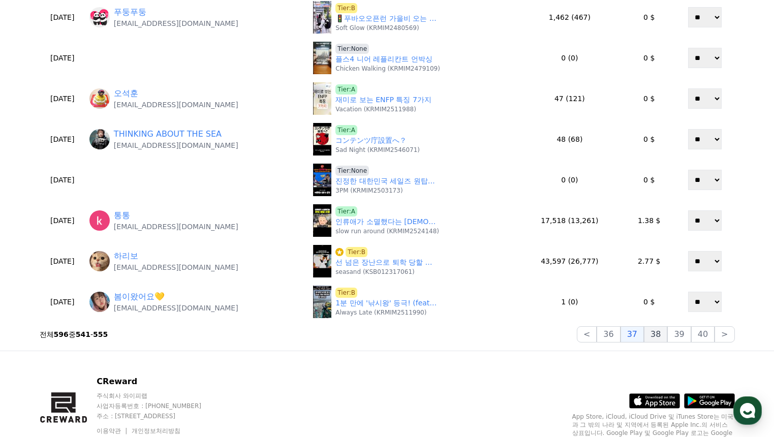
click at [659, 334] on button "38" at bounding box center [655, 334] width 23 height 16
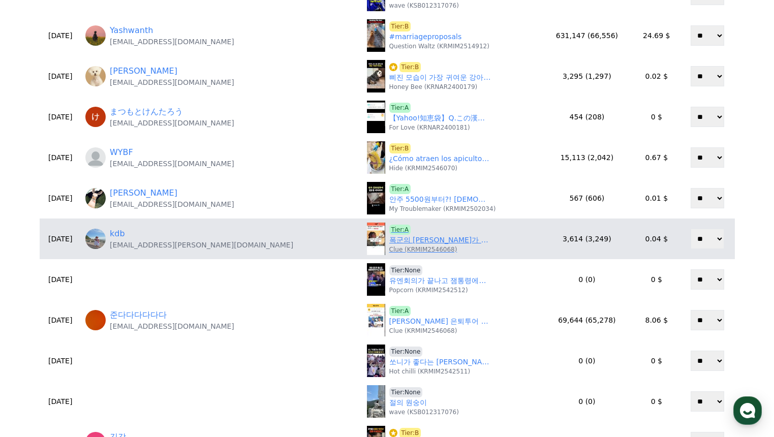
scroll to position [254, 0]
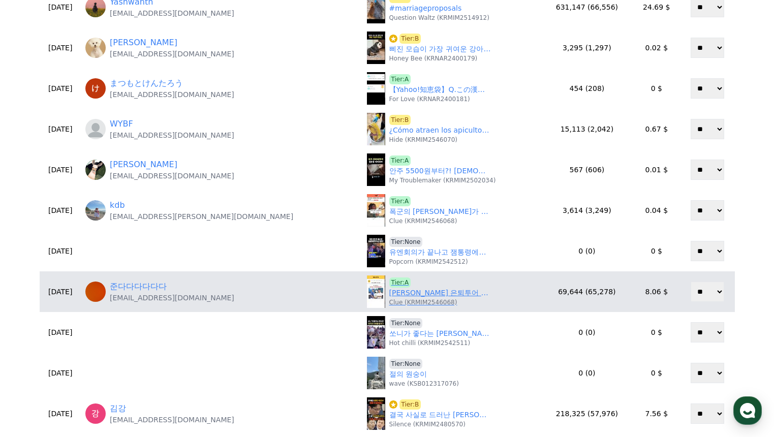
click at [389, 291] on link "오승환 은퇴투어 구단별 선물" at bounding box center [440, 293] width 102 height 11
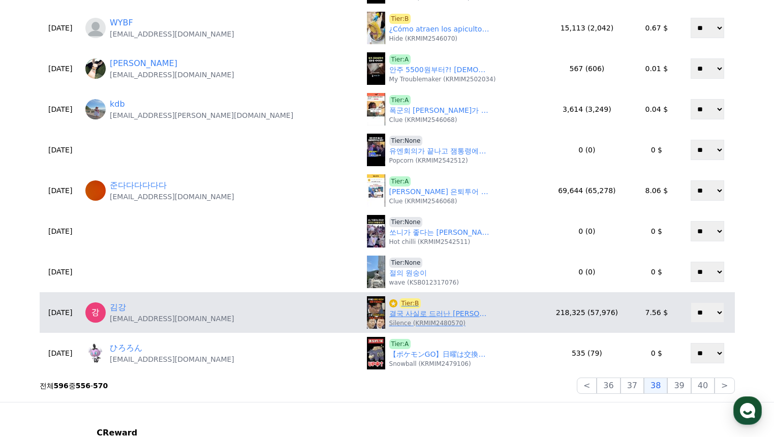
scroll to position [356, 0]
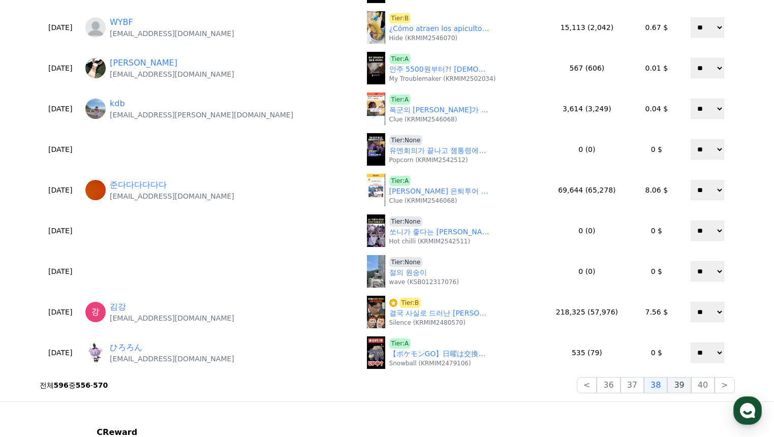
click at [681, 388] on button "39" at bounding box center [678, 385] width 23 height 16
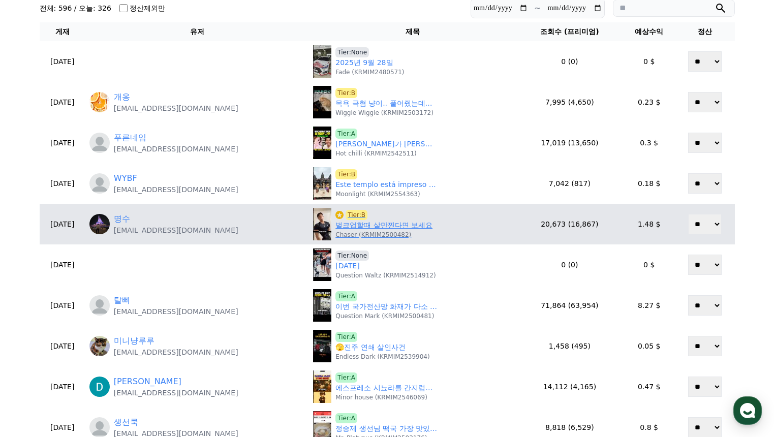
scroll to position [0, 0]
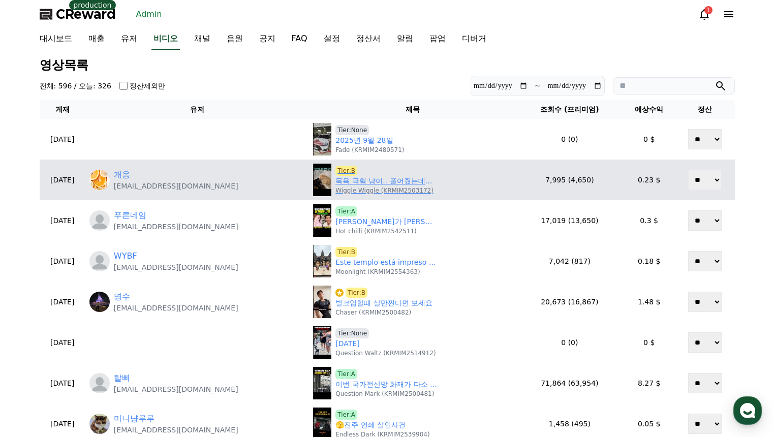
click at [362, 184] on link "목욕 극혐 냥이.. 풀어줬는데도 탈출 못하는 이유" at bounding box center [386, 181] width 102 height 11
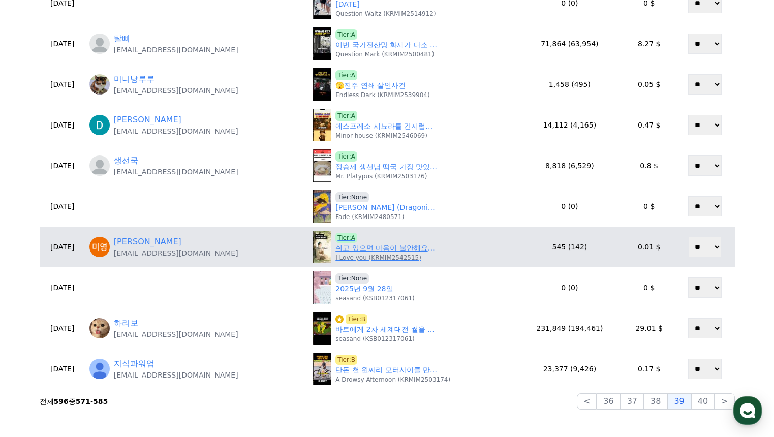
scroll to position [356, 0]
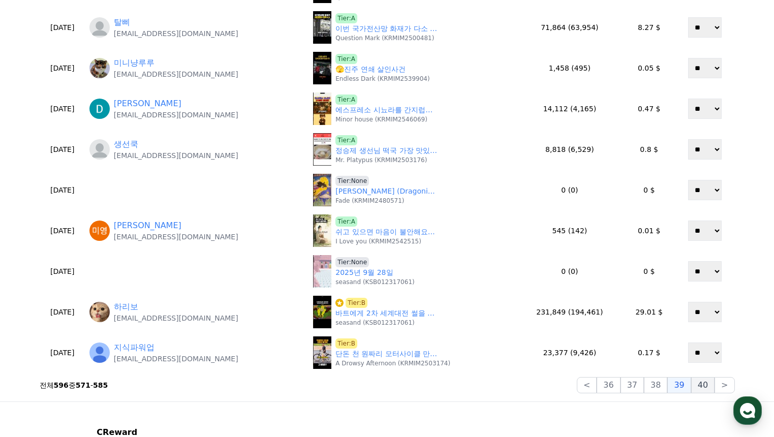
click at [707, 386] on button "40" at bounding box center [702, 385] width 23 height 16
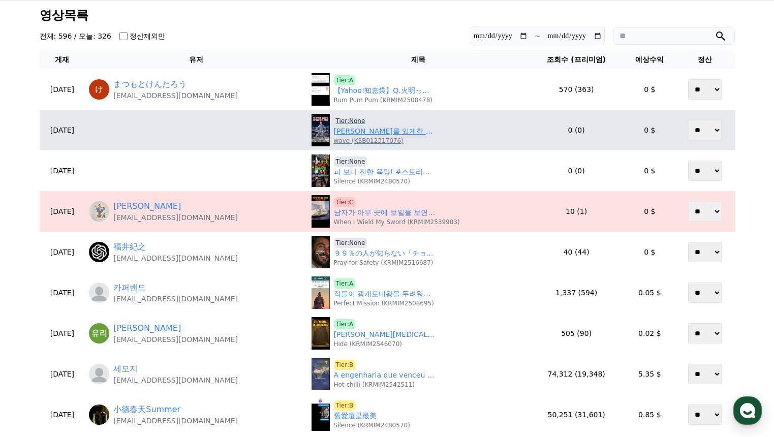
scroll to position [0, 0]
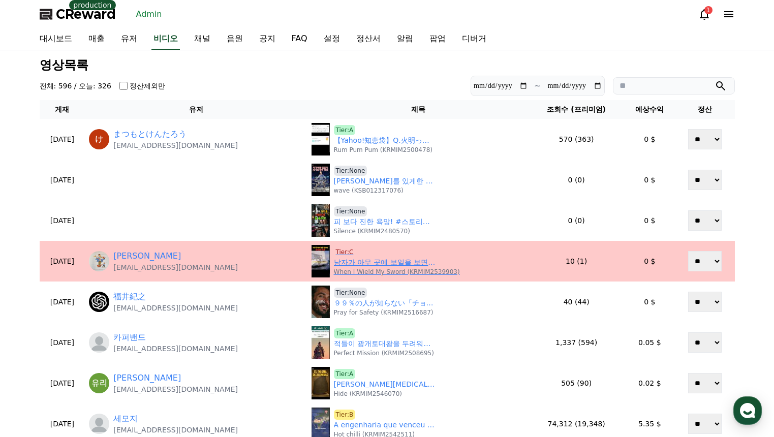
click at [338, 251] on span "Tier:C" at bounding box center [345, 252] width 22 height 10
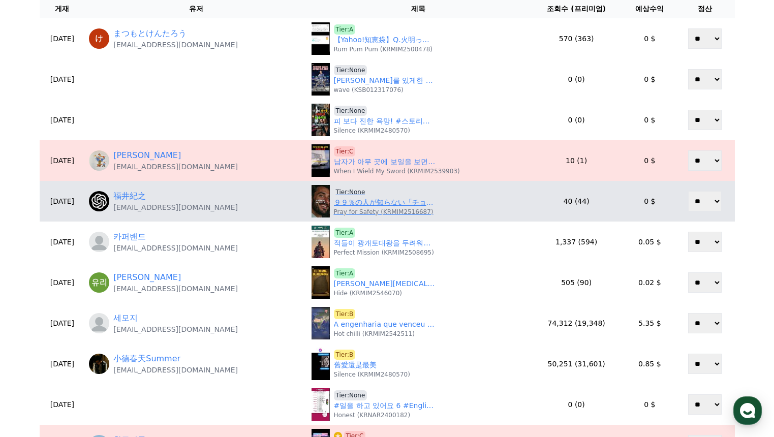
scroll to position [102, 0]
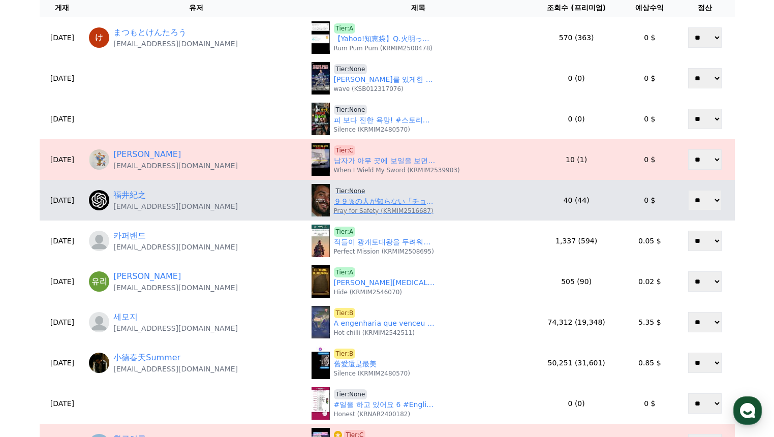
click at [352, 200] on link "９９％の人が知らない「チョコラBB」の秘密" at bounding box center [385, 201] width 102 height 11
click at [345, 189] on span "Tier:None" at bounding box center [351, 191] width 34 height 10
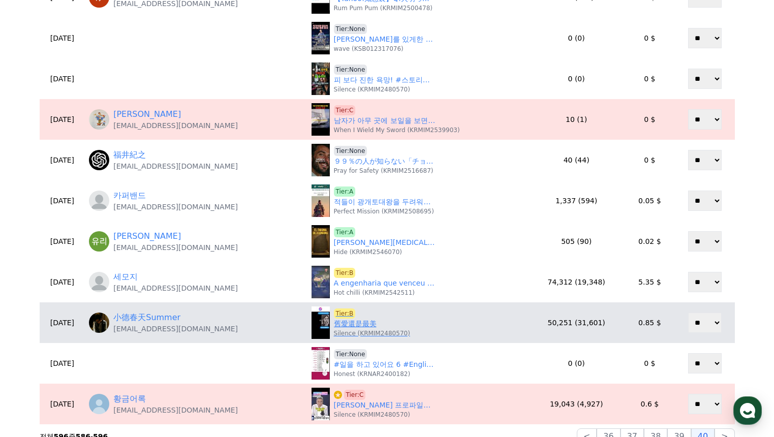
scroll to position [203, 0]
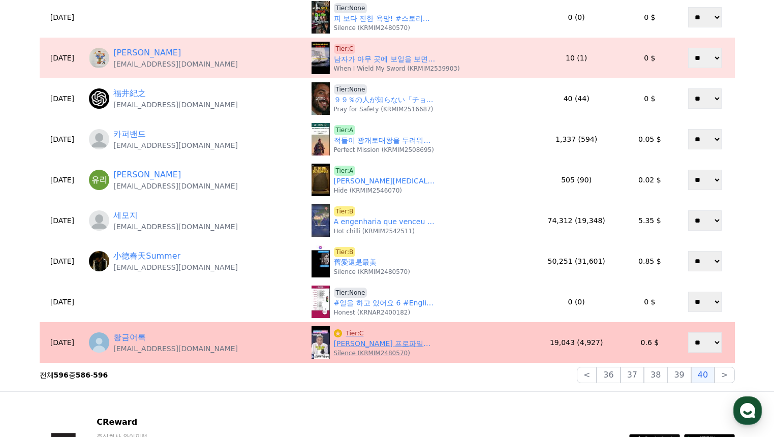
click at [345, 333] on span "Tier:C" at bounding box center [355, 333] width 22 height 10
drag, startPoint x: 722, startPoint y: 375, endPoint x: 629, endPoint y: 351, distance: 95.6
click at [722, 375] on button ">" at bounding box center [724, 375] width 20 height 16
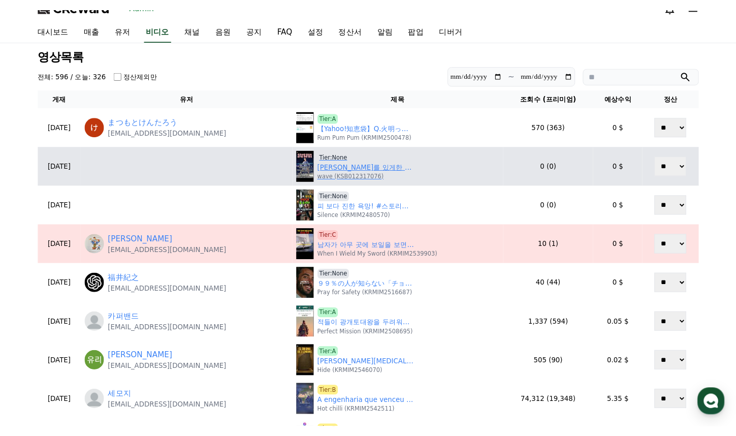
scroll to position [0, 0]
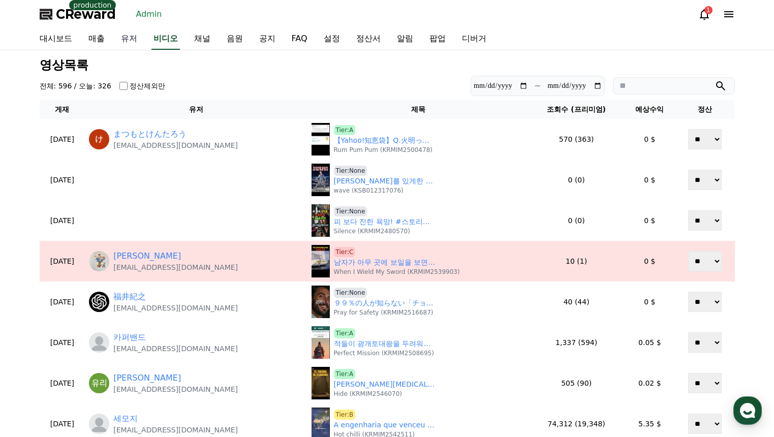
click at [136, 42] on link "유저" at bounding box center [129, 38] width 33 height 21
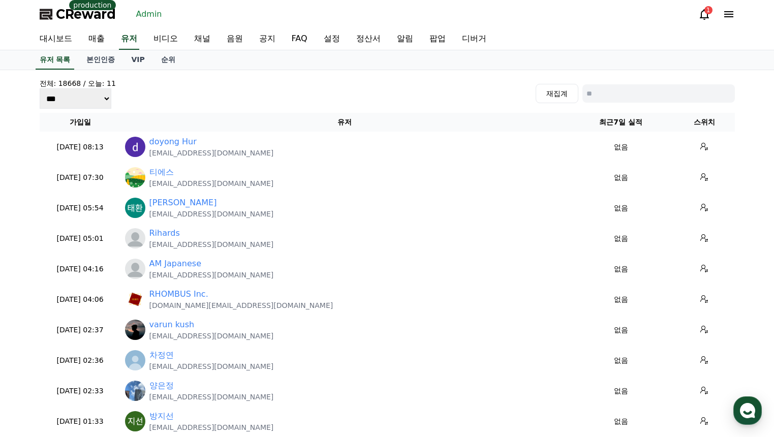
click at [649, 98] on input at bounding box center [658, 93] width 152 height 18
paste input "**********"
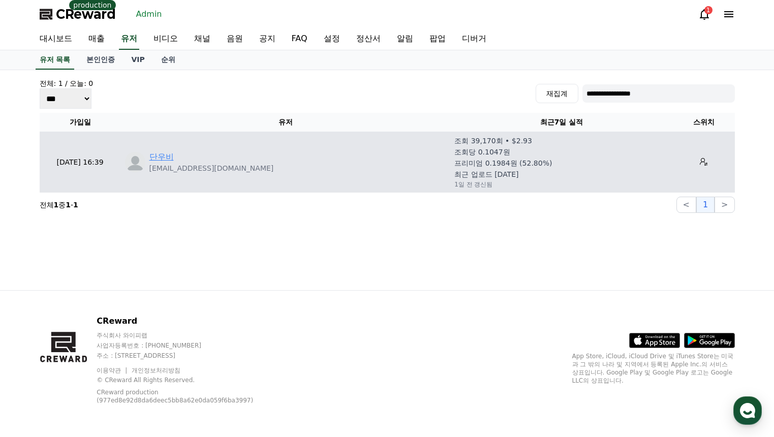
click at [168, 155] on link "단우비" at bounding box center [161, 157] width 24 height 12
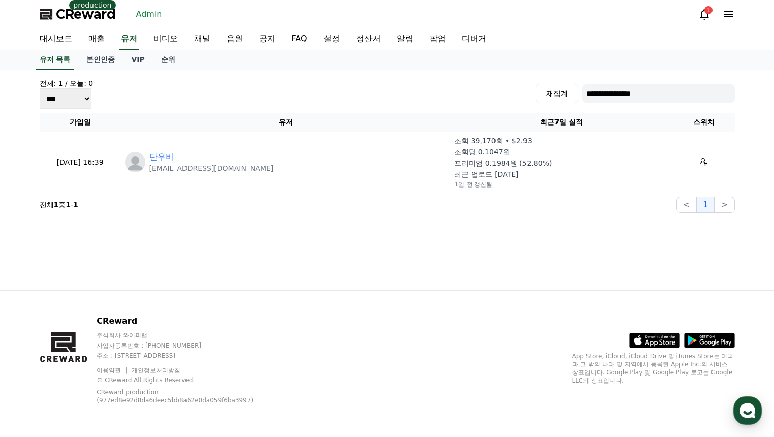
click at [643, 99] on input "**********" at bounding box center [658, 93] width 152 height 18
paste input "***"
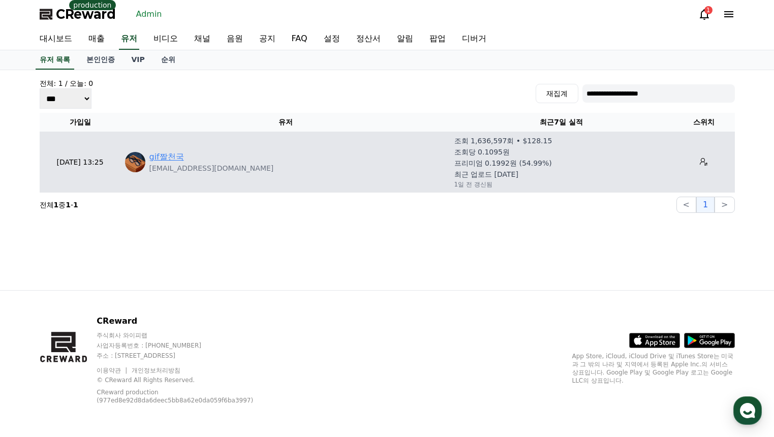
click at [182, 159] on link "gif짤천국" at bounding box center [166, 157] width 35 height 12
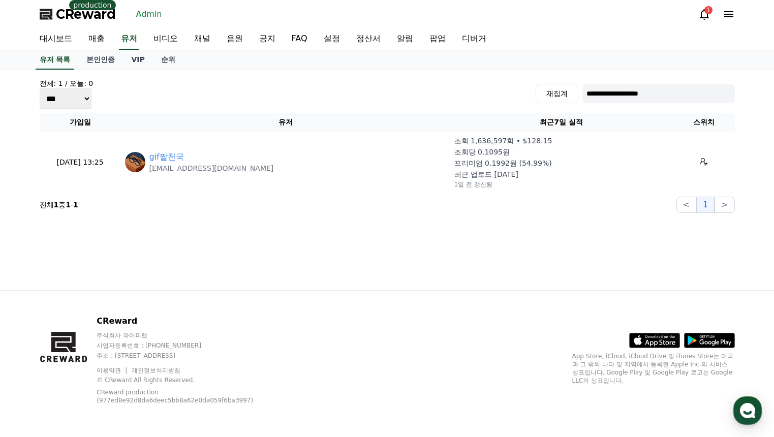
click at [604, 97] on input "**********" at bounding box center [658, 93] width 152 height 18
paste input "***"
type input "**********"
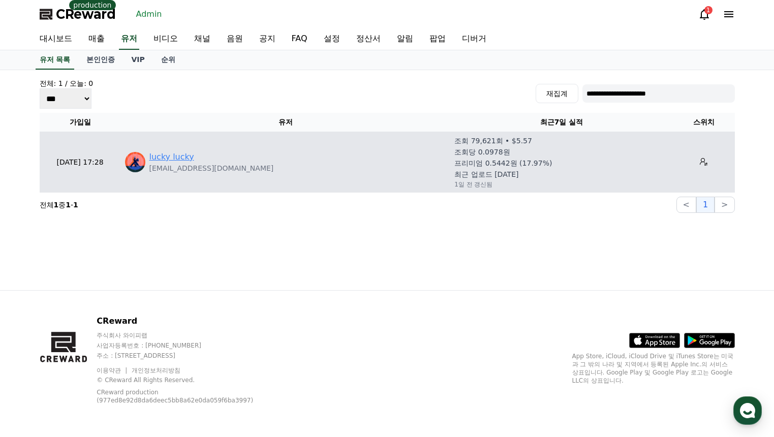
click at [165, 156] on link "lucky lucky" at bounding box center [171, 157] width 45 height 12
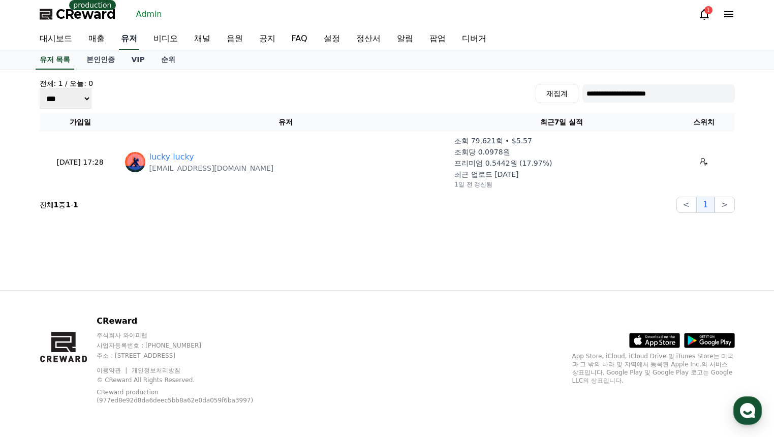
click at [130, 39] on link "유저" at bounding box center [129, 38] width 20 height 21
click at [141, 57] on link "VIP" at bounding box center [137, 59] width 29 height 19
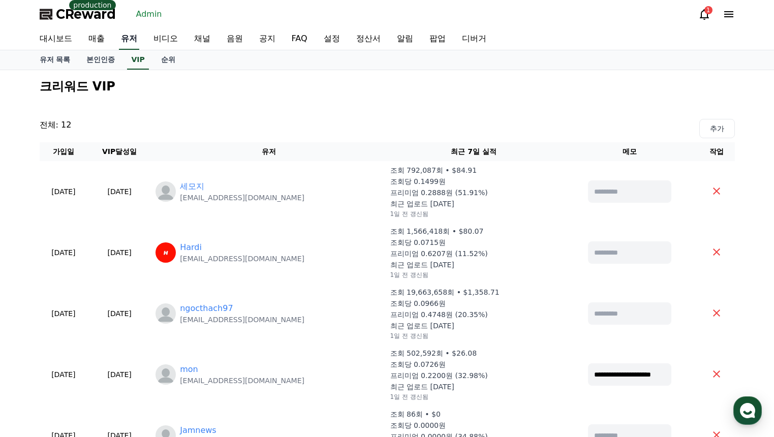
click at [131, 38] on link "유저" at bounding box center [129, 38] width 20 height 21
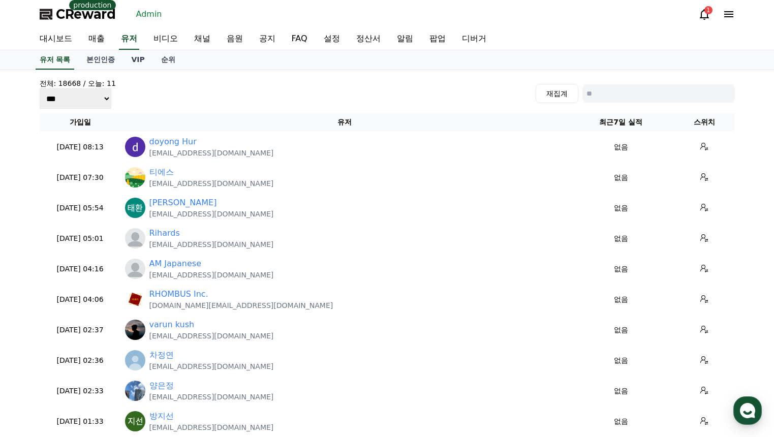
click at [616, 93] on input at bounding box center [658, 93] width 152 height 18
type input "***"
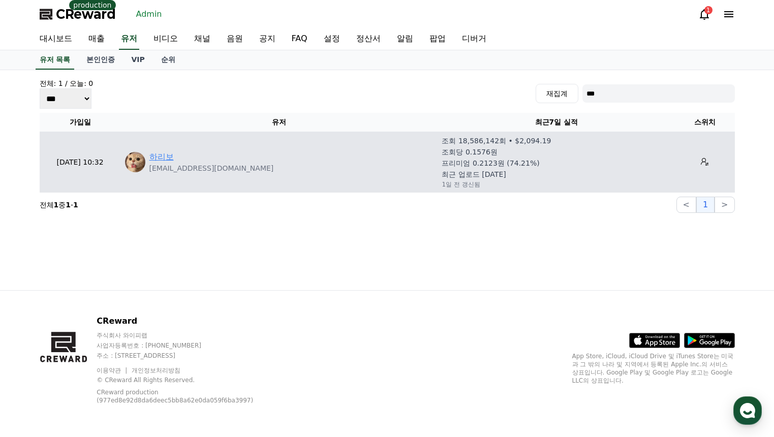
click at [158, 159] on link "하리보" at bounding box center [161, 157] width 24 height 12
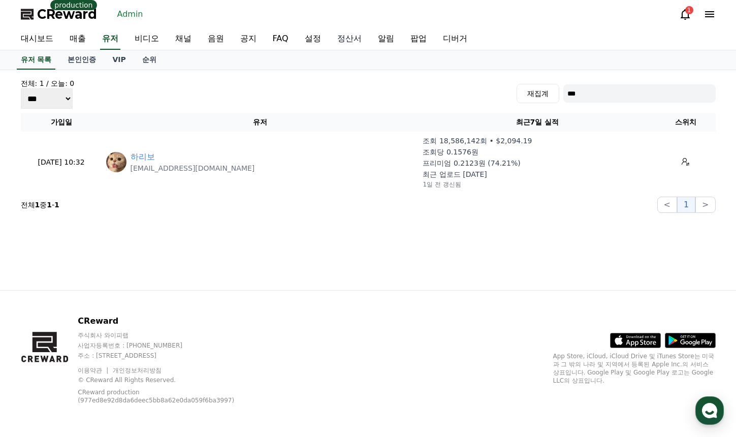
click at [358, 35] on link "정산서" at bounding box center [349, 38] width 41 height 21
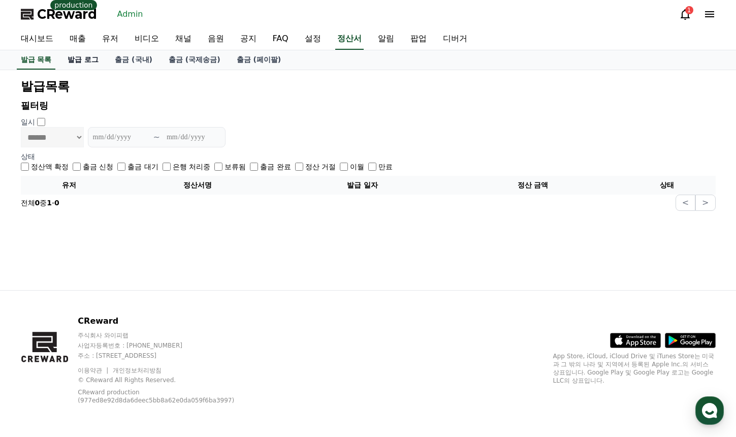
click at [82, 62] on link "발급 로그" at bounding box center [82, 59] width 47 height 19
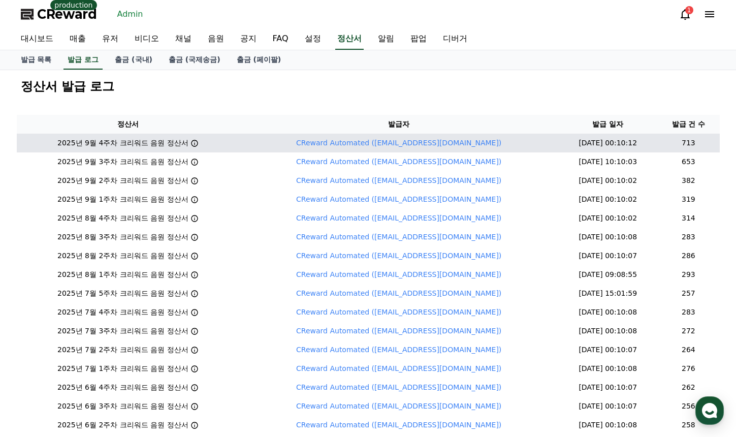
click at [204, 144] on div "2025년 9월 4주차 크리워드 음원 정산서" at bounding box center [128, 143] width 215 height 11
click at [198, 144] on icon at bounding box center [194, 143] width 7 height 7
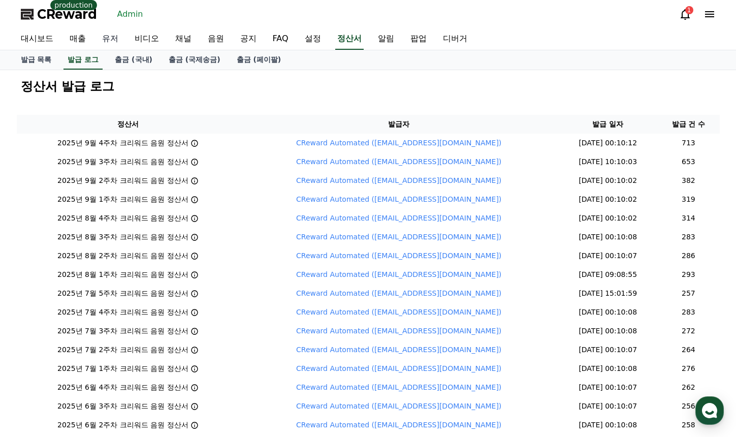
click at [116, 40] on link "유저" at bounding box center [110, 38] width 33 height 21
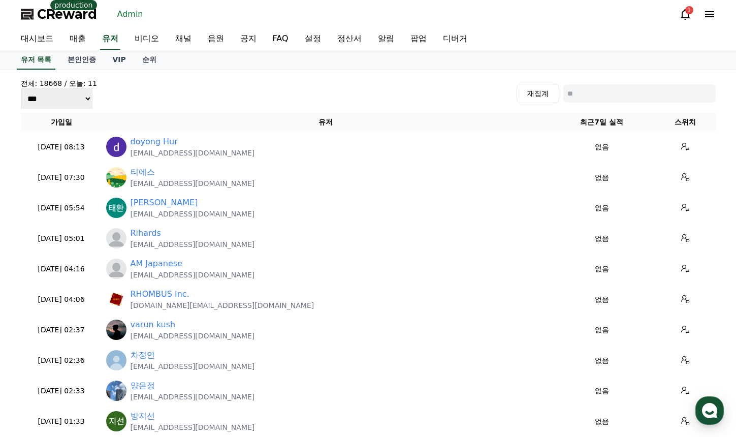
click at [598, 84] on input at bounding box center [639, 93] width 152 height 18
type input "***"
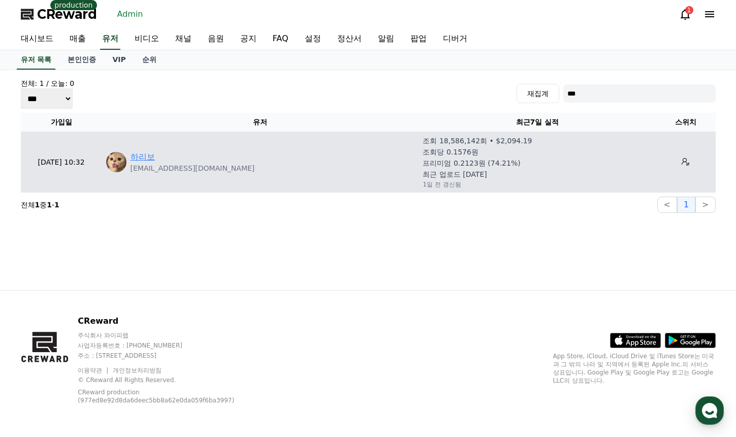
click at [138, 155] on link "하리보" at bounding box center [143, 157] width 24 height 12
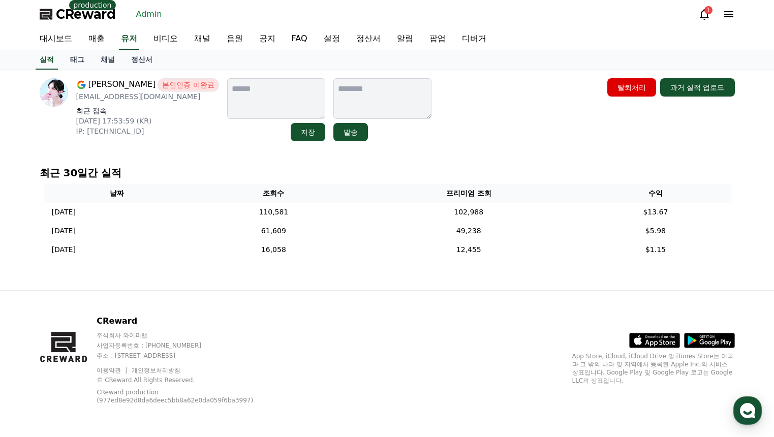
click at [408, 161] on div "Sue Chae 본인인증 미완료 schae2374@gmail.com 최근 접속 2025-09-25 17:53:59 (KR) IP: 165.13…" at bounding box center [386, 180] width 711 height 220
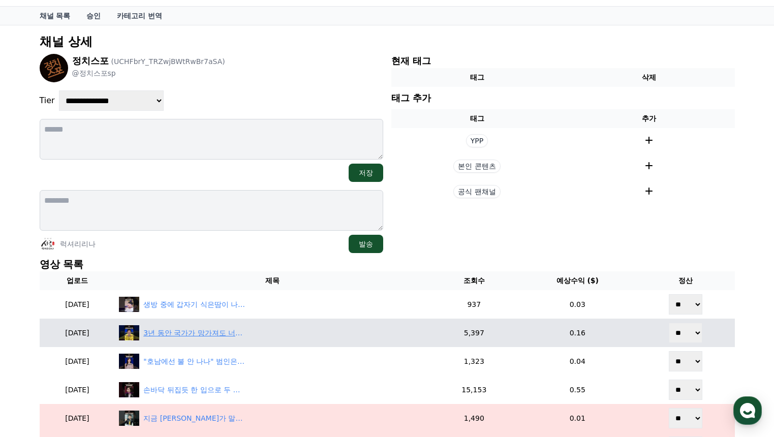
scroll to position [102, 0]
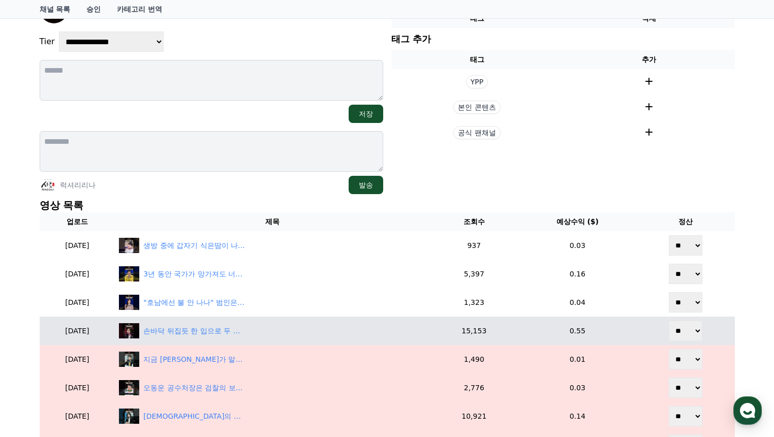
click at [694, 332] on select "** **" at bounding box center [686, 331] width 34 height 20
select select "********"
click at [670, 321] on select "** **" at bounding box center [686, 331] width 34 height 20
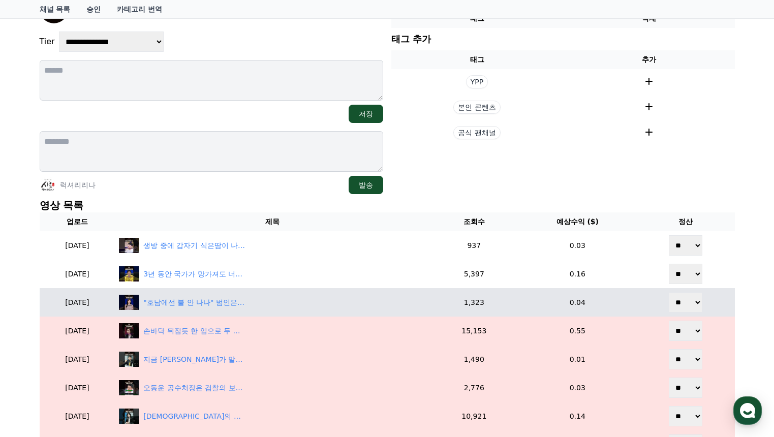
drag, startPoint x: 680, startPoint y: 300, endPoint x: 679, endPoint y: 312, distance: 11.7
click at [680, 300] on select "** **" at bounding box center [686, 302] width 34 height 20
select select "********"
click at [670, 292] on select "** **" at bounding box center [686, 302] width 34 height 20
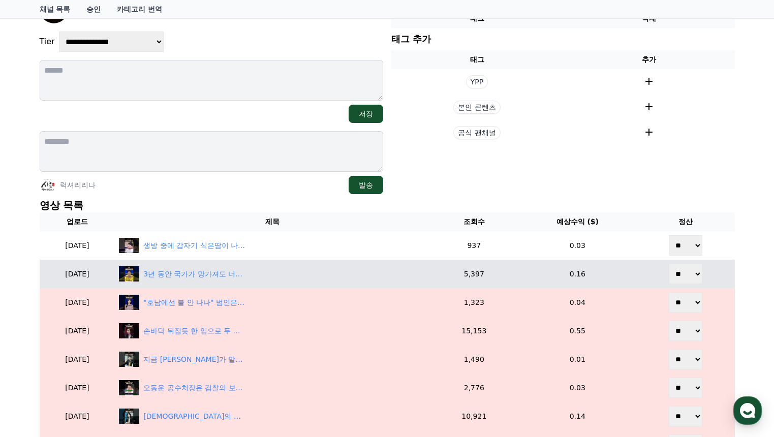
drag, startPoint x: 681, startPoint y: 278, endPoint x: 682, endPoint y: 283, distance: 5.3
click at [681, 281] on select "** **" at bounding box center [686, 274] width 34 height 20
select select "********"
click at [670, 264] on select "** **" at bounding box center [686, 274] width 34 height 20
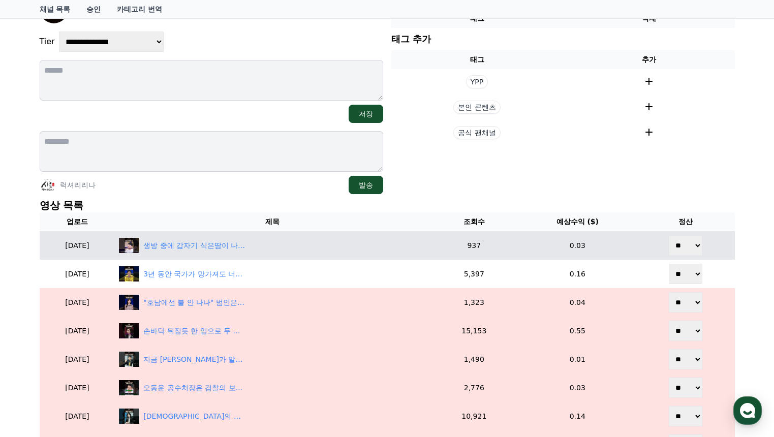
click at [682, 244] on select "** **" at bounding box center [686, 245] width 34 height 20
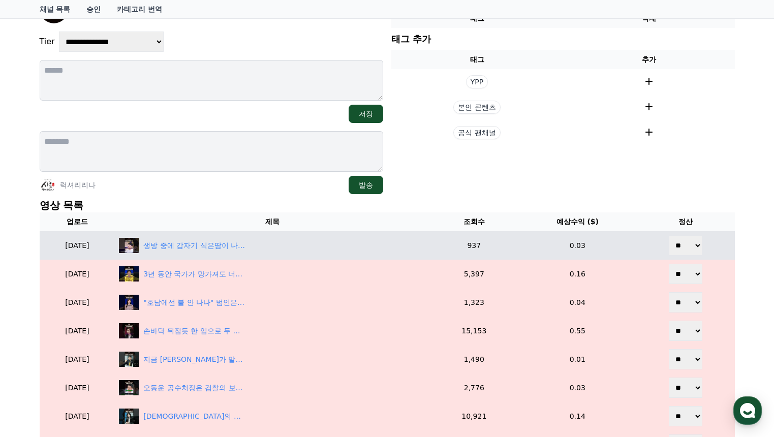
select select "********"
click at [670, 235] on select "** **" at bounding box center [686, 245] width 34 height 20
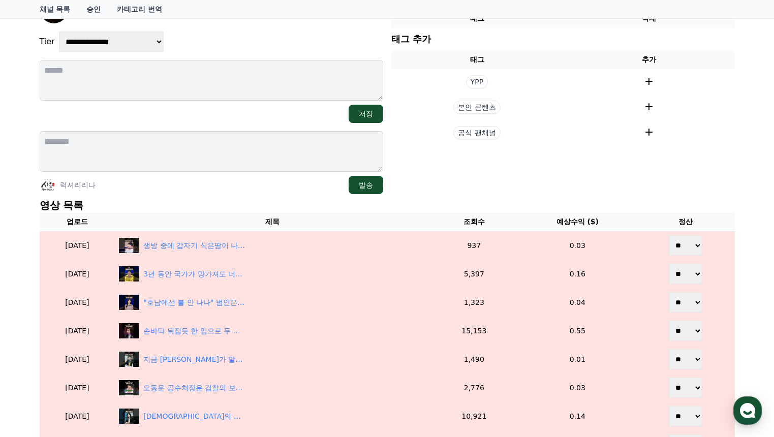
click at [639, 196] on div "**********" at bounding box center [387, 396] width 703 height 850
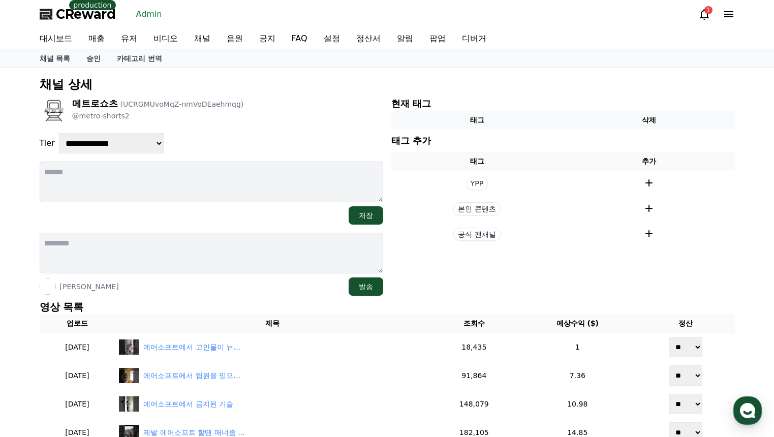
click at [259, 210] on div "저장" at bounding box center [211, 215] width 343 height 18
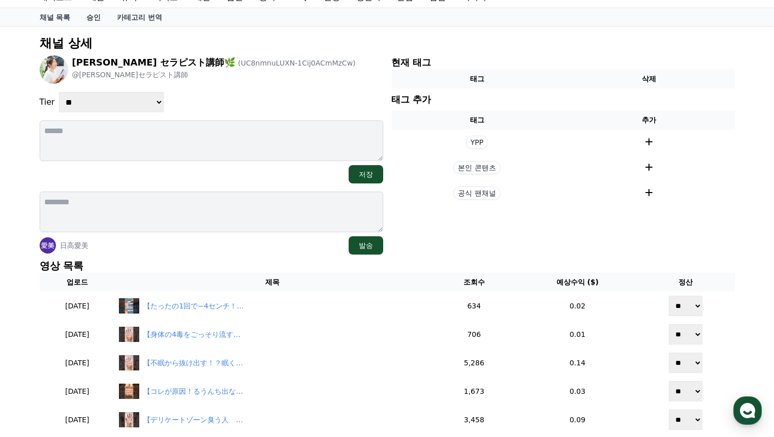
scroll to position [102, 0]
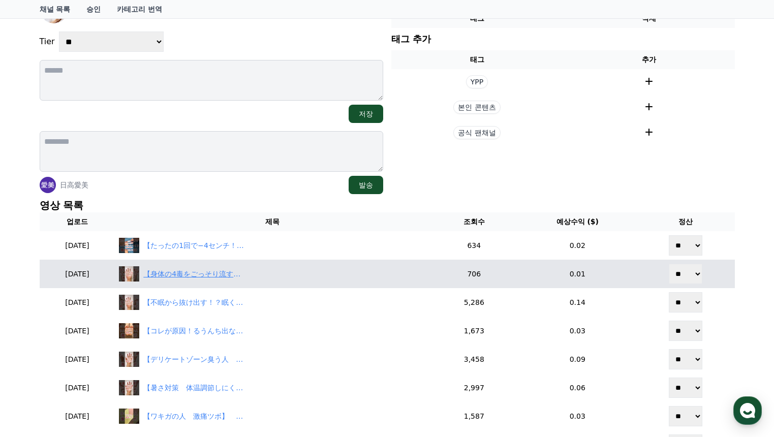
click at [240, 269] on div "【身体の4毒をごっそり流す　激痛ツボ】　#毒出し #ツボ押し #不調 #腸活 #自律神経" at bounding box center [194, 274] width 102 height 11
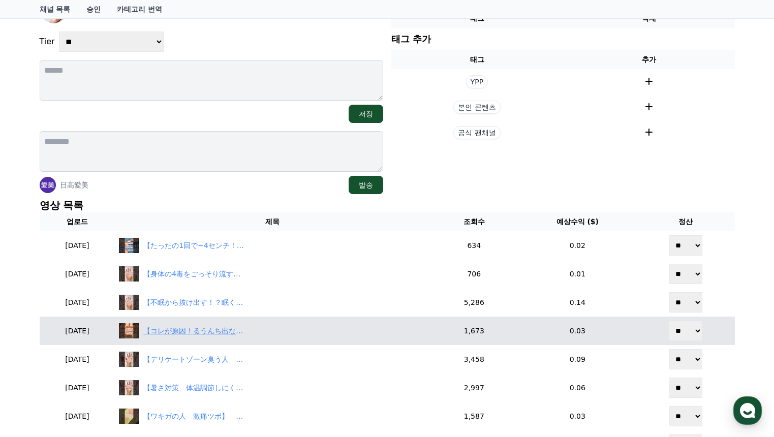
click at [221, 332] on div "【コレが原因！るうんち出ない人 激痛ツボ】　#ツボ押し #うんち #便秘解消 #便秘" at bounding box center [194, 331] width 102 height 11
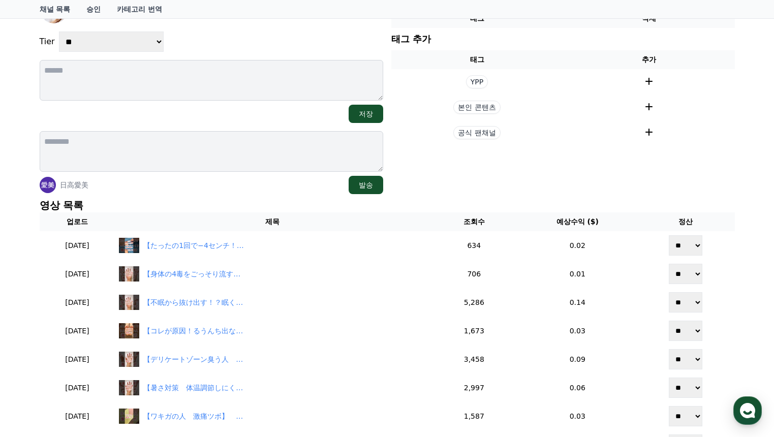
scroll to position [51, 0]
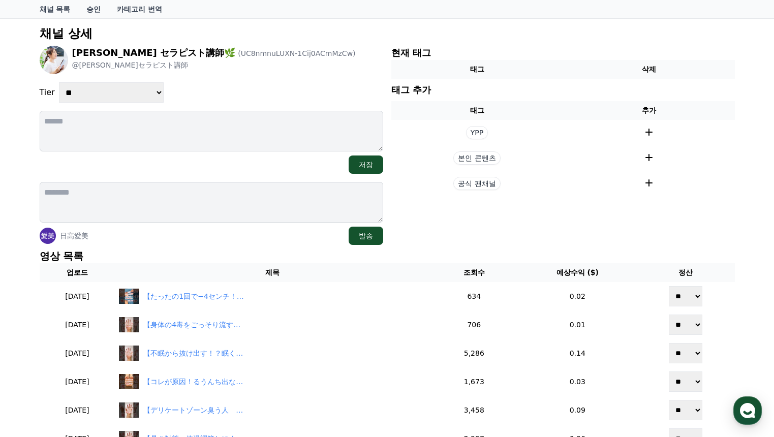
click at [116, 93] on select "**********" at bounding box center [111, 92] width 105 height 20
select select "*"
click at [59, 82] on select "**********" at bounding box center [111, 92] width 105 height 20
drag, startPoint x: 290, startPoint y: 100, endPoint x: 276, endPoint y: 109, distance: 16.4
click at [289, 100] on div "**********" at bounding box center [211, 92] width 343 height 20
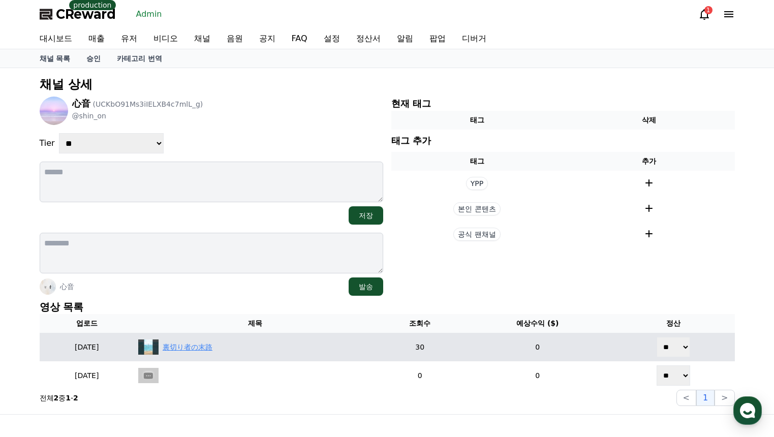
click at [203, 345] on div "裏切り者の末路" at bounding box center [188, 347] width 50 height 11
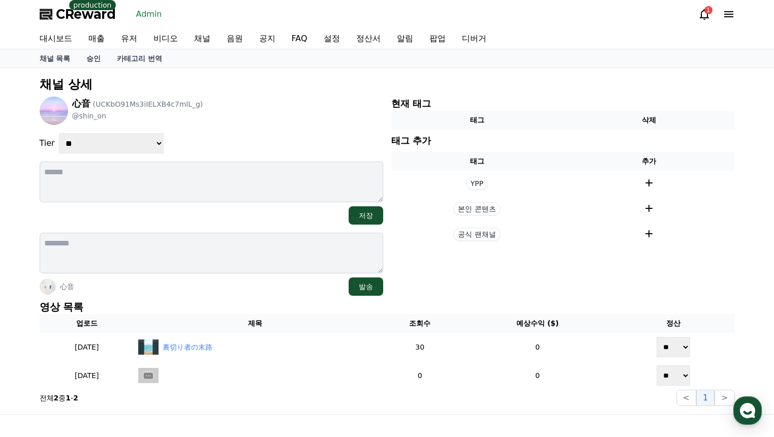
click at [128, 147] on select "**********" at bounding box center [111, 143] width 105 height 20
select select "*"
click at [59, 133] on select "**********" at bounding box center [111, 143] width 105 height 20
click at [299, 109] on div "心音 (UCKbO91Ms3iIELXB4c7mlL_g) @shin_on" at bounding box center [211, 111] width 343 height 28
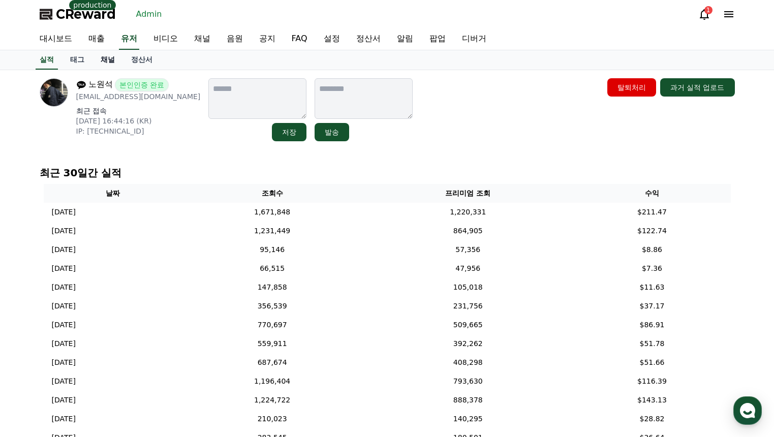
click at [103, 63] on link "채널" at bounding box center [107, 59] width 30 height 19
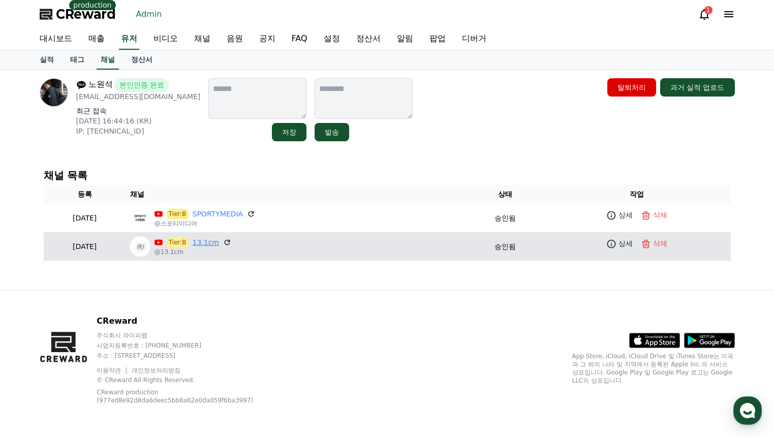
click at [219, 241] on link "13.1cm" at bounding box center [206, 242] width 27 height 11
drag, startPoint x: 606, startPoint y: 247, endPoint x: 612, endPoint y: 247, distance: 6.1
click at [607, 247] on td "상세 삭제" at bounding box center [636, 243] width 187 height 23
click at [612, 247] on icon at bounding box center [611, 244] width 10 height 10
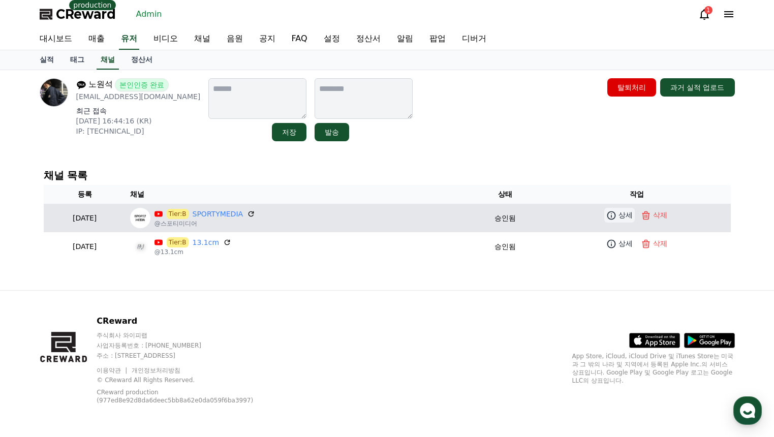
click at [616, 213] on icon at bounding box center [611, 215] width 10 height 10
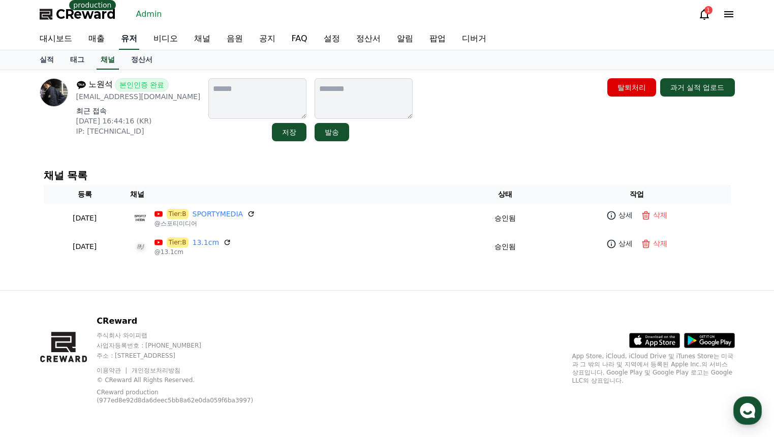
click at [136, 38] on link "유저" at bounding box center [129, 38] width 20 height 21
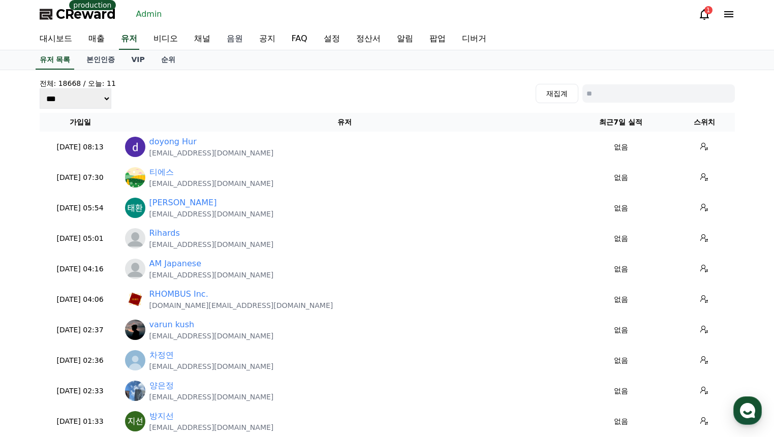
click at [229, 39] on link "음원" at bounding box center [234, 38] width 33 height 21
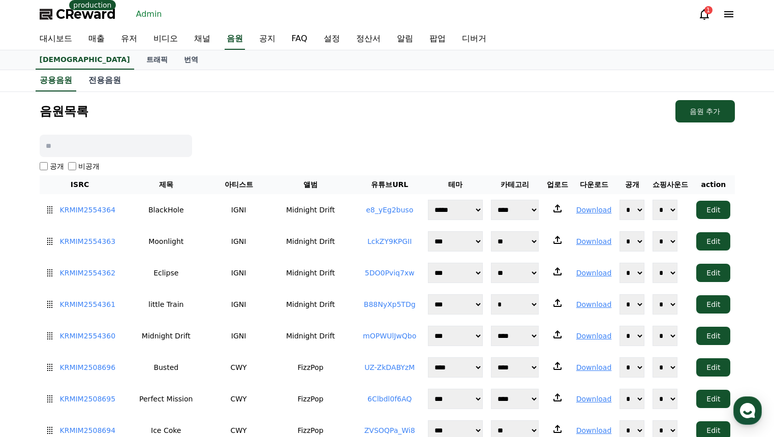
click at [319, 90] on div "공용음원 전용음원" at bounding box center [386, 80] width 711 height 21
click at [270, 40] on link "공지" at bounding box center [267, 38] width 33 height 21
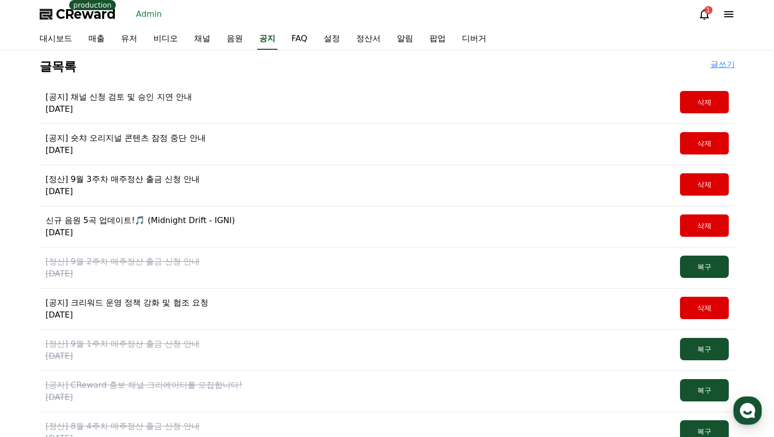
click at [205, 221] on p "신규 음원 5곡 업데이트!🎵 (Midnight Drift - IGNI)" at bounding box center [140, 220] width 189 height 12
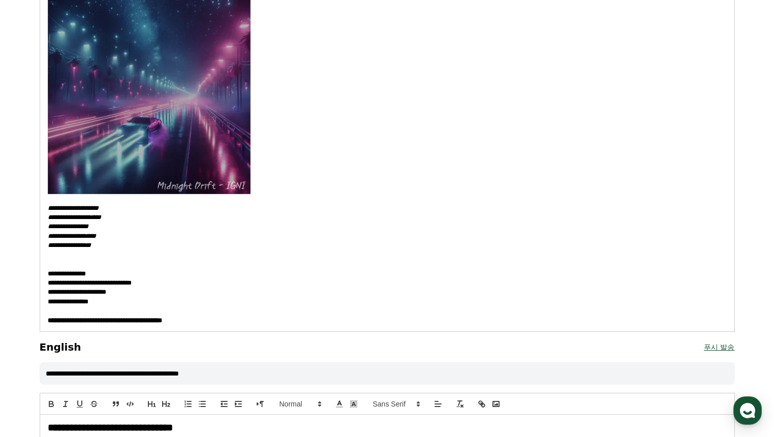
drag, startPoint x: 316, startPoint y: 215, endPoint x: 324, endPoint y: 229, distance: 16.1
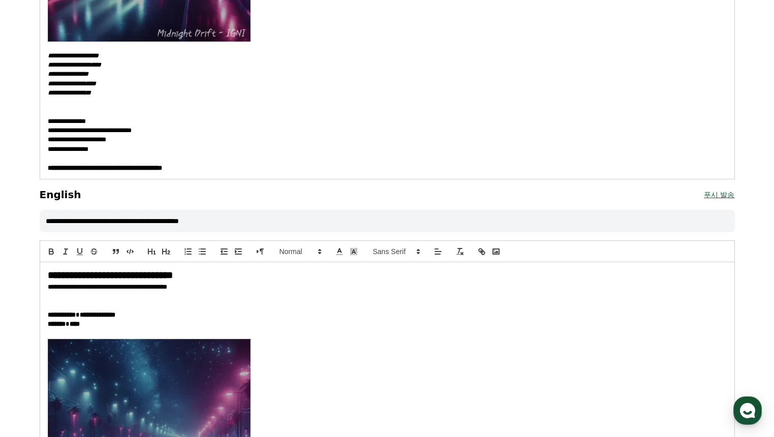
drag, startPoint x: 324, startPoint y: 229, endPoint x: 359, endPoint y: 284, distance: 65.4
click at [361, 289] on p "**********" at bounding box center [387, 286] width 679 height 9
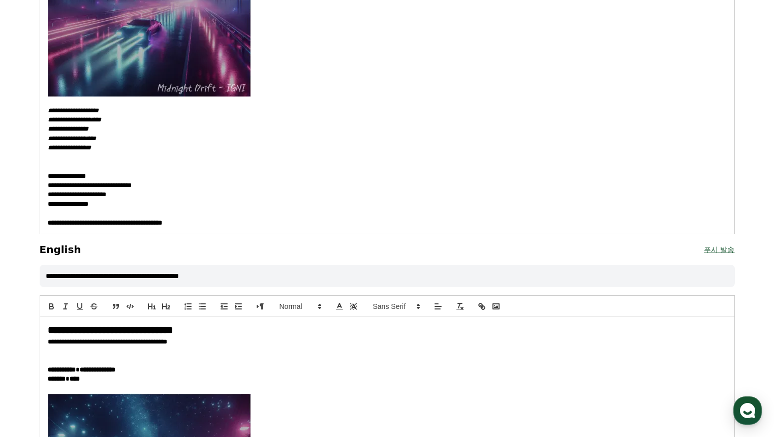
scroll to position [51, 0]
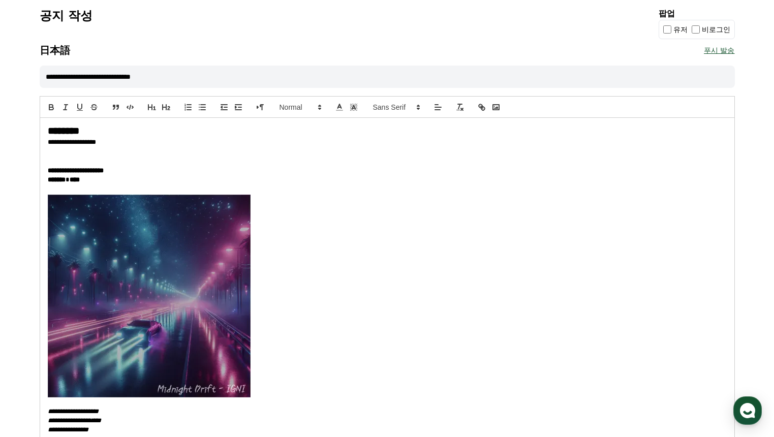
drag, startPoint x: 334, startPoint y: 192, endPoint x: 321, endPoint y: 188, distance: 14.2
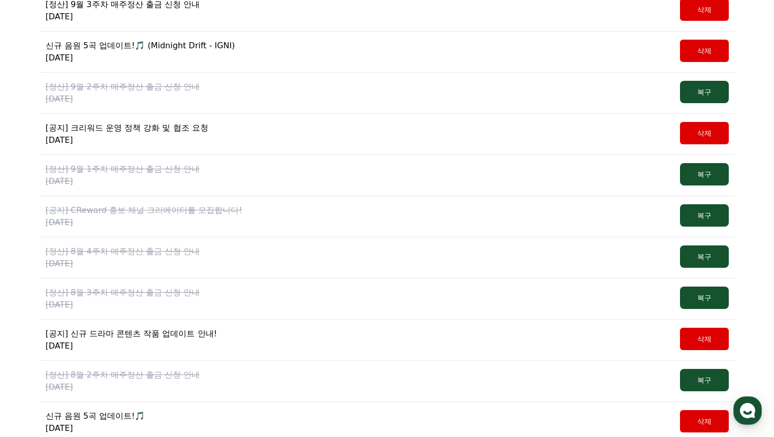
scroll to position [305, 0]
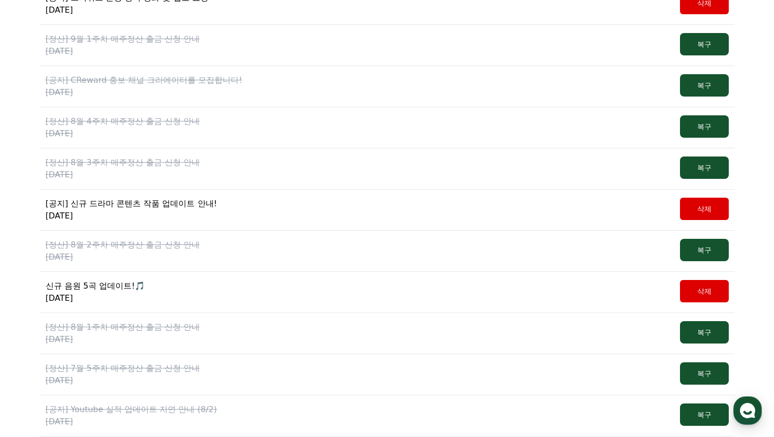
click at [114, 293] on p "2025-08-14" at bounding box center [96, 298] width 100 height 12
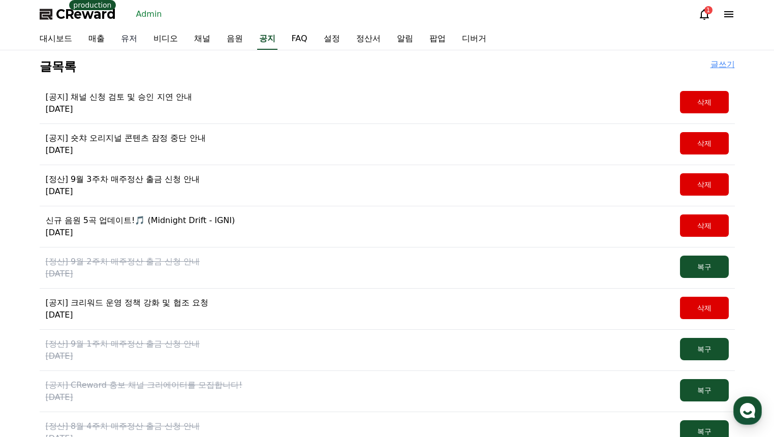
click at [134, 39] on link "유저" at bounding box center [129, 38] width 33 height 21
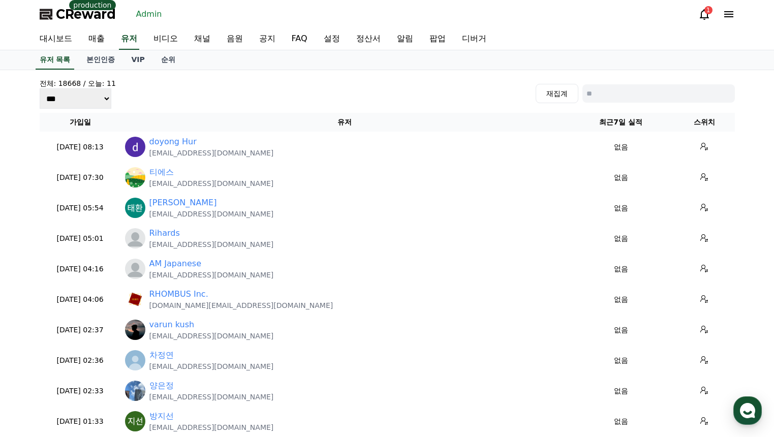
click at [628, 100] on input at bounding box center [658, 93] width 152 height 18
type input "*"
type input "***"
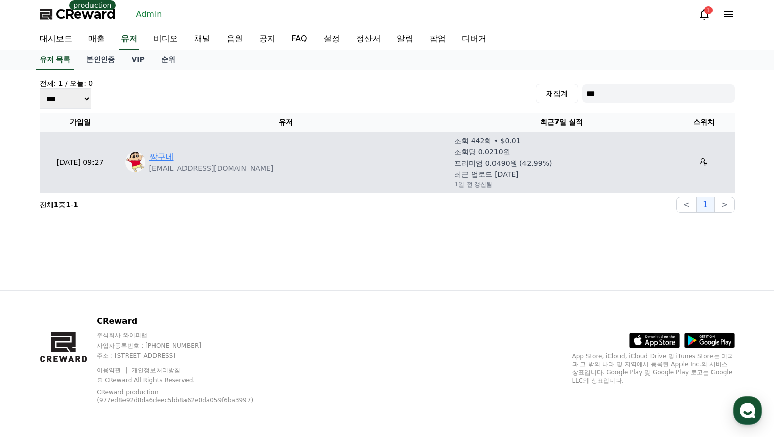
click at [166, 161] on link "짱구네" at bounding box center [161, 157] width 24 height 12
click at [695, 161] on button at bounding box center [703, 162] width 16 height 16
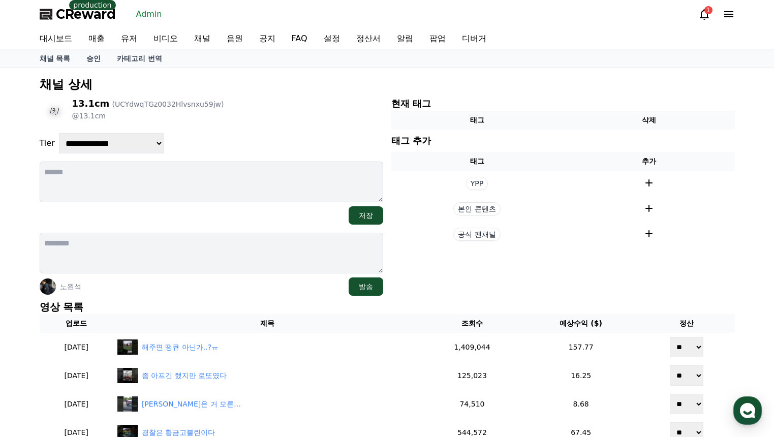
click at [268, 294] on div "[PERSON_NAME] 발송" at bounding box center [211, 286] width 343 height 18
click at [241, 298] on div "**********" at bounding box center [387, 426] width 703 height 708
click at [250, 289] on div "[PERSON_NAME] 발송" at bounding box center [211, 286] width 343 height 18
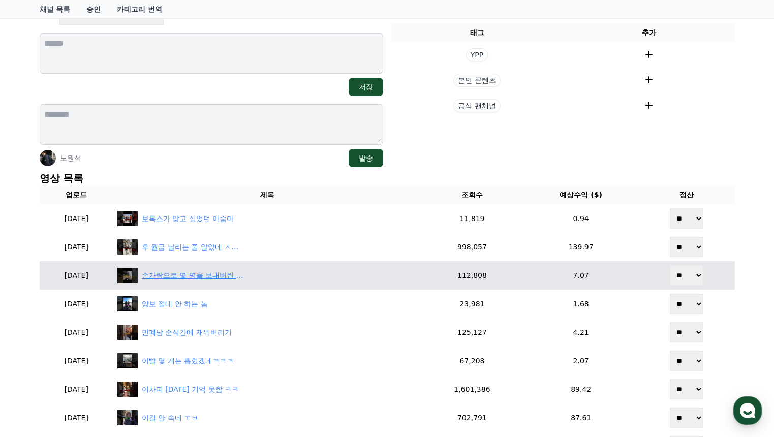
scroll to position [152, 0]
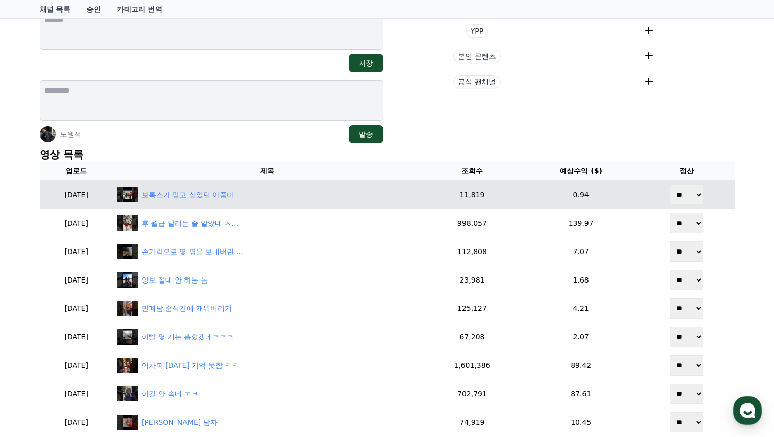
click at [234, 195] on div "보톡스가 맞고 싶었던 아줌마" at bounding box center [188, 194] width 92 height 11
click at [209, 199] on div "보톡스가 맞고 싶었던 아줌마" at bounding box center [188, 194] width 92 height 11
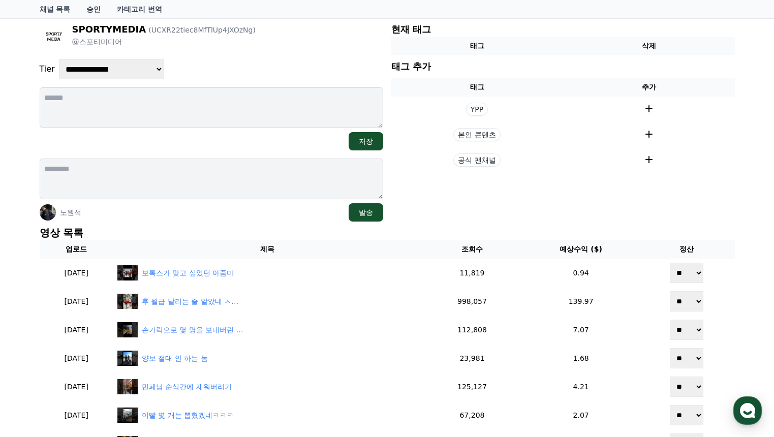
scroll to position [0, 0]
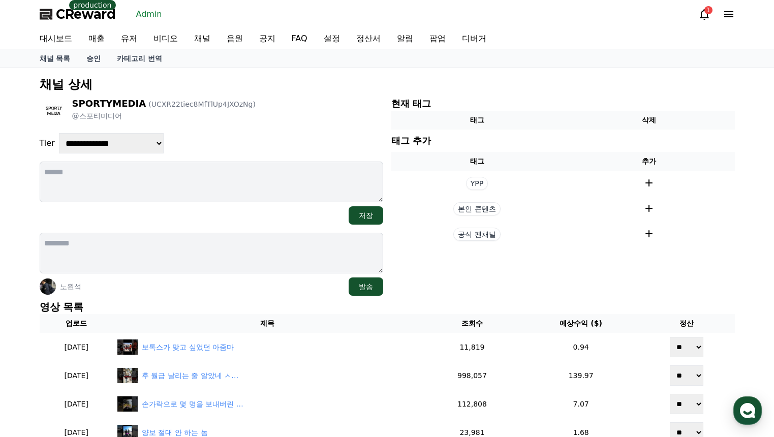
click at [302, 99] on div "SPORTYMEDIA (UCXR22tiec8MfTlUp4JXOzNg) @스포티미디어" at bounding box center [211, 111] width 343 height 28
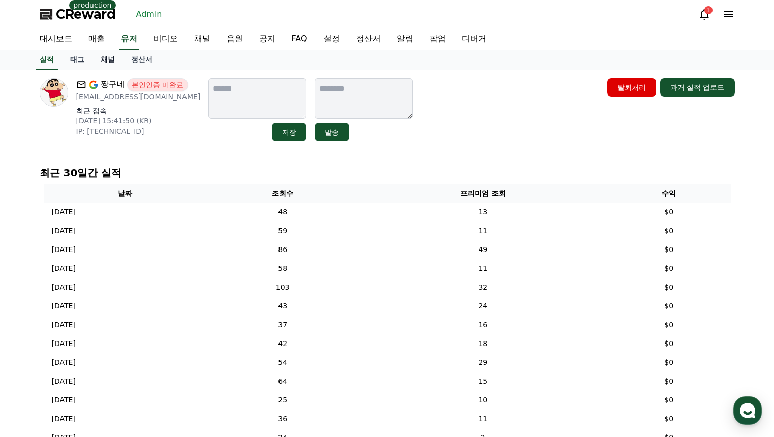
click at [113, 61] on link "채널" at bounding box center [107, 59] width 30 height 19
